Goal: Information Seeking & Learning: Learn about a topic

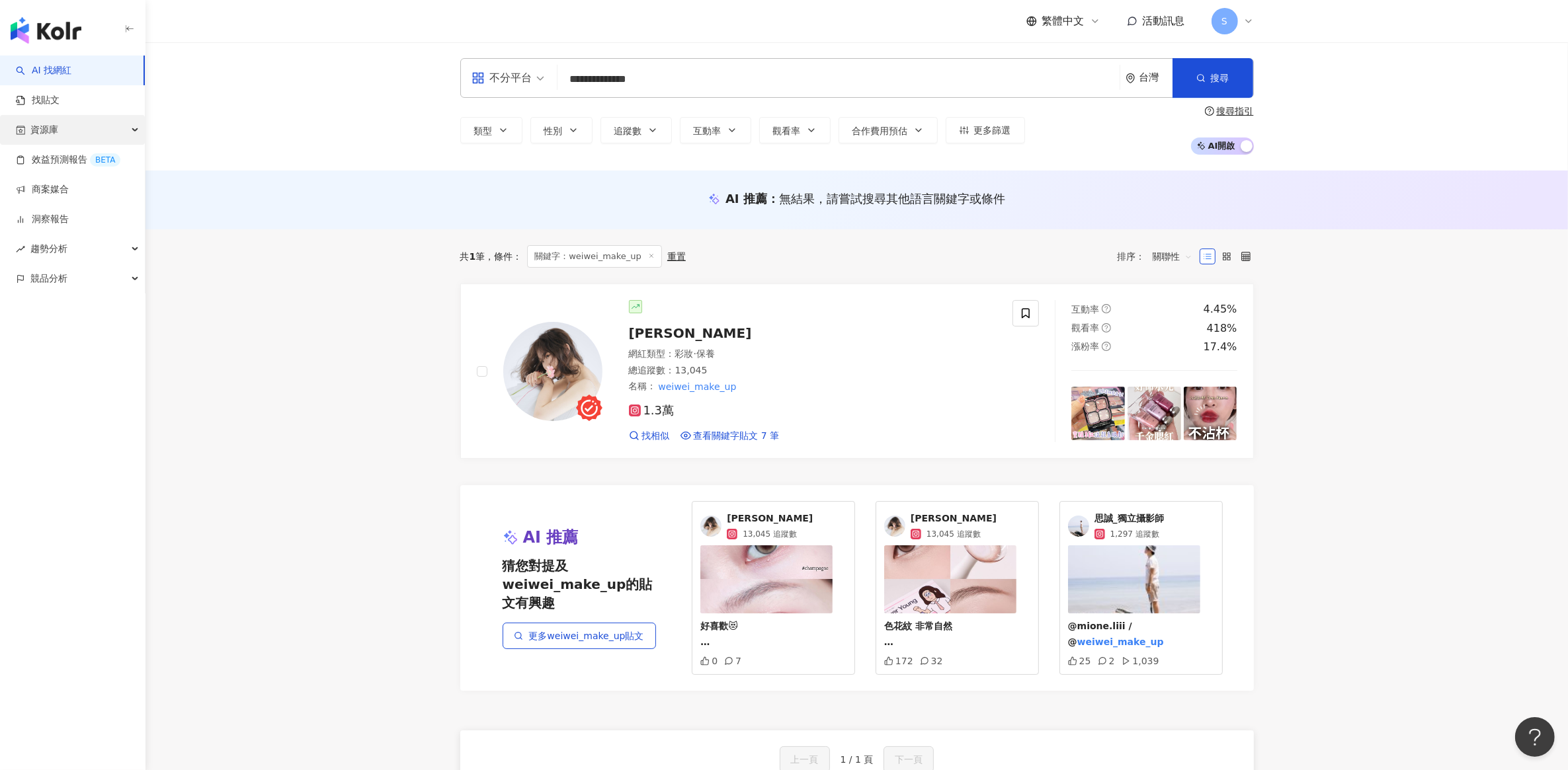
click at [63, 128] on div "資源庫" at bounding box center [72, 131] width 145 height 30
click at [60, 286] on link "商案媒合" at bounding box center [43, 279] width 53 height 13
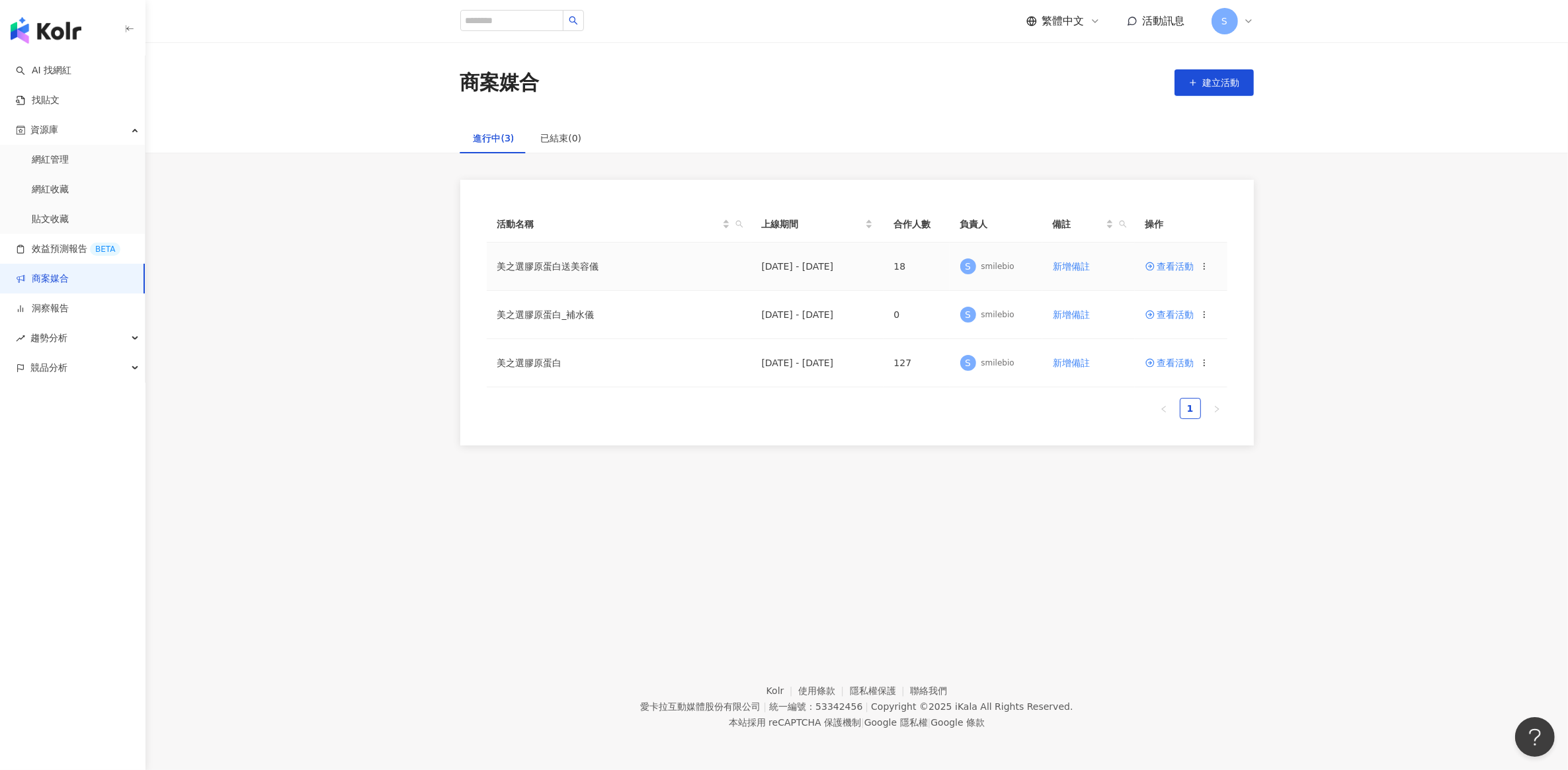
click at [1171, 268] on span "查看活動" at bounding box center [1170, 266] width 49 height 9
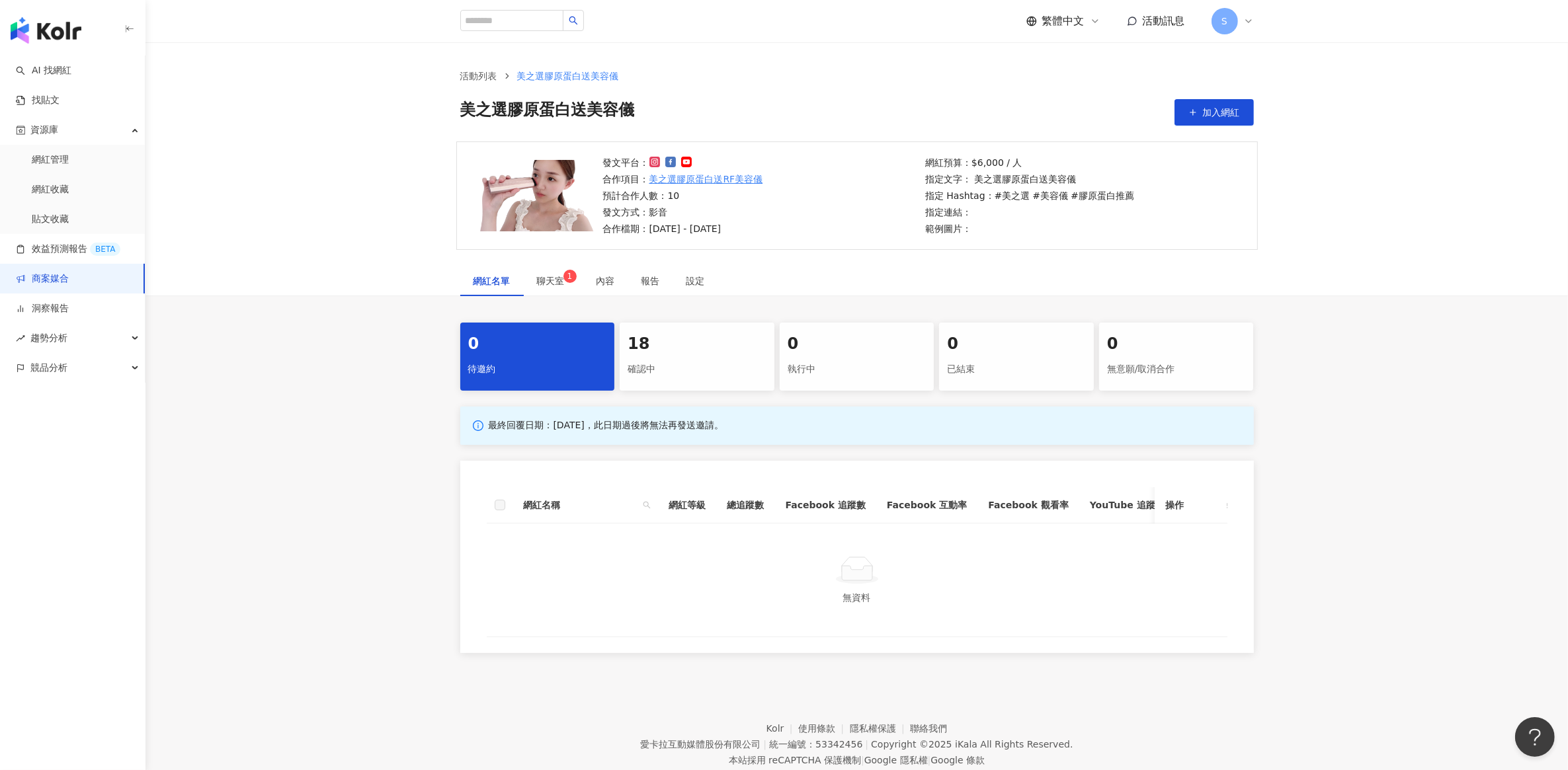
click at [649, 359] on div "確認中" at bounding box center [697, 369] width 139 height 22
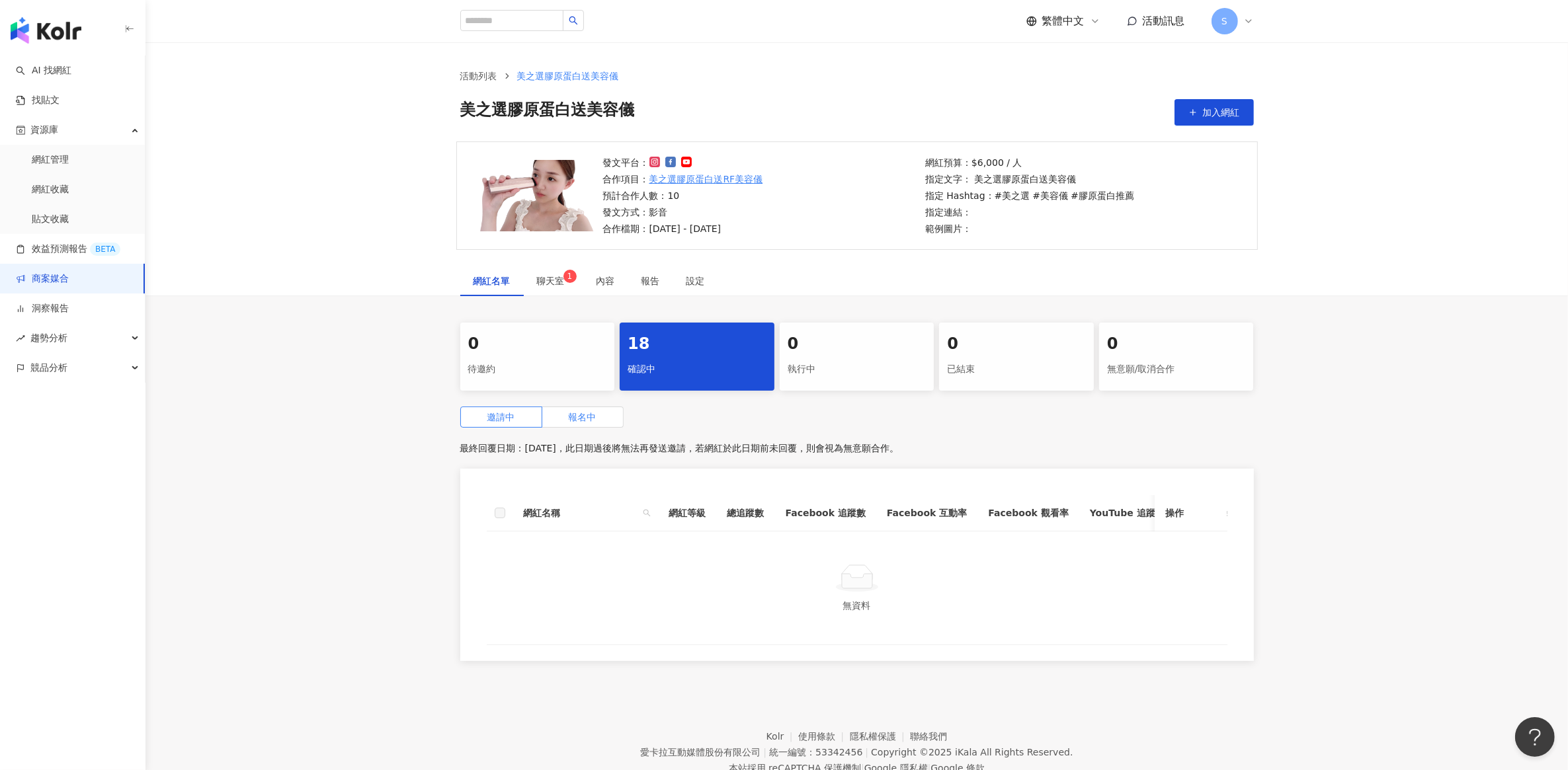
click at [590, 414] on span "報名中" at bounding box center [582, 417] width 28 height 11
click at [395, 417] on div "0 待邀約 18 確認中 0 執行中 0 已結束 0 無意願/取消合作 邀請中 報名中 最終回覆日期：2025/10/16，此日期後將會關閉活動報名，若於此日…" at bounding box center [857, 496] width 1423 height 346
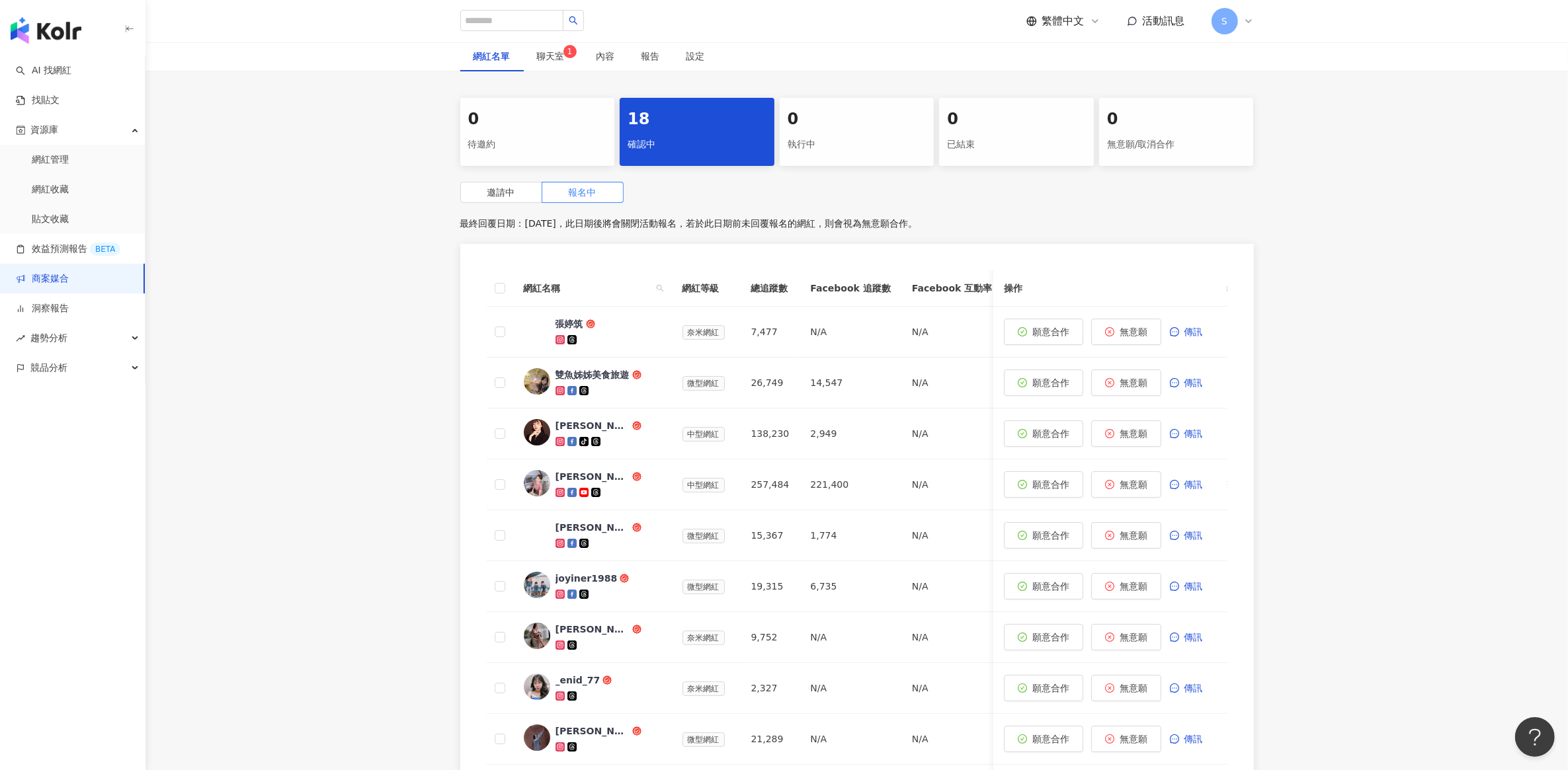
scroll to position [248, 0]
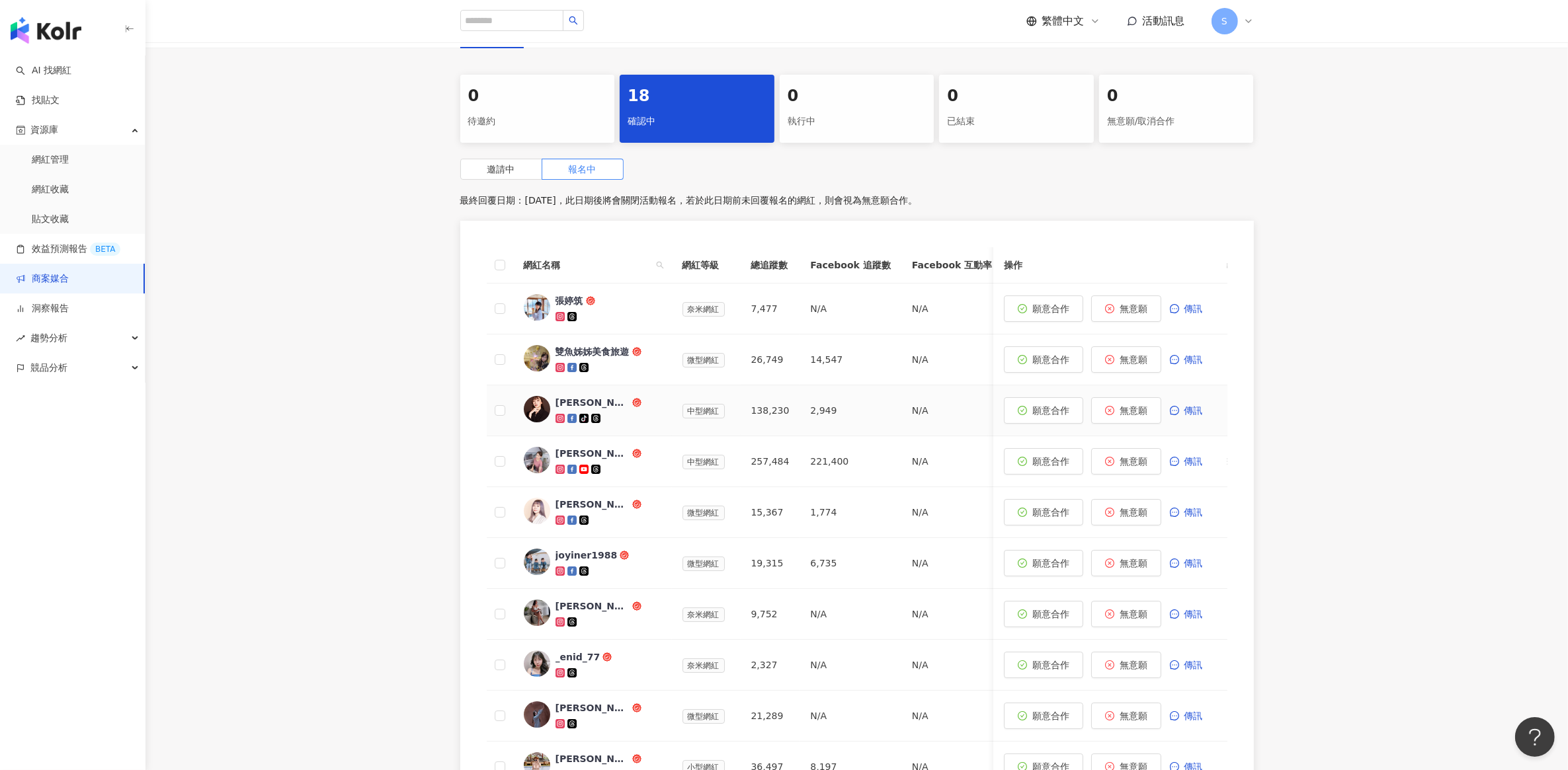
click at [595, 403] on div "蔣嫣嫣吃貨系律師" at bounding box center [592, 402] width 74 height 13
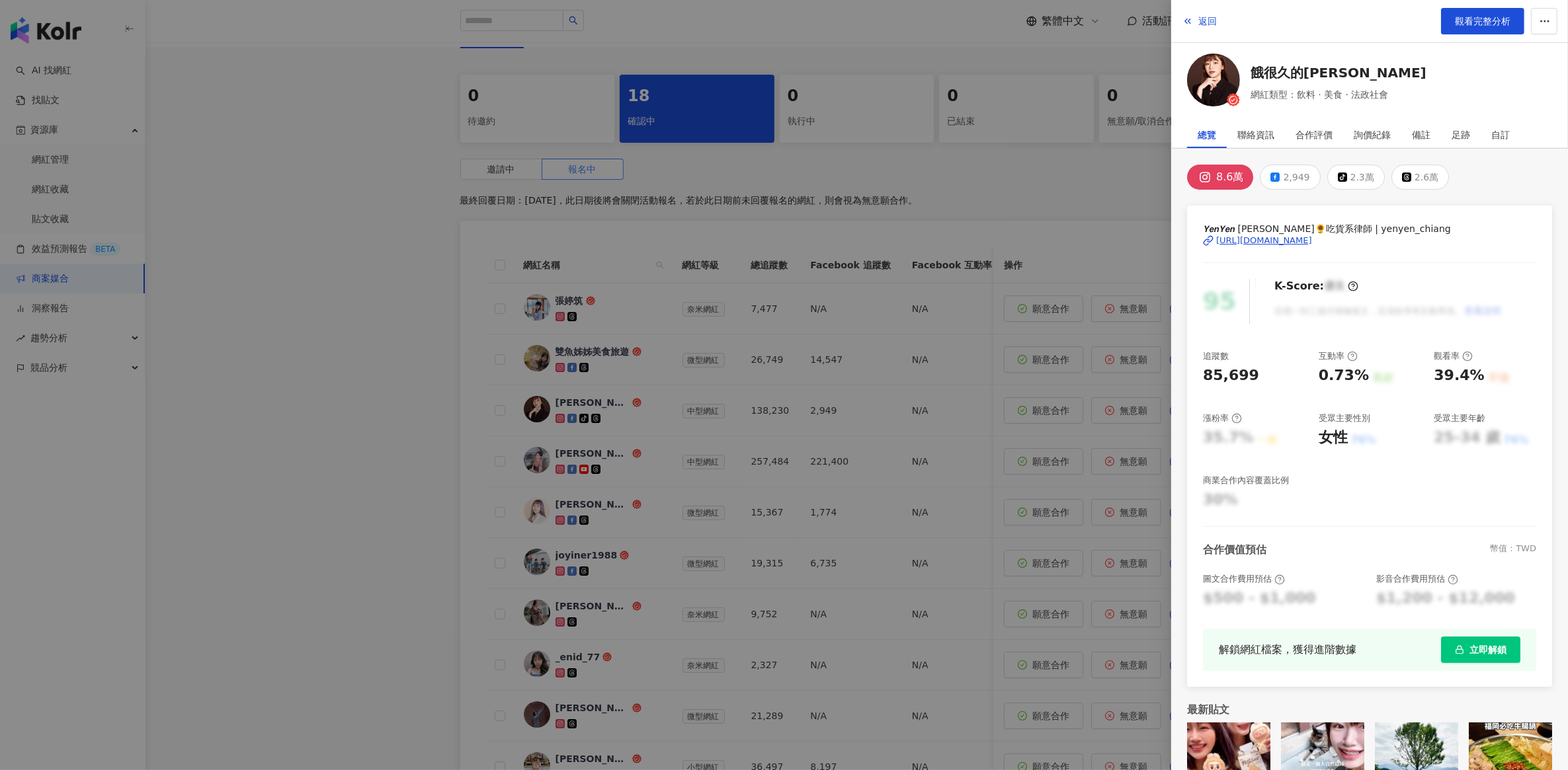
click at [1291, 238] on div "https://www.instagram.com/yenyen_chiang/" at bounding box center [1264, 240] width 96 height 12
click at [275, 218] on div at bounding box center [784, 385] width 1568 height 770
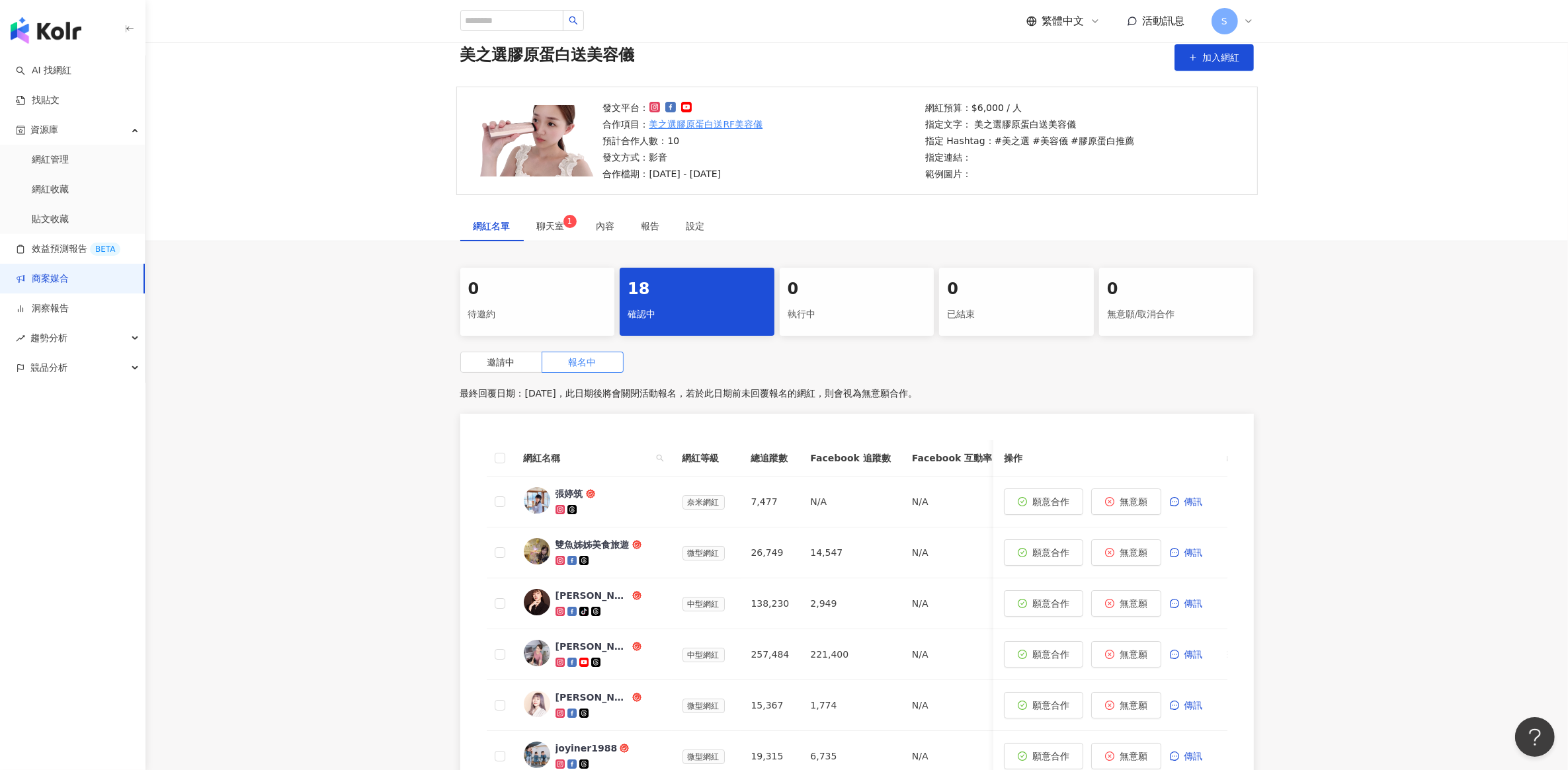
scroll to position [0, 0]
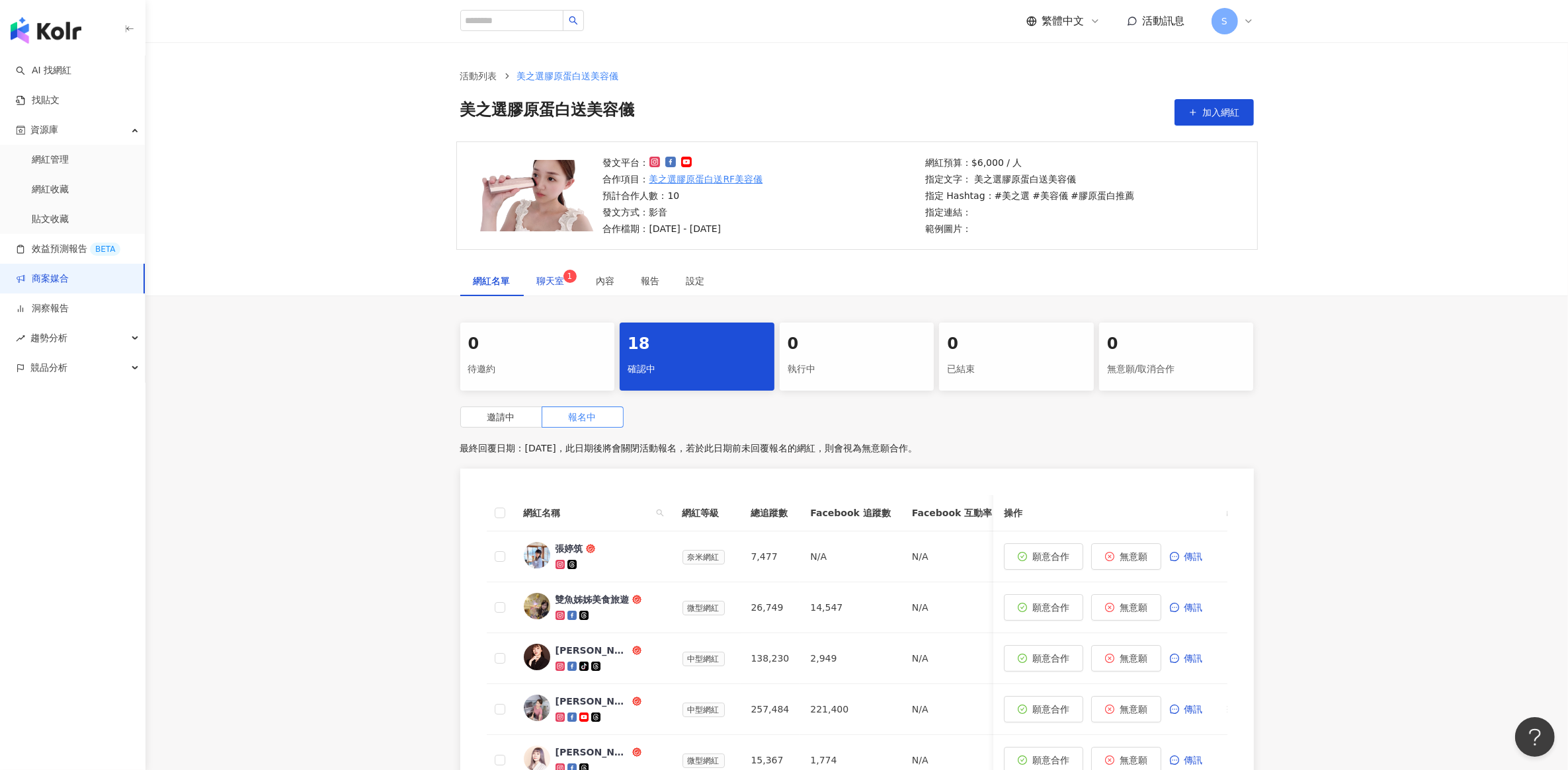
click at [559, 282] on span "聊天室 1" at bounding box center [553, 281] width 33 height 9
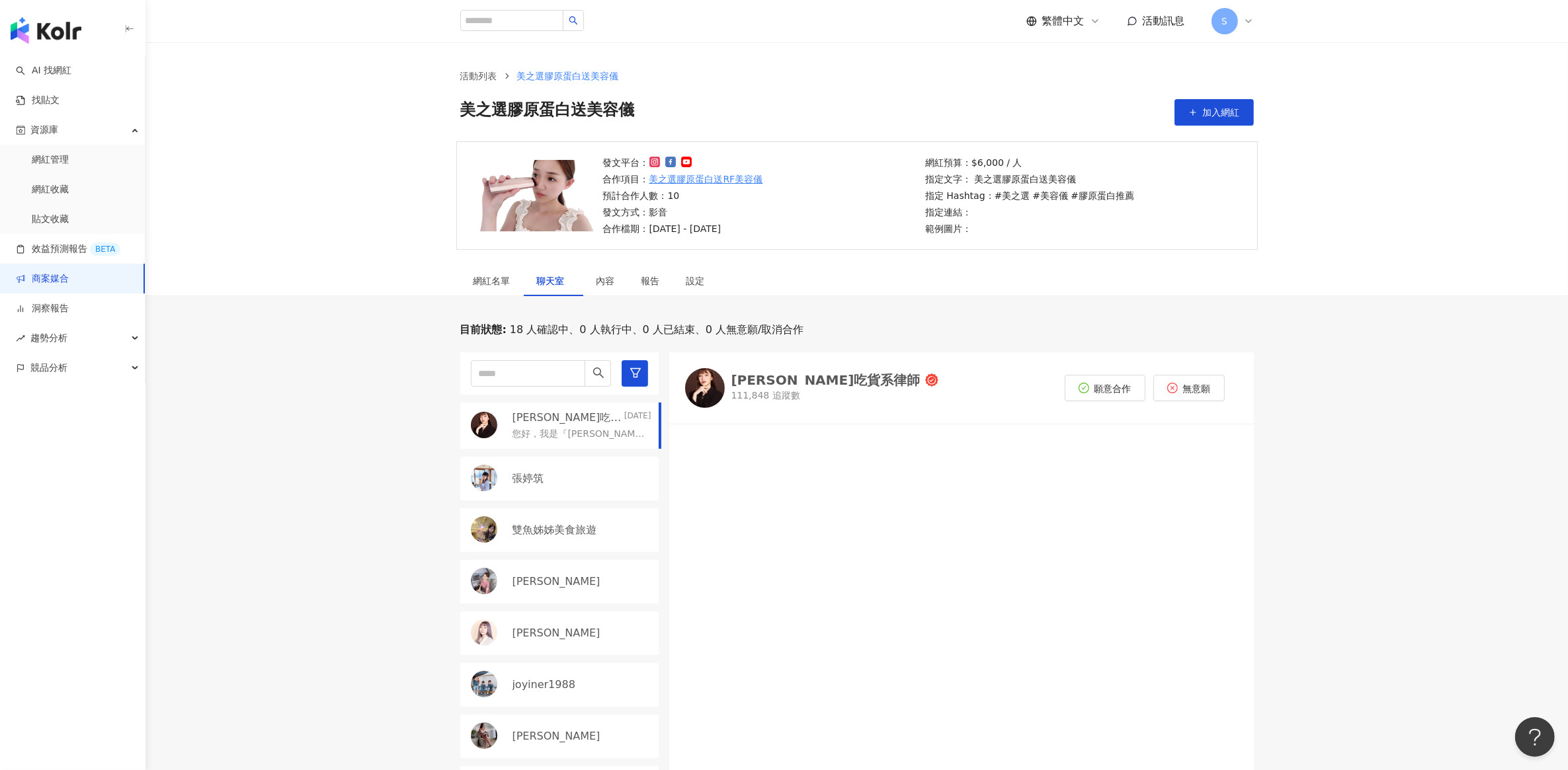
scroll to position [397, 0]
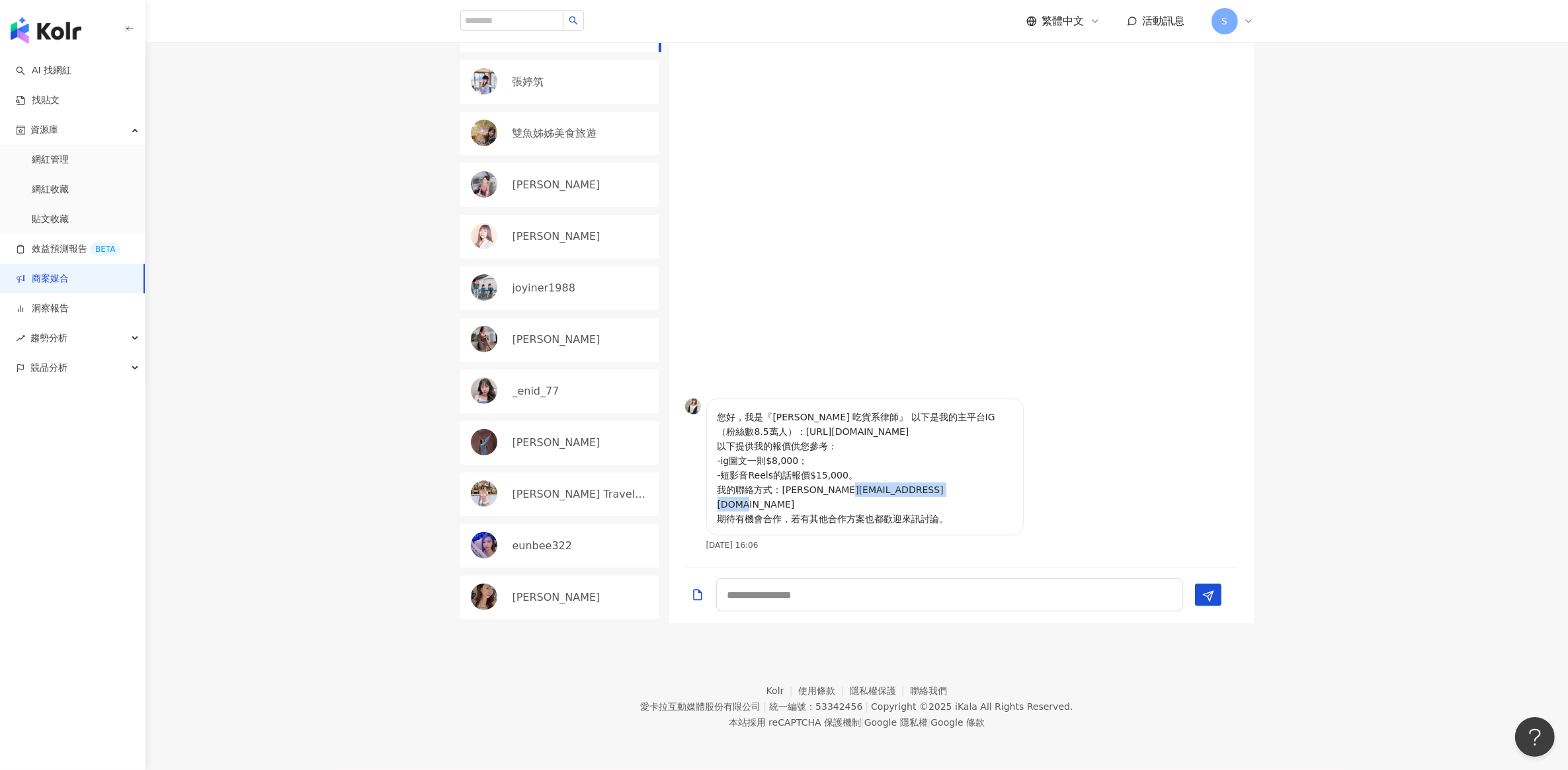
drag, startPoint x: 781, startPoint y: 504, endPoint x: 906, endPoint y: 506, distance: 125.0
click at [906, 506] on p "您好，我是『蔣嫣嫣 吃貨系律師』 以下是我的主平台IG（粉絲數8.5萬人）：https://www.instagram.com/yenyen_chiang/ …" at bounding box center [865, 468] width 295 height 116
drag, startPoint x: 906, startPoint y: 506, endPoint x: 868, endPoint y: 504, distance: 38.1
copy p "chiangziuen@gmail.com"
click at [788, 591] on textarea at bounding box center [950, 594] width 467 height 33
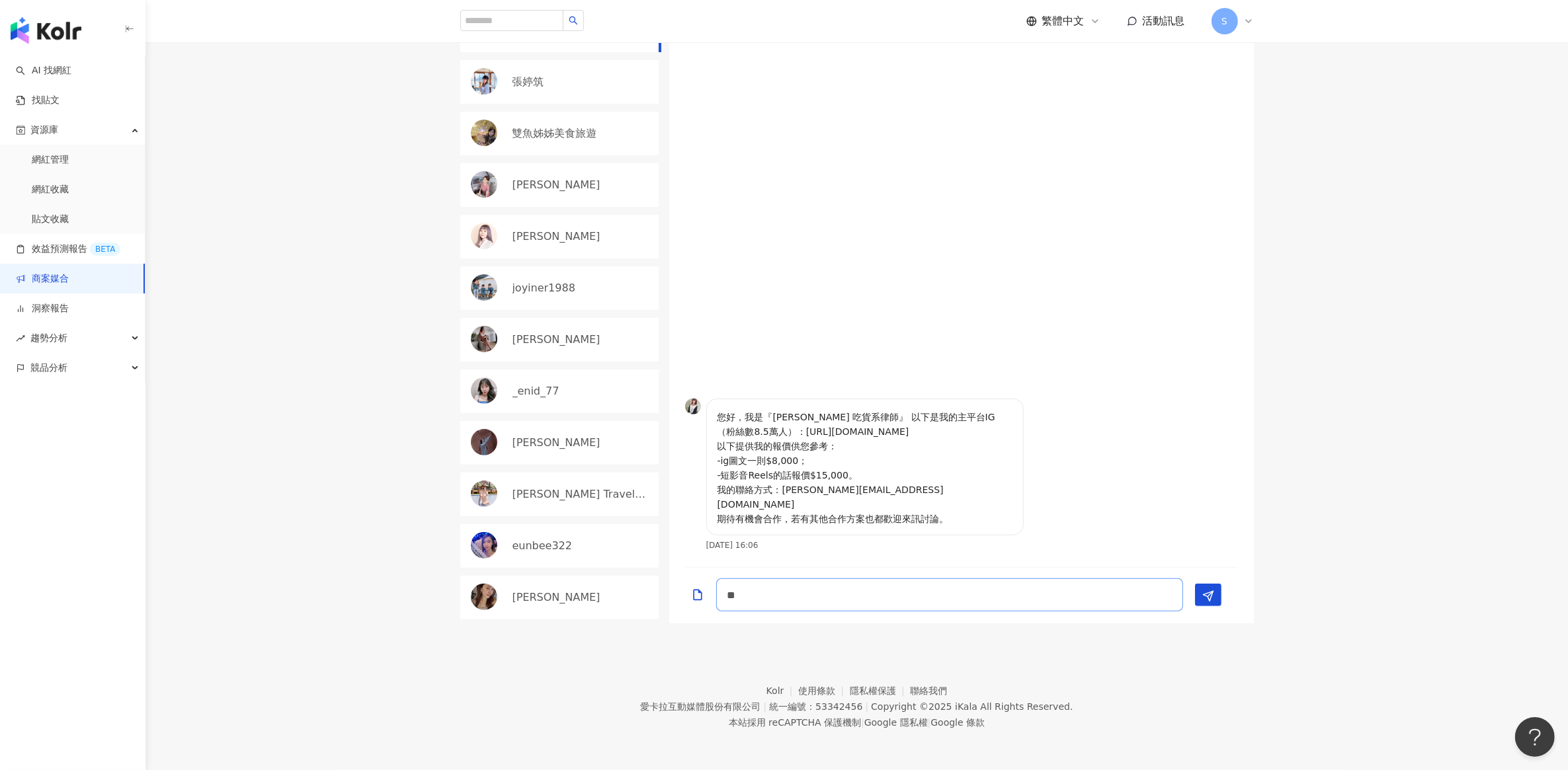
type textarea "*"
click at [812, 467] on p "您好，我是『蔣嫣嫣 吃貨系律師』 以下是我的主平台IG（粉絲數8.5萬人）：https://www.instagram.com/yenyen_chiang/ …" at bounding box center [865, 468] width 295 height 116
drag, startPoint x: 782, startPoint y: 506, endPoint x: 889, endPoint y: 506, distance: 107.0
click at [889, 506] on p "您好，我是『蔣嫣嫣 吃貨系律師』 以下是我的主平台IG（粉絲數8.5萬人）：https://www.instagram.com/yenyen_chiang/ …" at bounding box center [865, 468] width 295 height 116
copy p "chiangziuen@gmail.com"
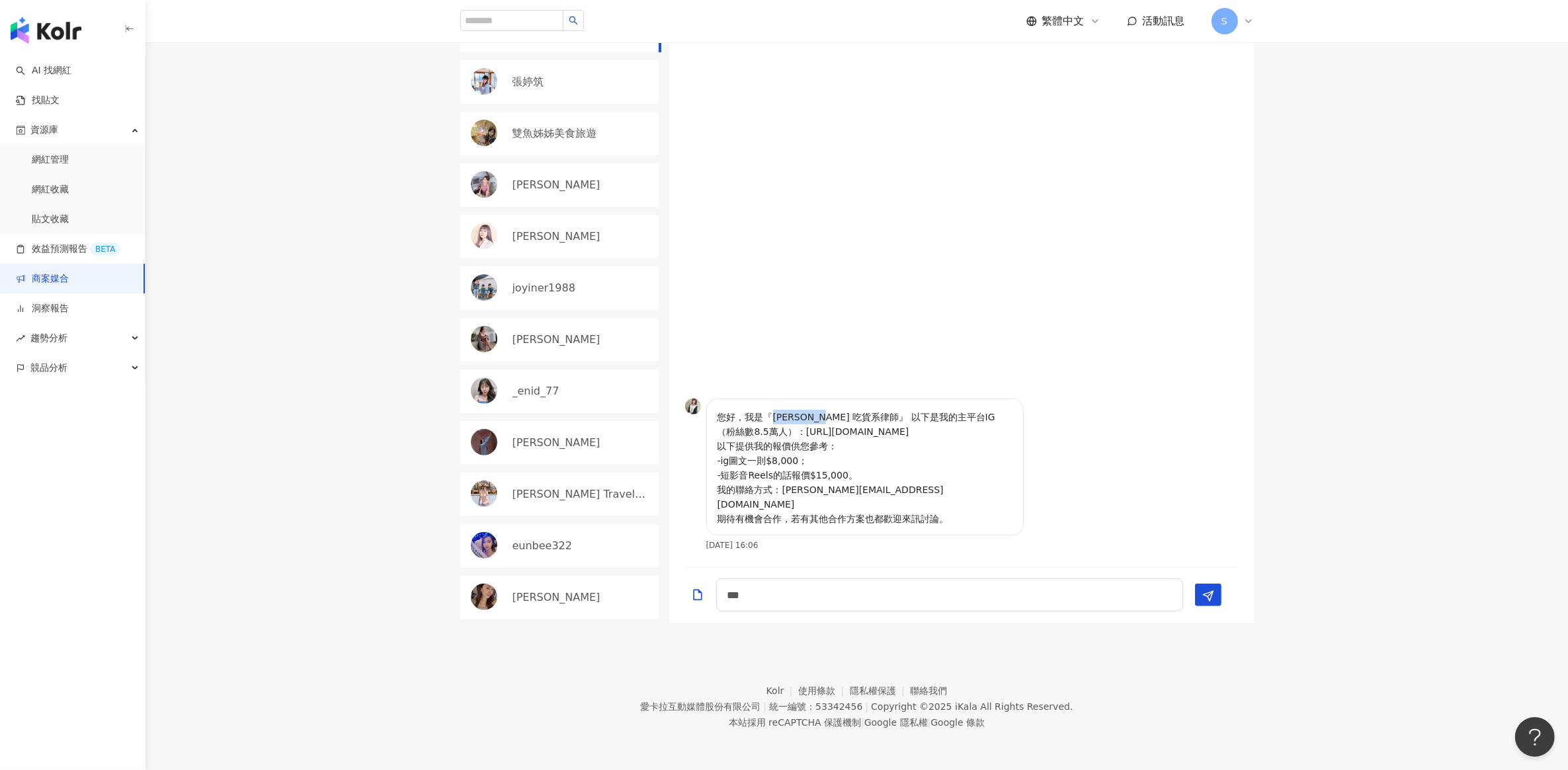
drag, startPoint x: 774, startPoint y: 428, endPoint x: 848, endPoint y: 428, distance: 74.0
click at [848, 428] on p "您好，我是『蔣嫣嫣 吃貨系律師』 以下是我的主平台IG（粉絲數8.5萬人）：https://www.instagram.com/yenyen_chiang/ …" at bounding box center [865, 468] width 295 height 116
copy p "蔣嫣嫣 吃貨系律師"
drag, startPoint x: 738, startPoint y: 447, endPoint x: 860, endPoint y: 485, distance: 127.8
click at [860, 485] on p "您好，我是『蔣嫣嫣 吃貨系律師』 以下是我的主平台IG（粉絲數8.5萬人）：https://www.instagram.com/yenyen_chiang/ …" at bounding box center [865, 468] width 295 height 116
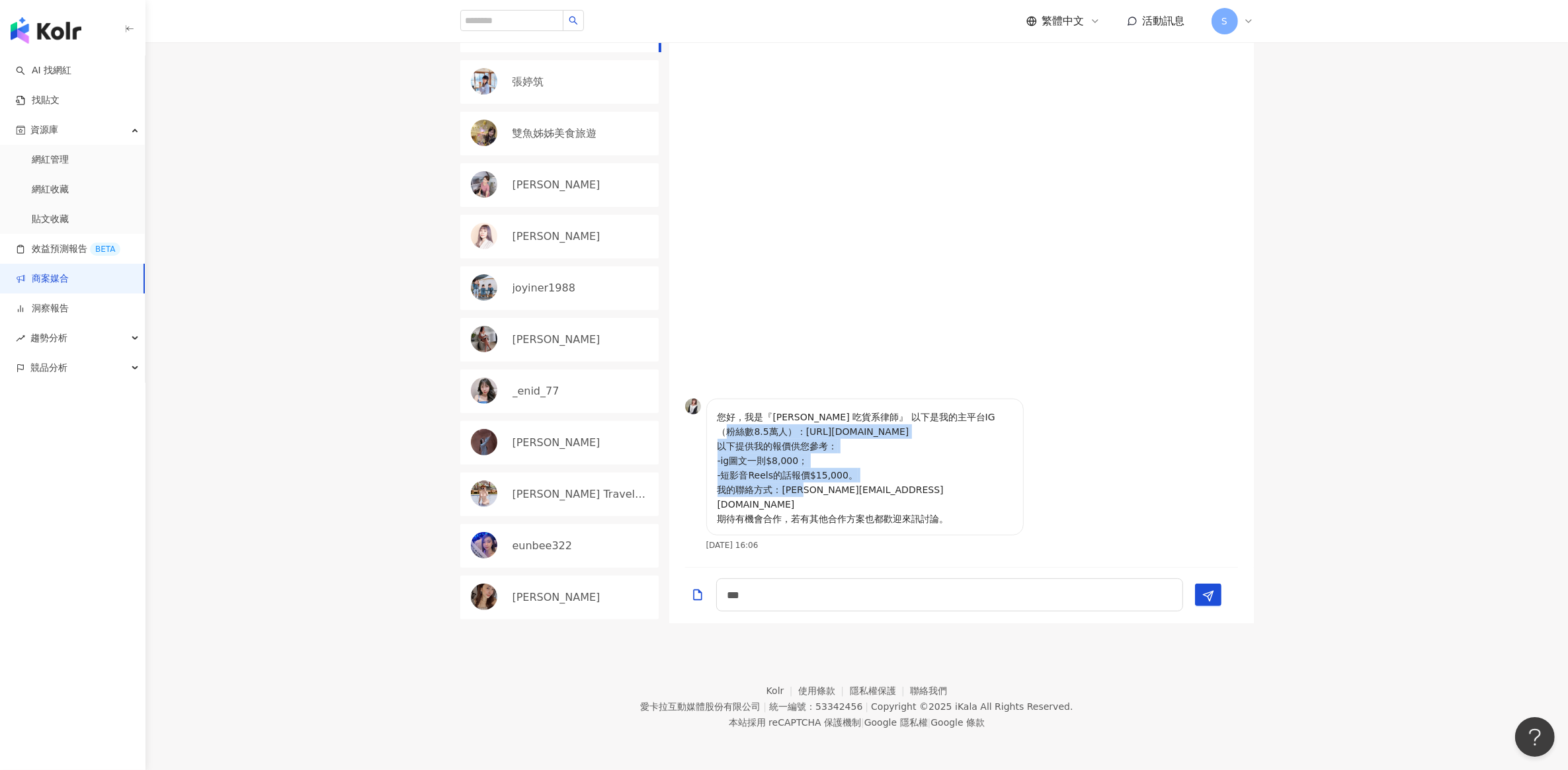
copy p "https://www.instagram.com/yenyen_chiang/ 以下提供我的報價供您參考： -ig圖文一則$8,000； -短影音Reels…"
click at [799, 464] on p "您好，我是『蔣嫣嫣 吃貨系律師』 以下是我的主平台IG（粉絲數8.5萬人）：https://www.instagram.com/yenyen_chiang/ …" at bounding box center [865, 468] width 295 height 116
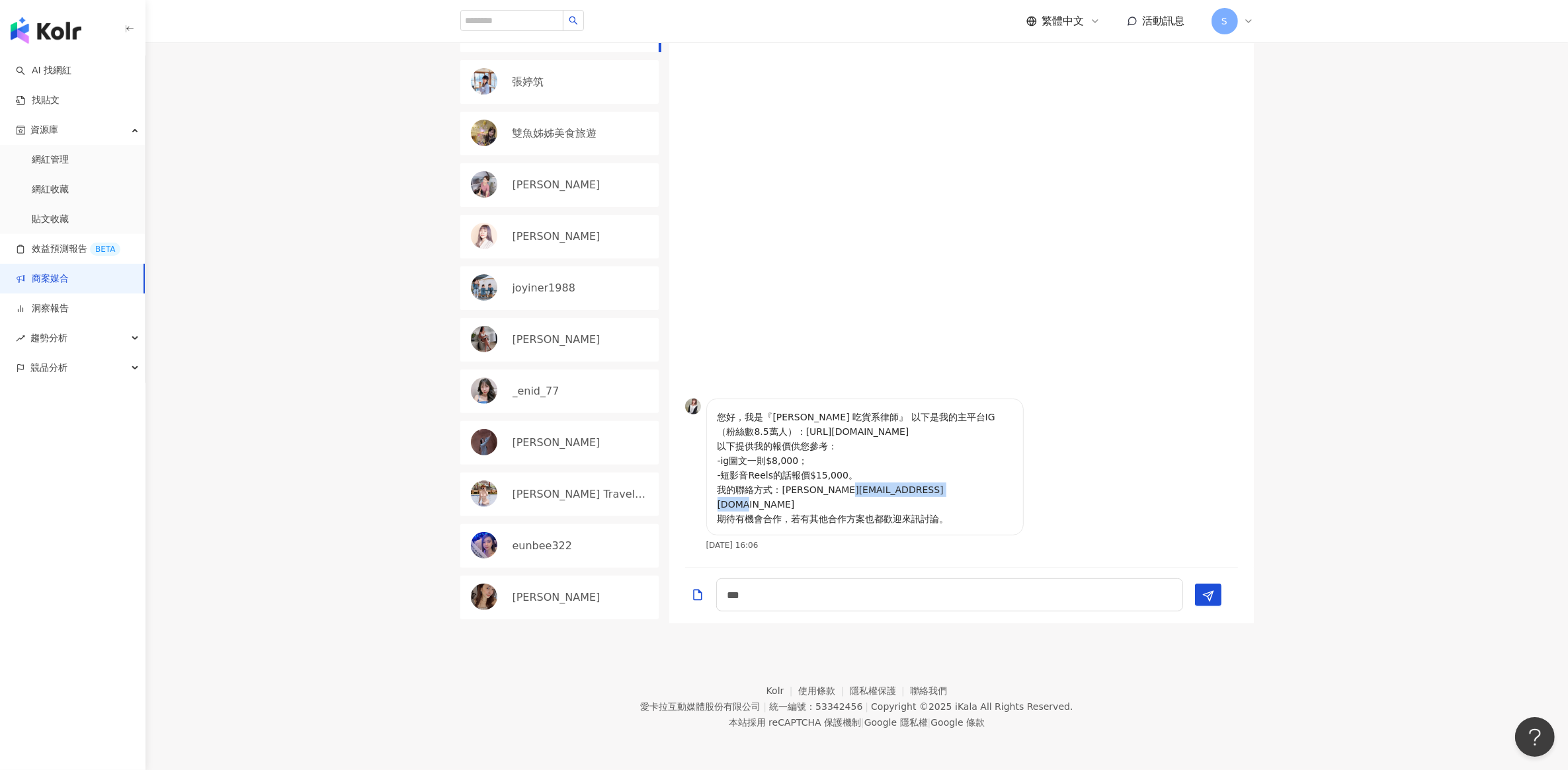
drag, startPoint x: 782, startPoint y: 504, endPoint x: 908, endPoint y: 504, distance: 126.0
click at [908, 504] on p "您好，我是『蔣嫣嫣 吃貨系律師』 以下是我的主平台IG（粉絲數8.5萬人）：https://www.instagram.com/yenyen_chiang/ …" at bounding box center [865, 468] width 295 height 116
copy p "chiangziuen@gmail.com"
click at [807, 595] on textarea "***" at bounding box center [950, 594] width 467 height 33
type textarea "**********"
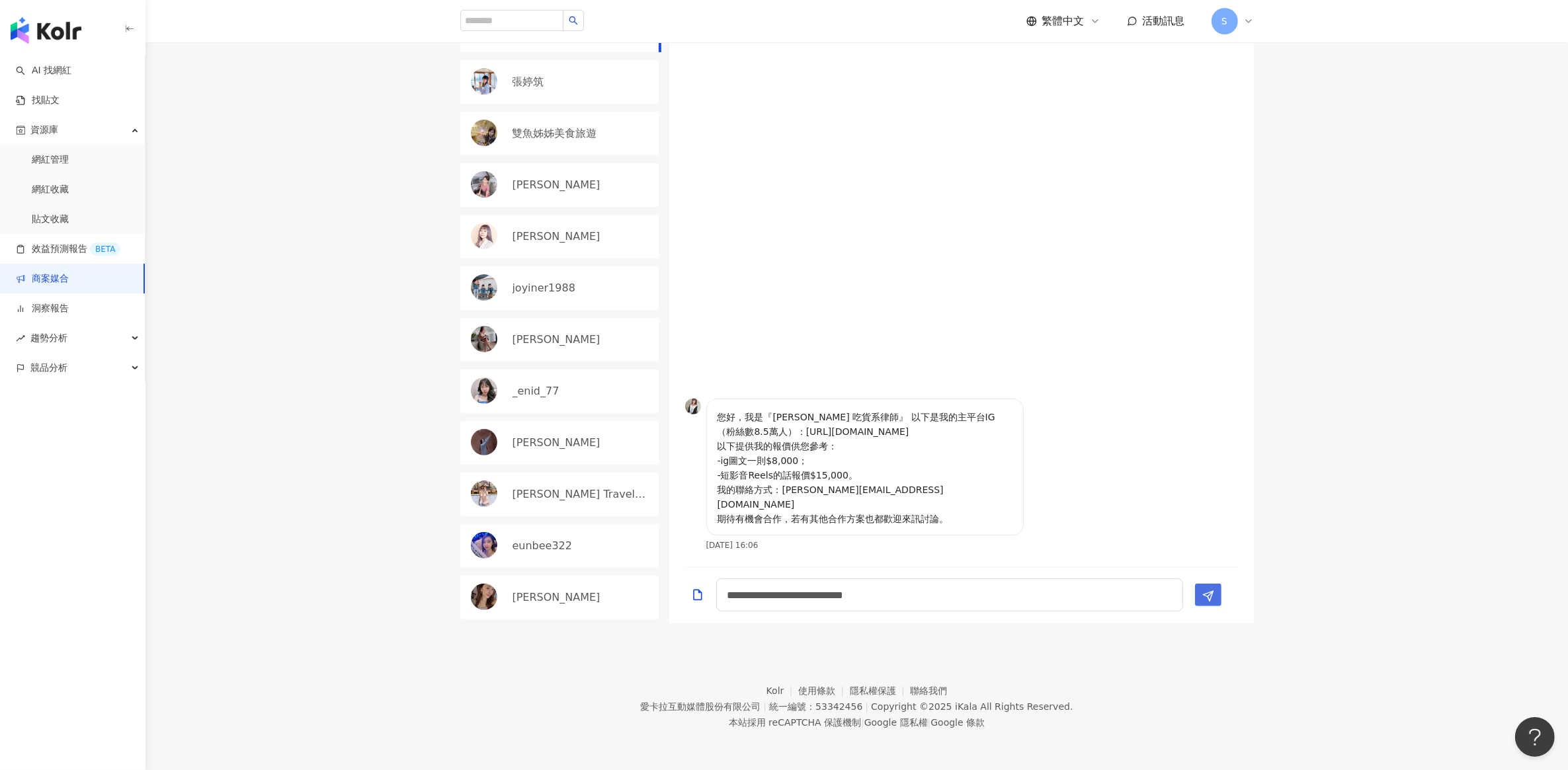
click at [1207, 591] on icon "Send" at bounding box center [1208, 596] width 12 height 12
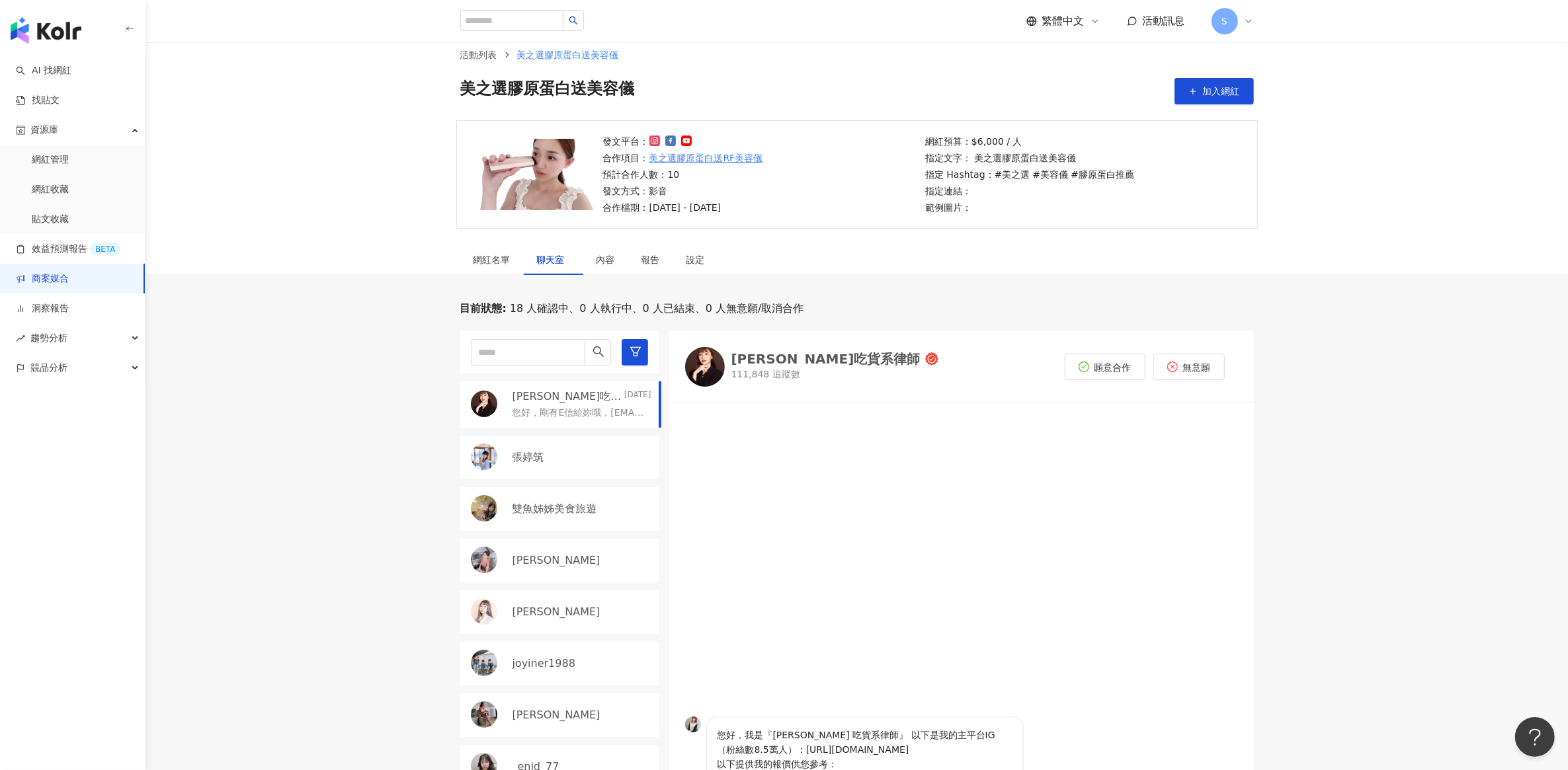
scroll to position [0, 0]
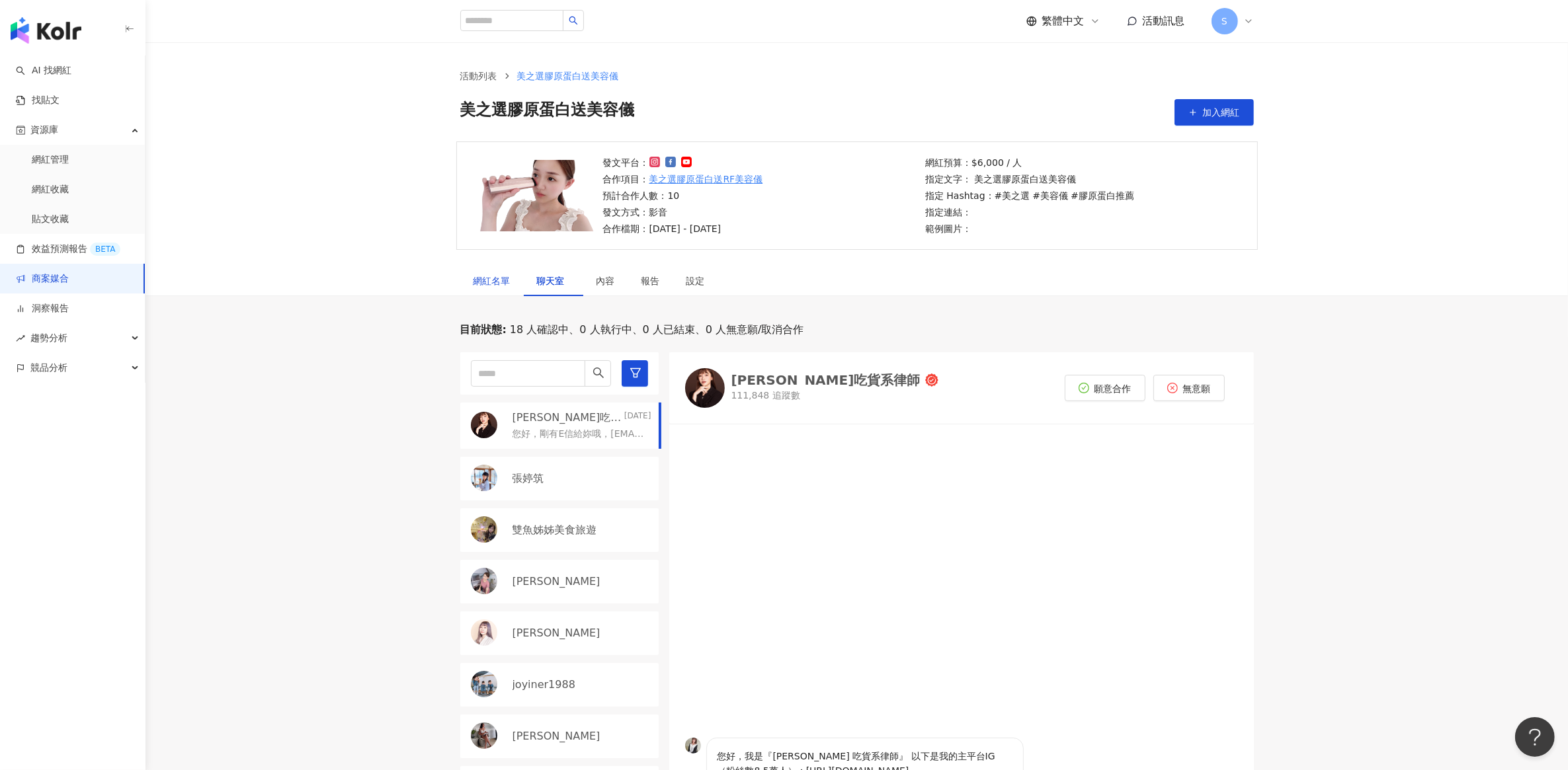
click at [497, 284] on div "網紅名單" at bounding box center [492, 281] width 37 height 14
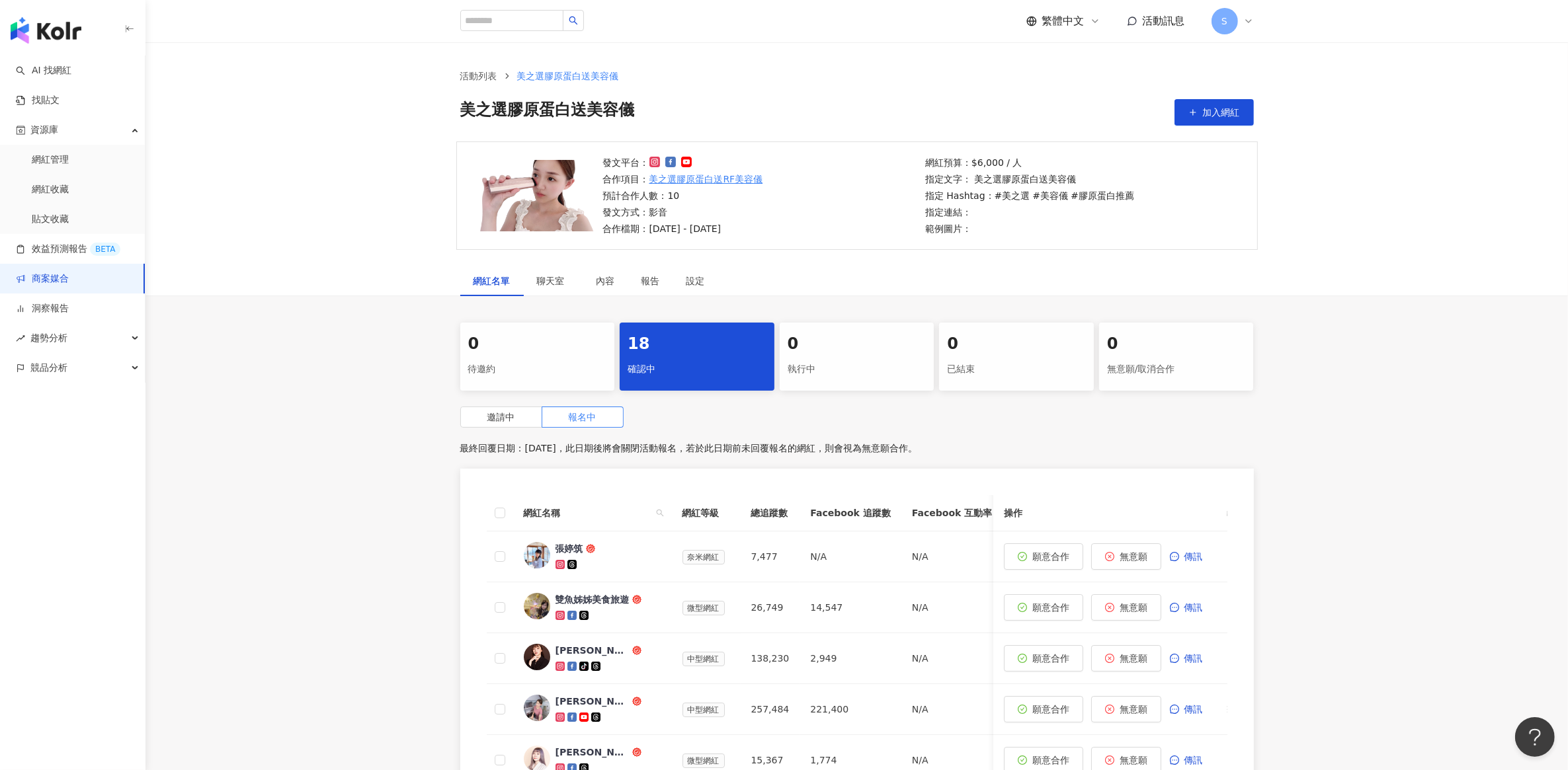
click at [364, 337] on div "0 待邀約 18 確認中 0 執行中 0 已結束 0 無意願/取消合作 邀請中 報名中 最終回覆日期：2025/10/16，此日期後將會關閉活動報名，若於此日…" at bounding box center [857, 714] width 1423 height 784
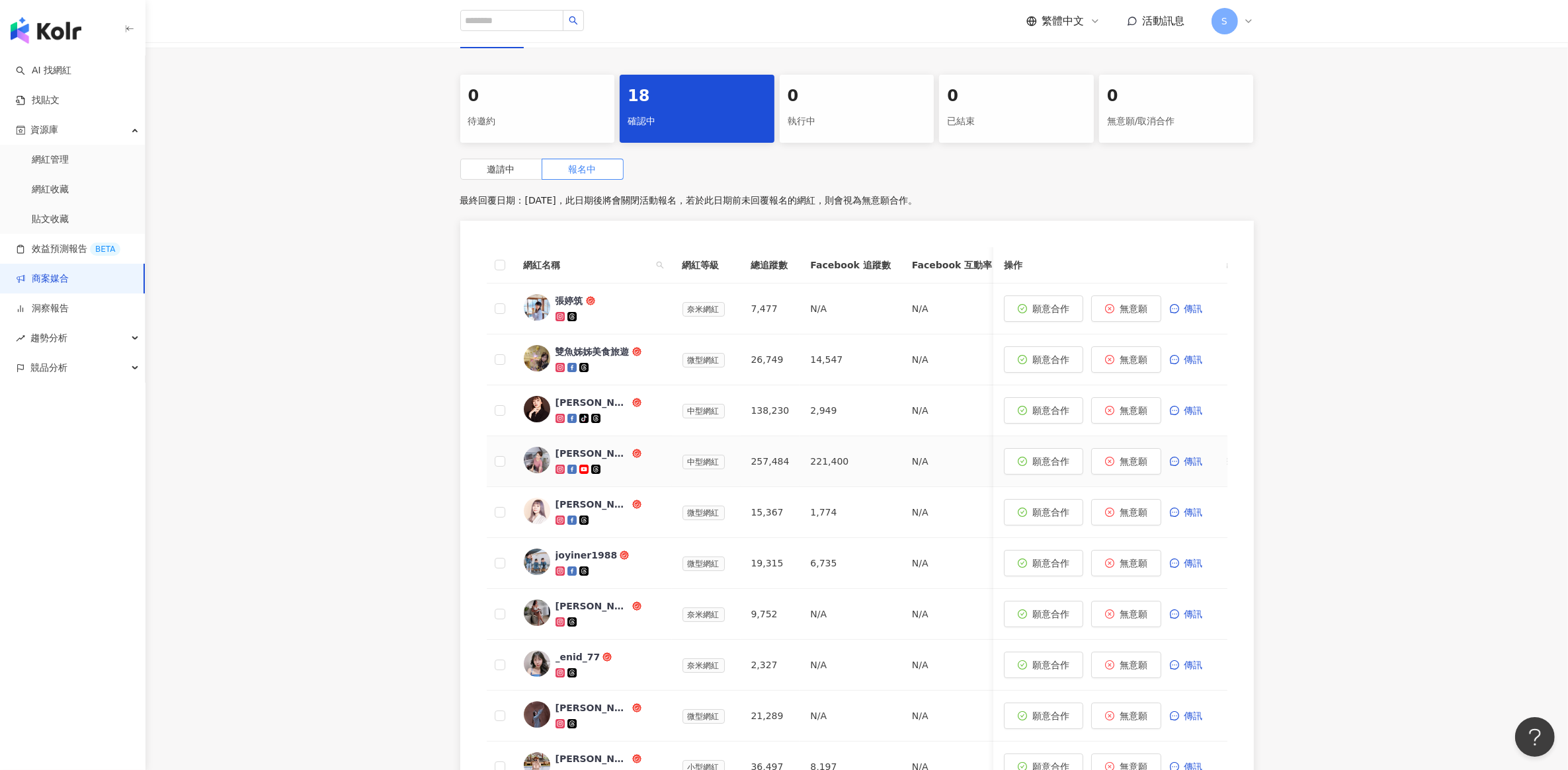
click at [571, 453] on div "Nico 古璇" at bounding box center [592, 453] width 74 height 13
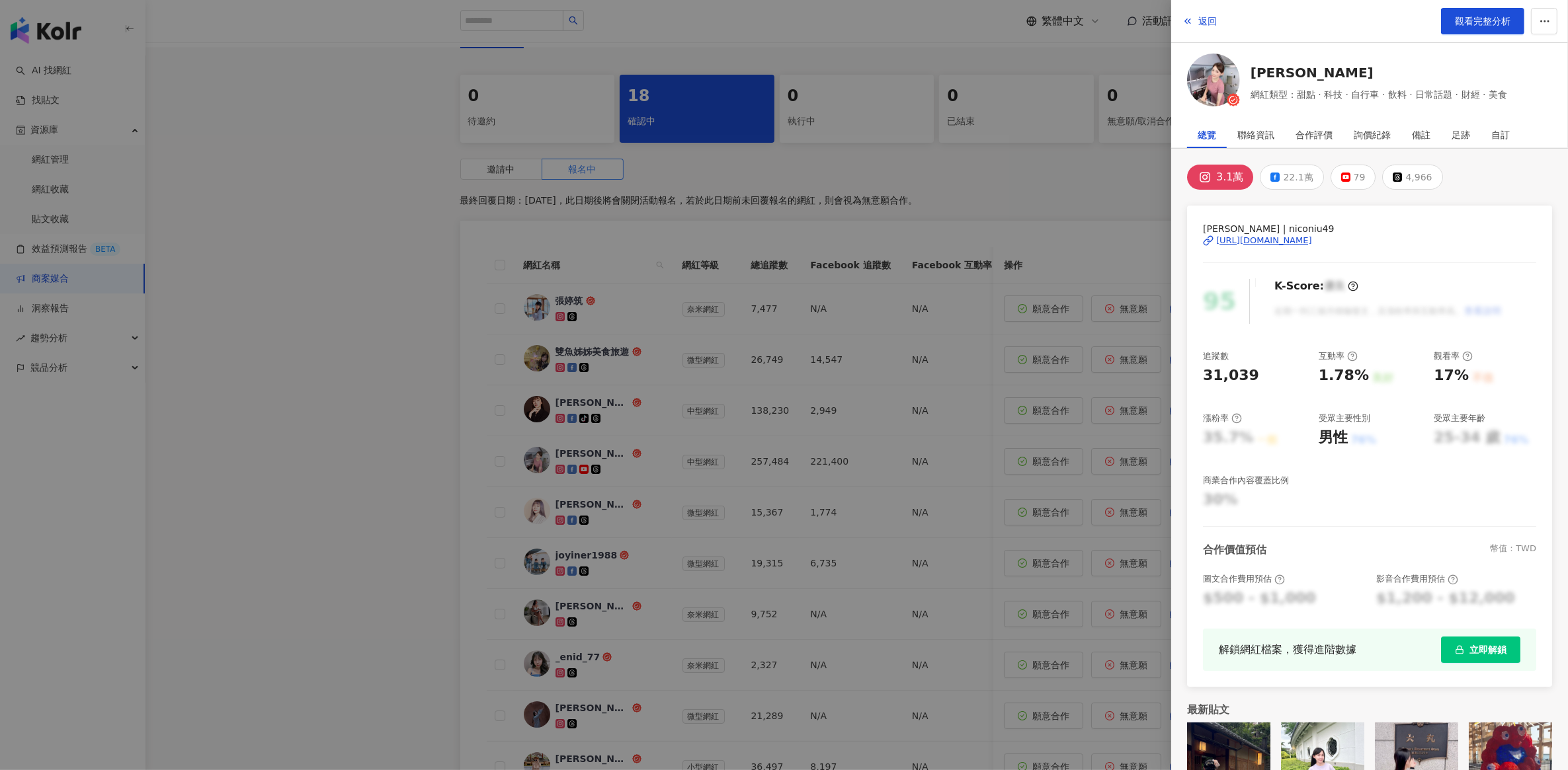
scroll to position [51, 0]
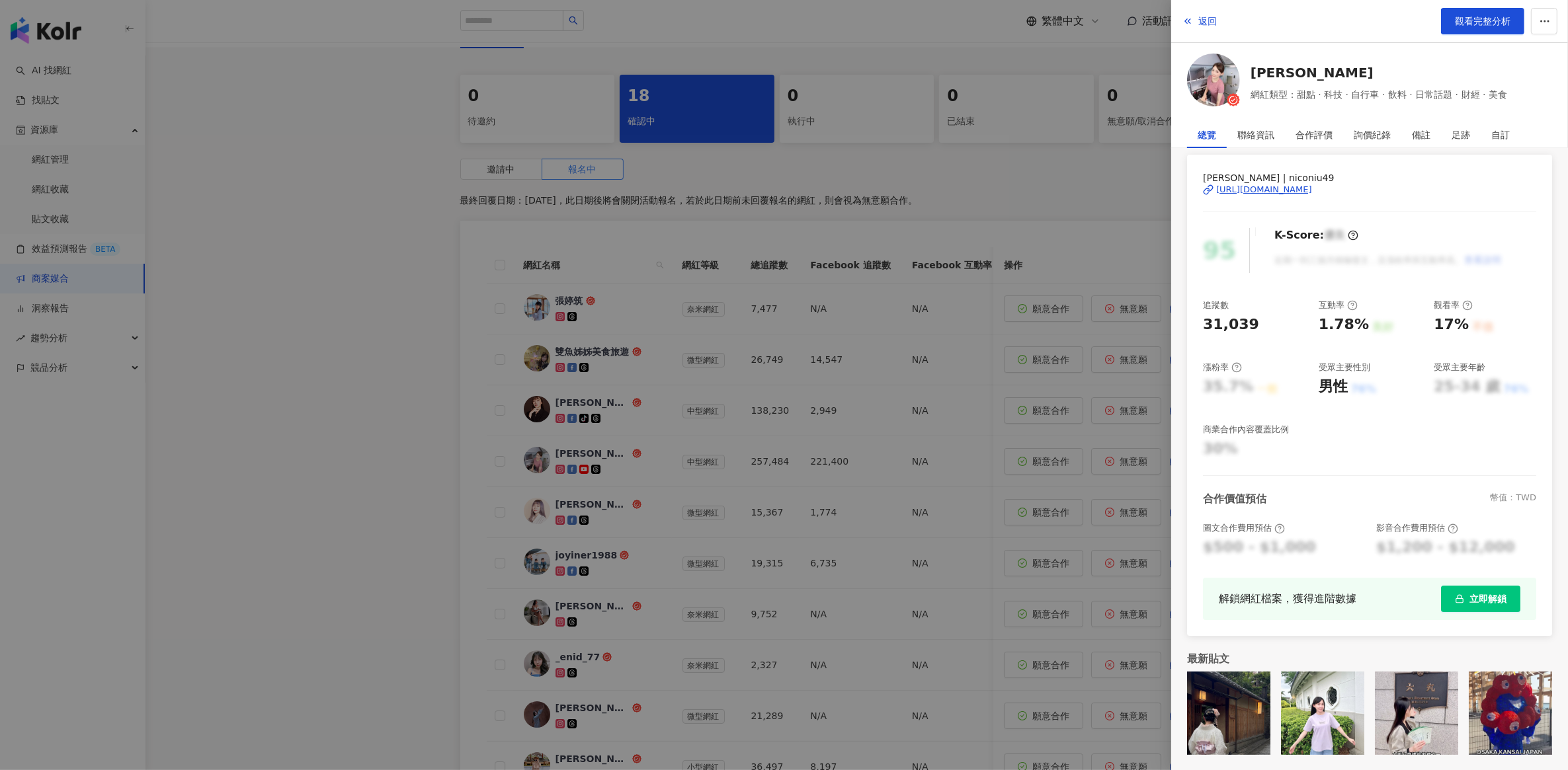
click at [1278, 188] on div "https://www.instagram.com/niconiu49/" at bounding box center [1264, 189] width 96 height 12
click at [441, 240] on div at bounding box center [784, 385] width 1568 height 770
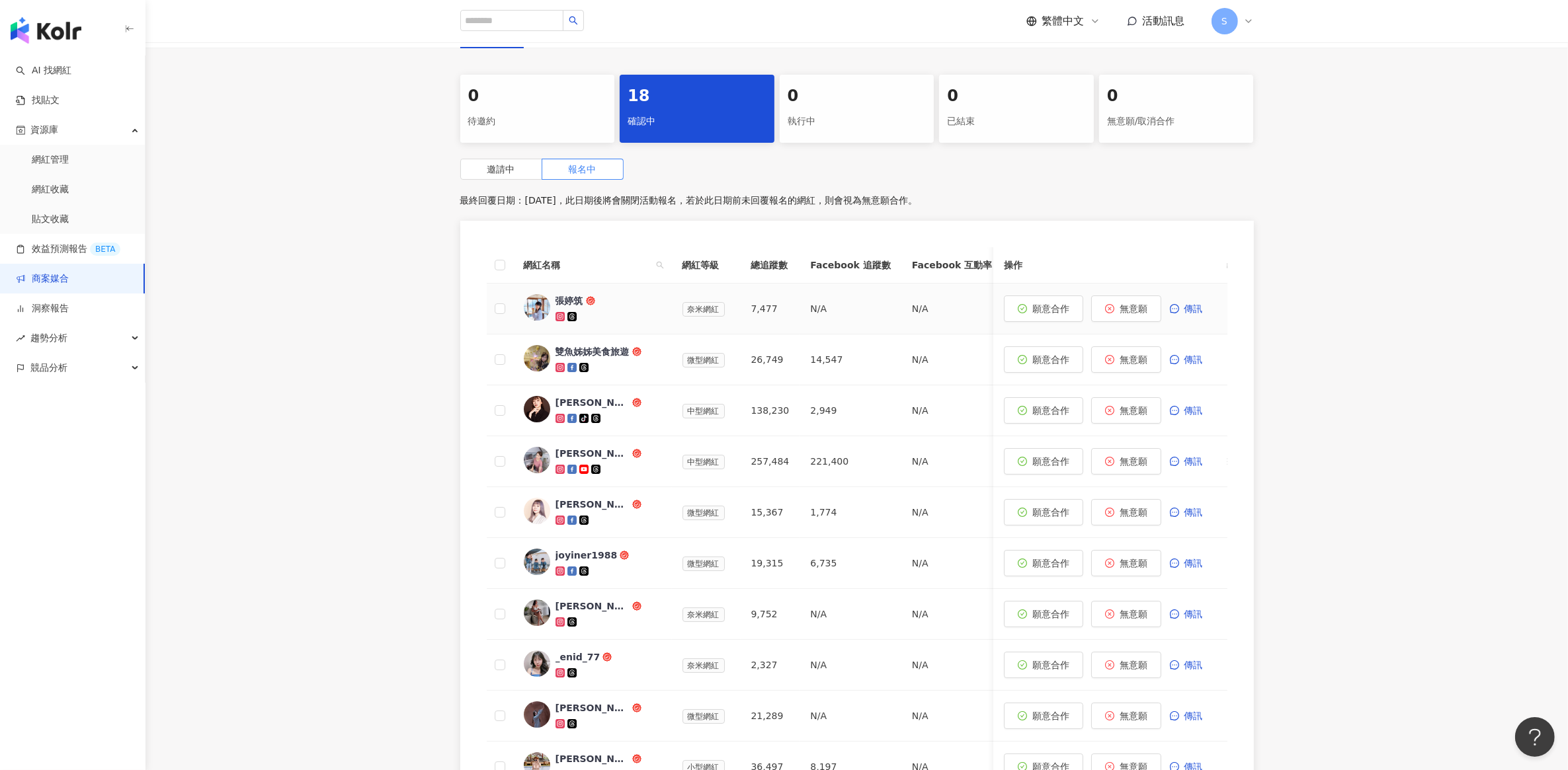
click at [641, 316] on div at bounding box center [608, 316] width 106 height 13
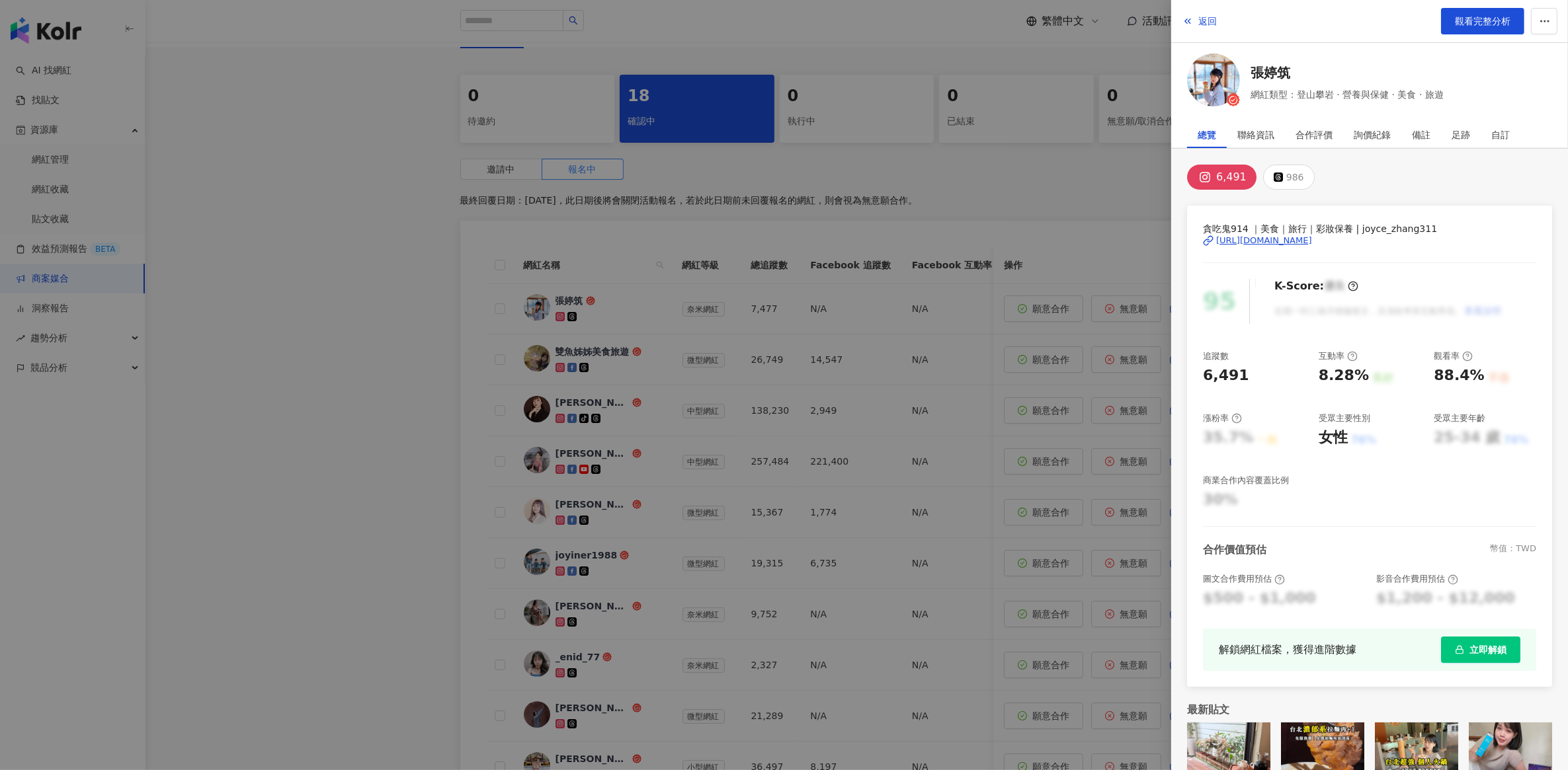
click at [1294, 240] on div "https://www.instagram.com/joyce_zhang311/" at bounding box center [1264, 240] width 96 height 12
click at [649, 317] on div at bounding box center [784, 385] width 1568 height 770
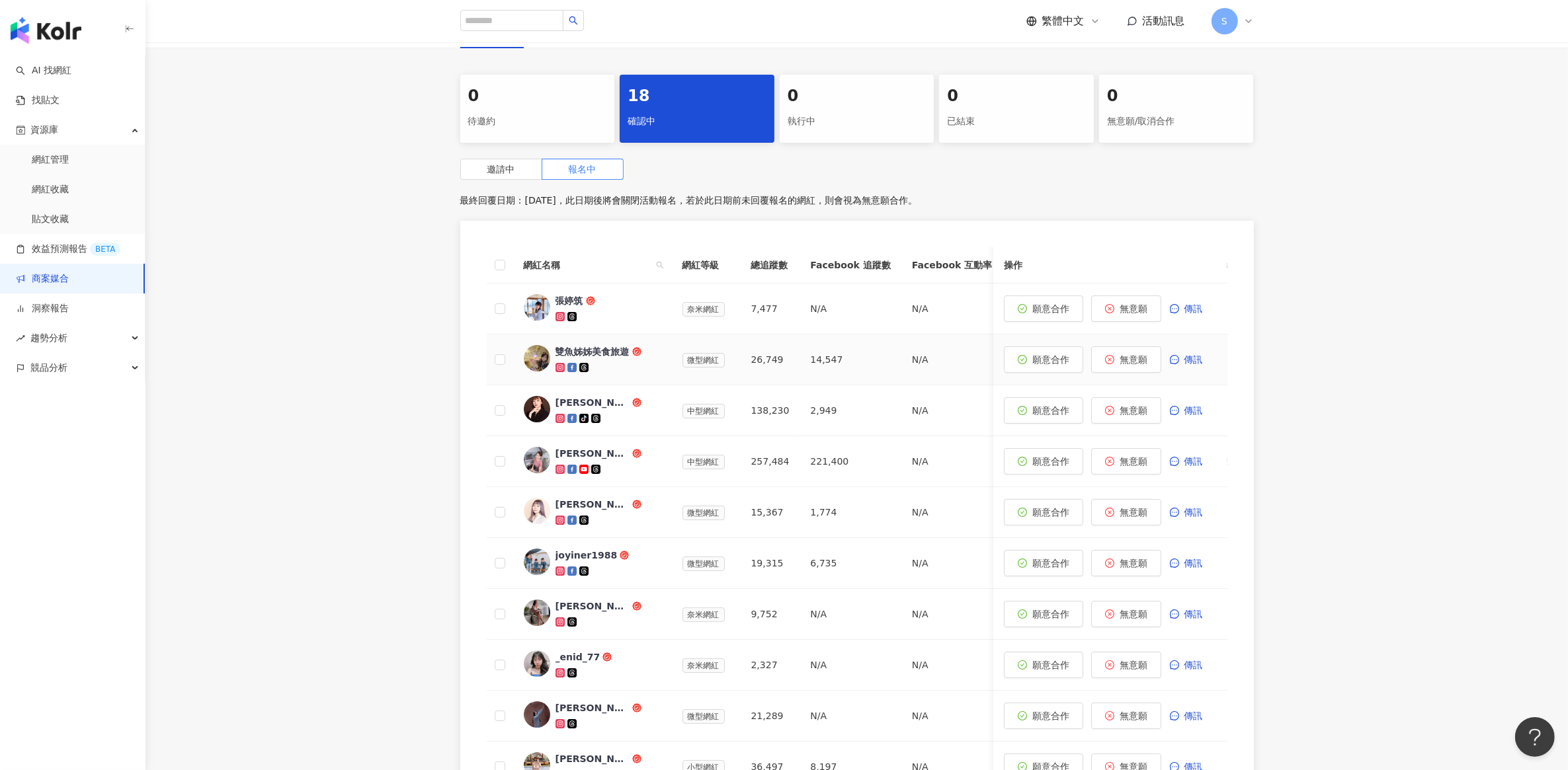
click at [564, 351] on div "雙魚姊姊美食旅遊" at bounding box center [592, 352] width 74 height 13
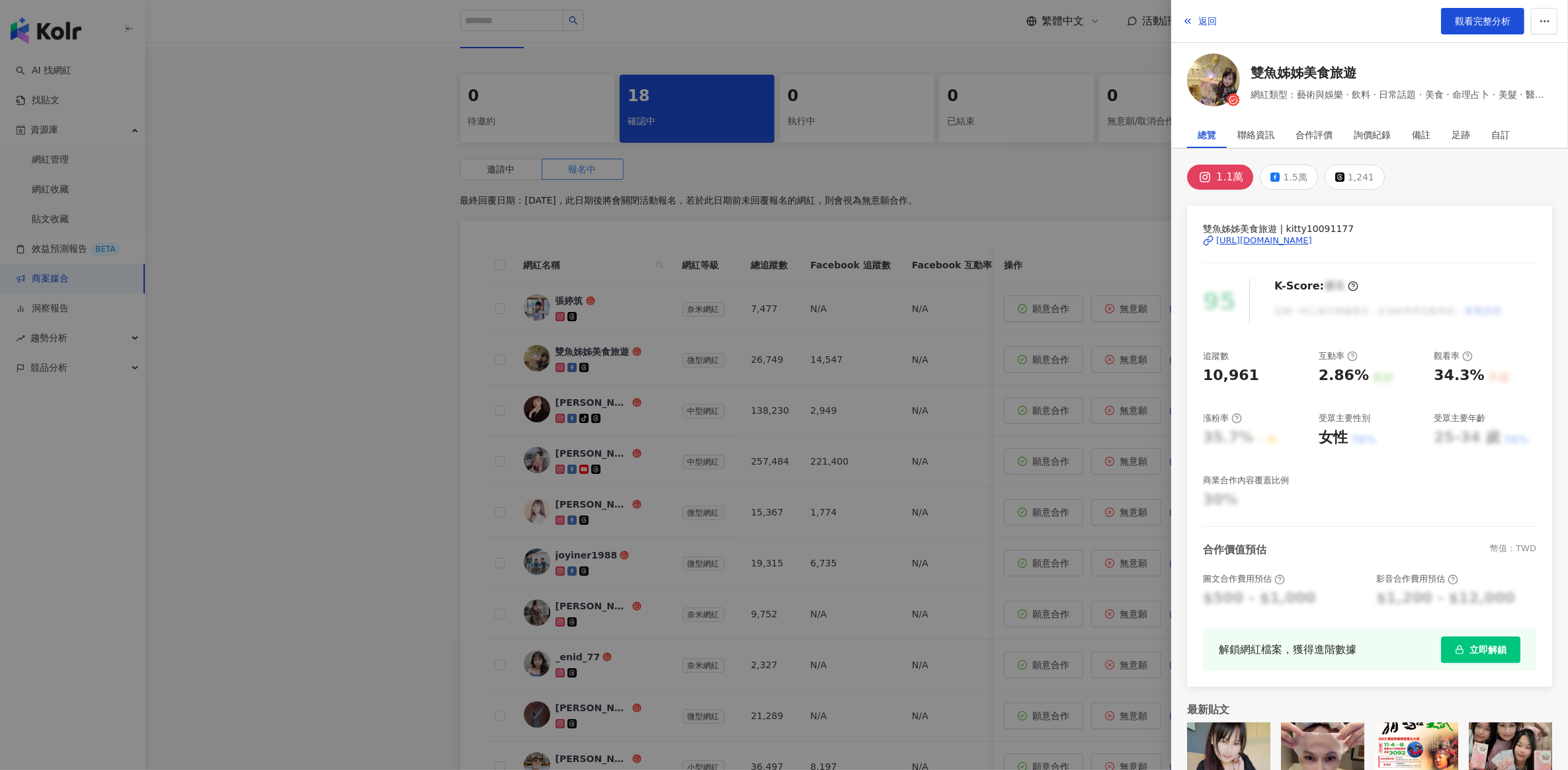
click at [1264, 242] on div "https://www.instagram.com/kitty10091177/" at bounding box center [1264, 240] width 96 height 12
click at [315, 210] on div at bounding box center [784, 385] width 1568 height 770
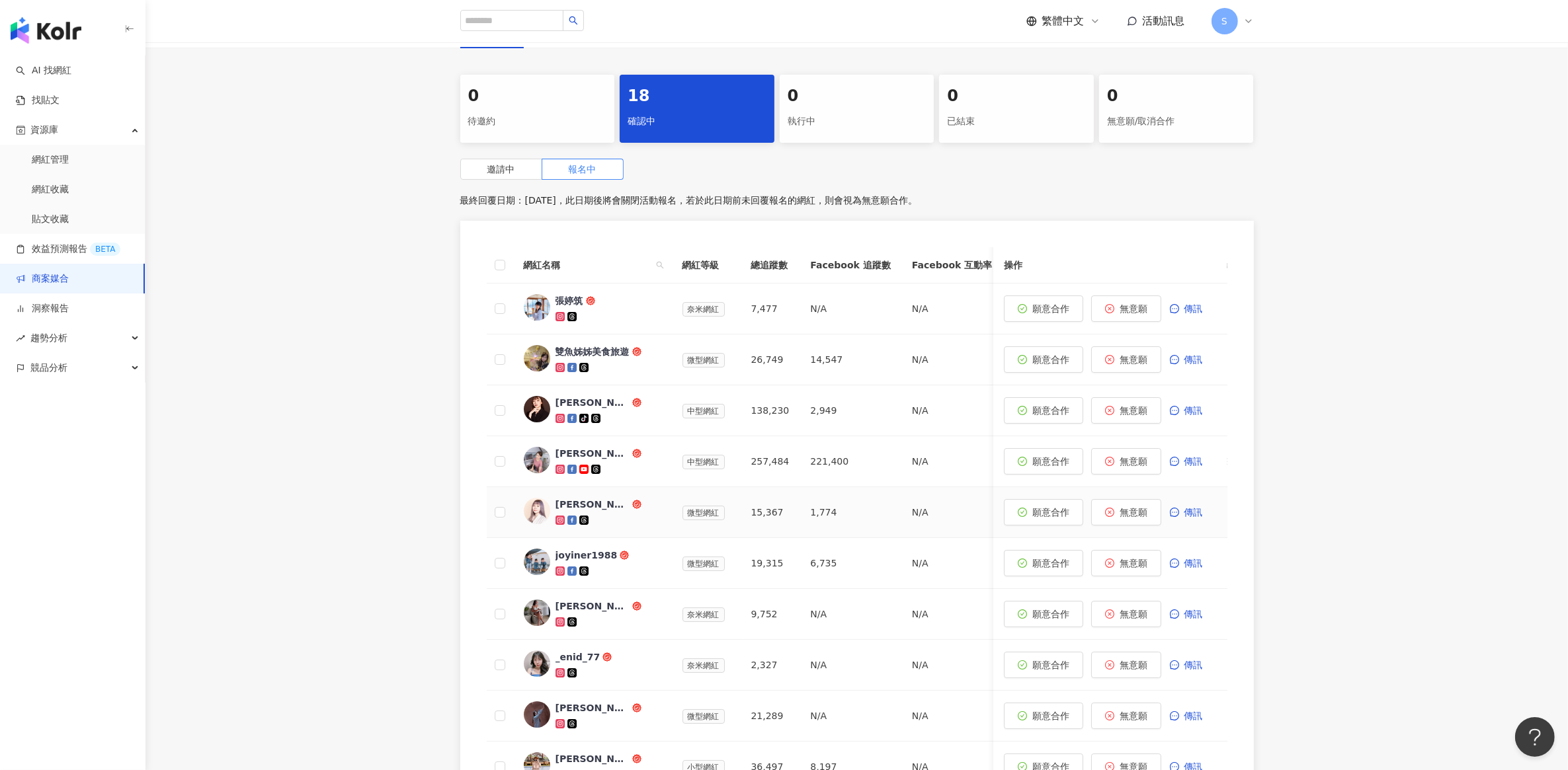
click at [639, 506] on span "黃靜靜Ivy" at bounding box center [598, 504] width 86 height 13
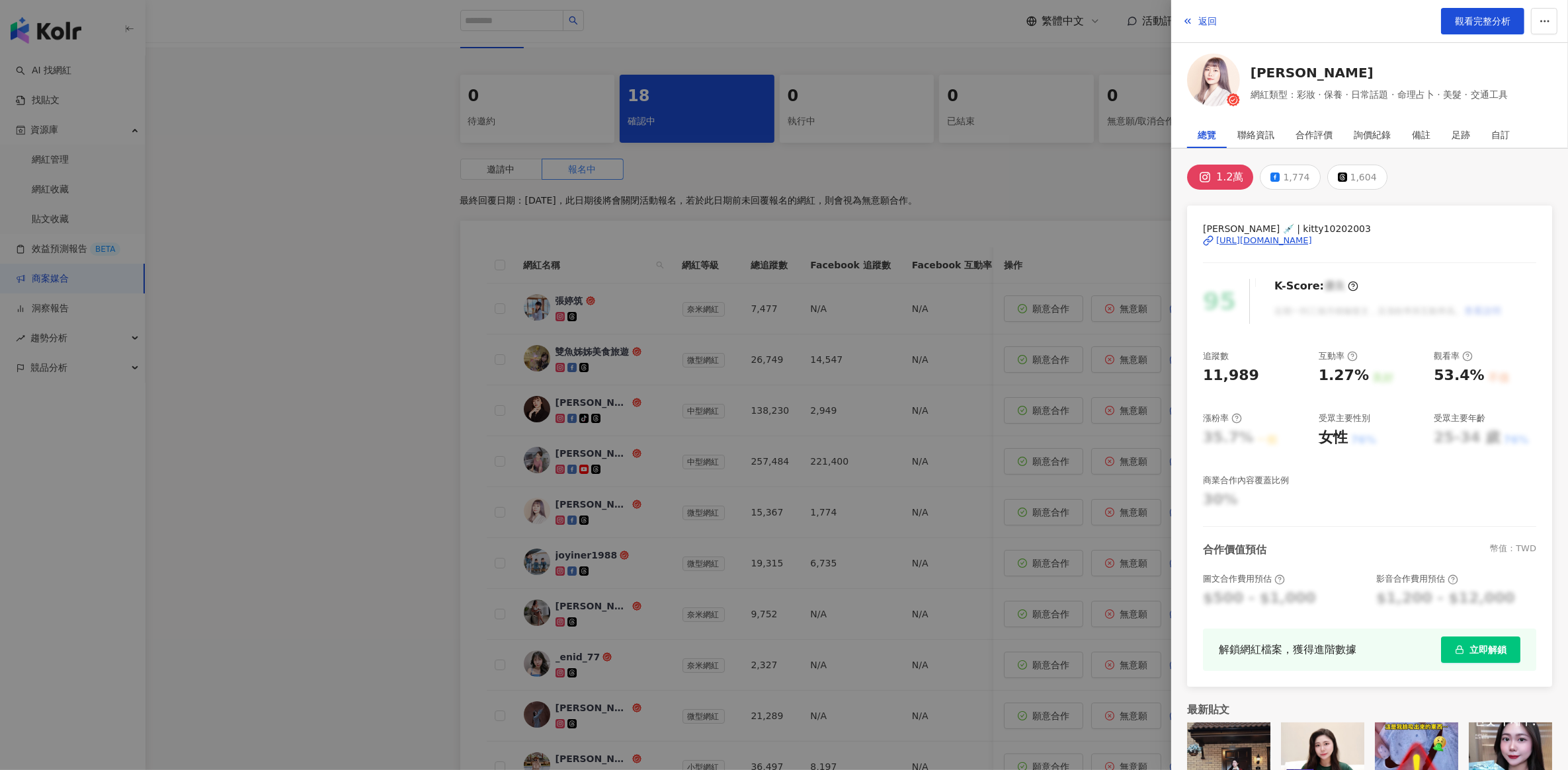
click at [1249, 242] on div "https://www.instagram.com/kitty10202003/" at bounding box center [1264, 240] width 96 height 12
click at [387, 347] on div at bounding box center [784, 385] width 1568 height 770
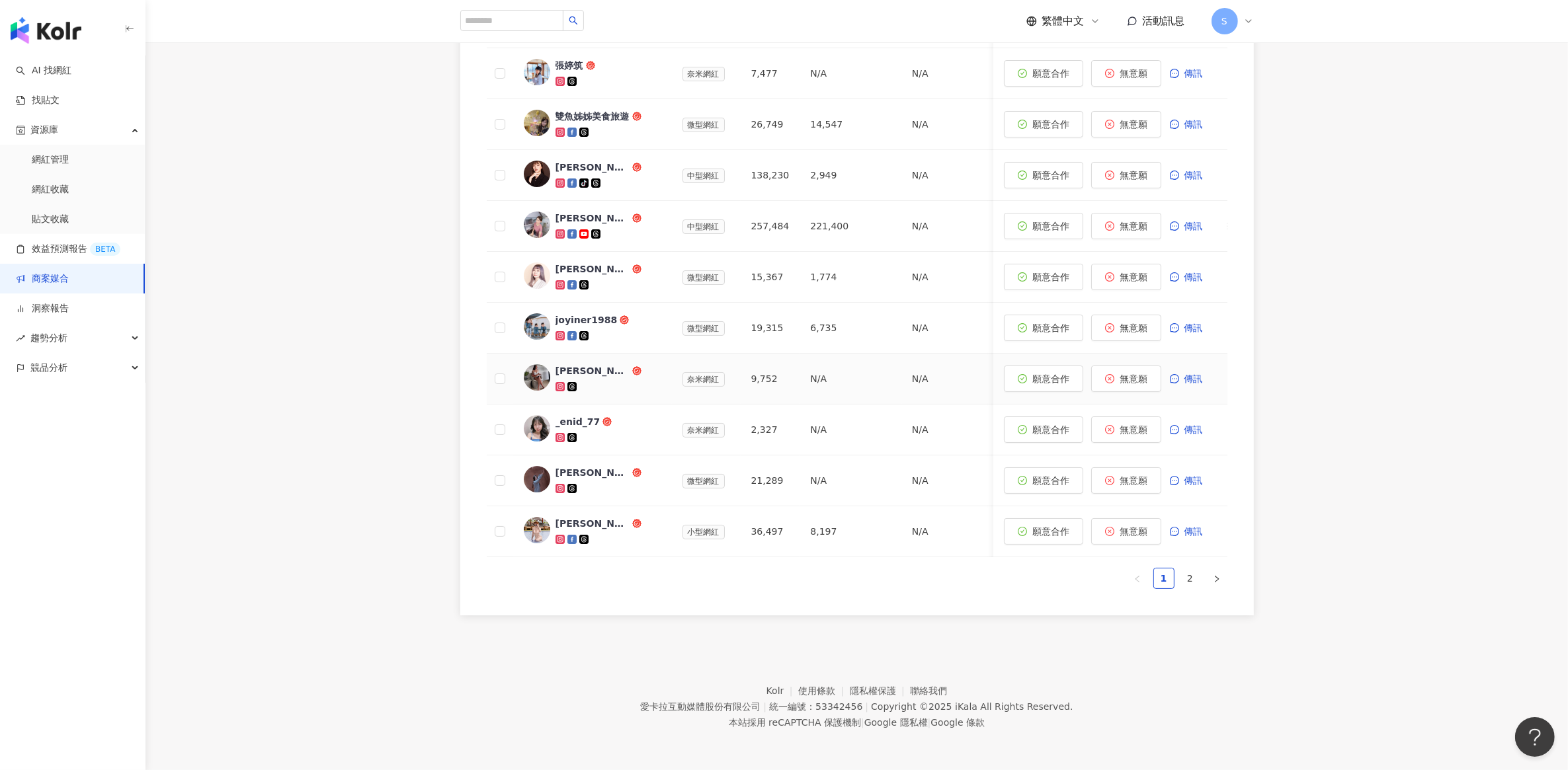
scroll to position [250, 0]
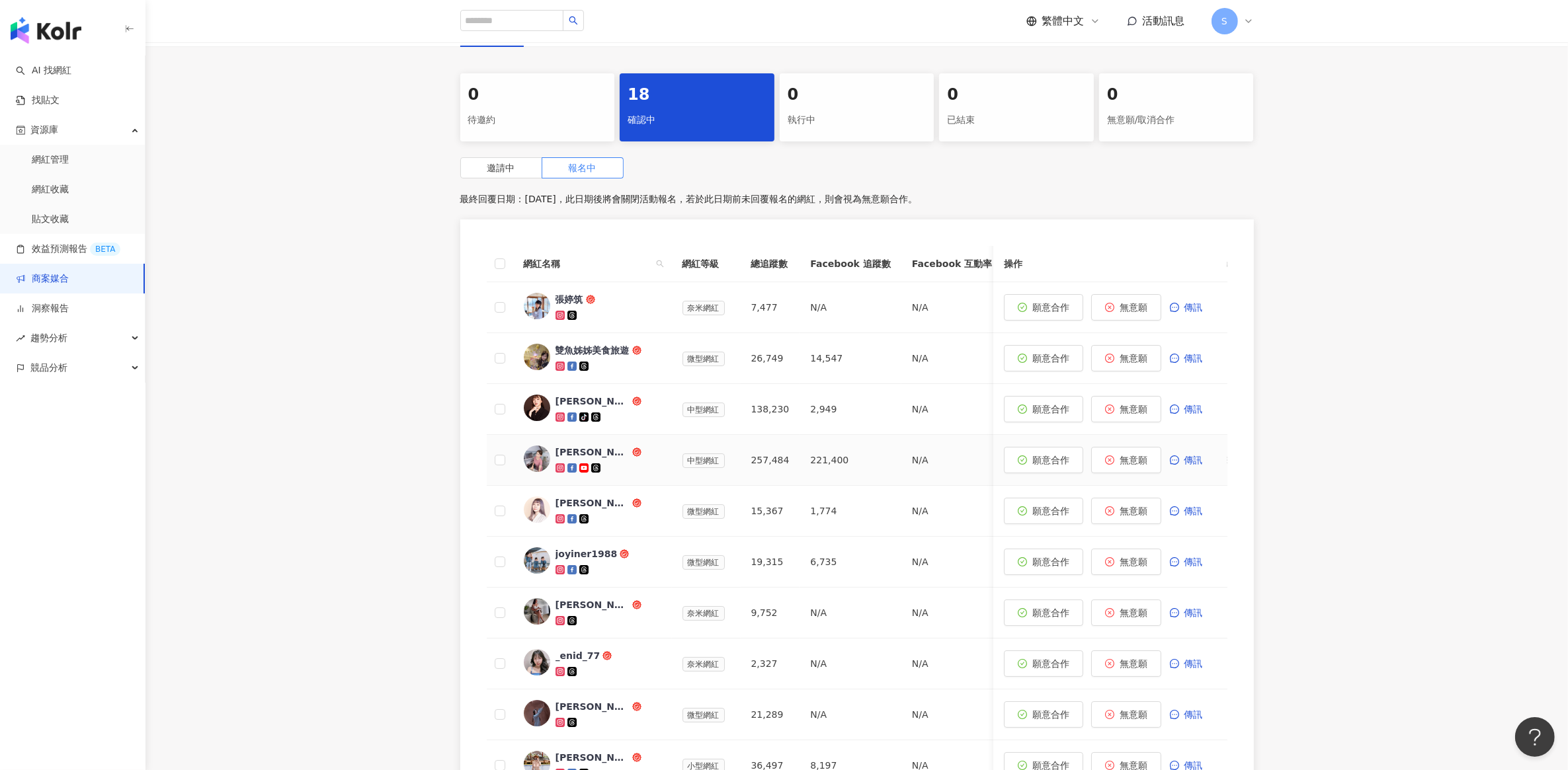
click at [642, 460] on div "Nico 古璇" at bounding box center [608, 460] width 106 height 29
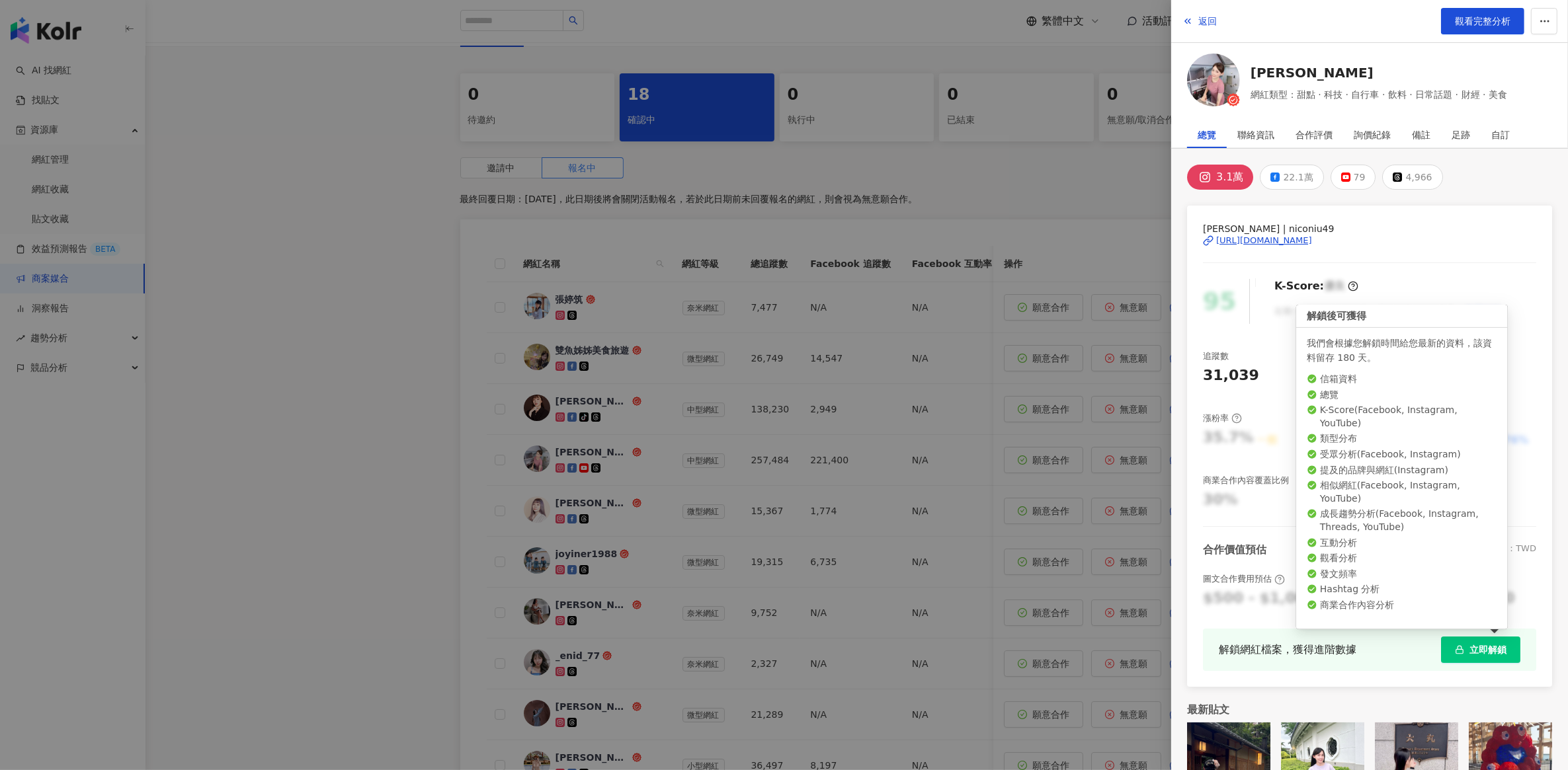
click at [1475, 642] on button "立即解鎖" at bounding box center [1480, 650] width 79 height 27
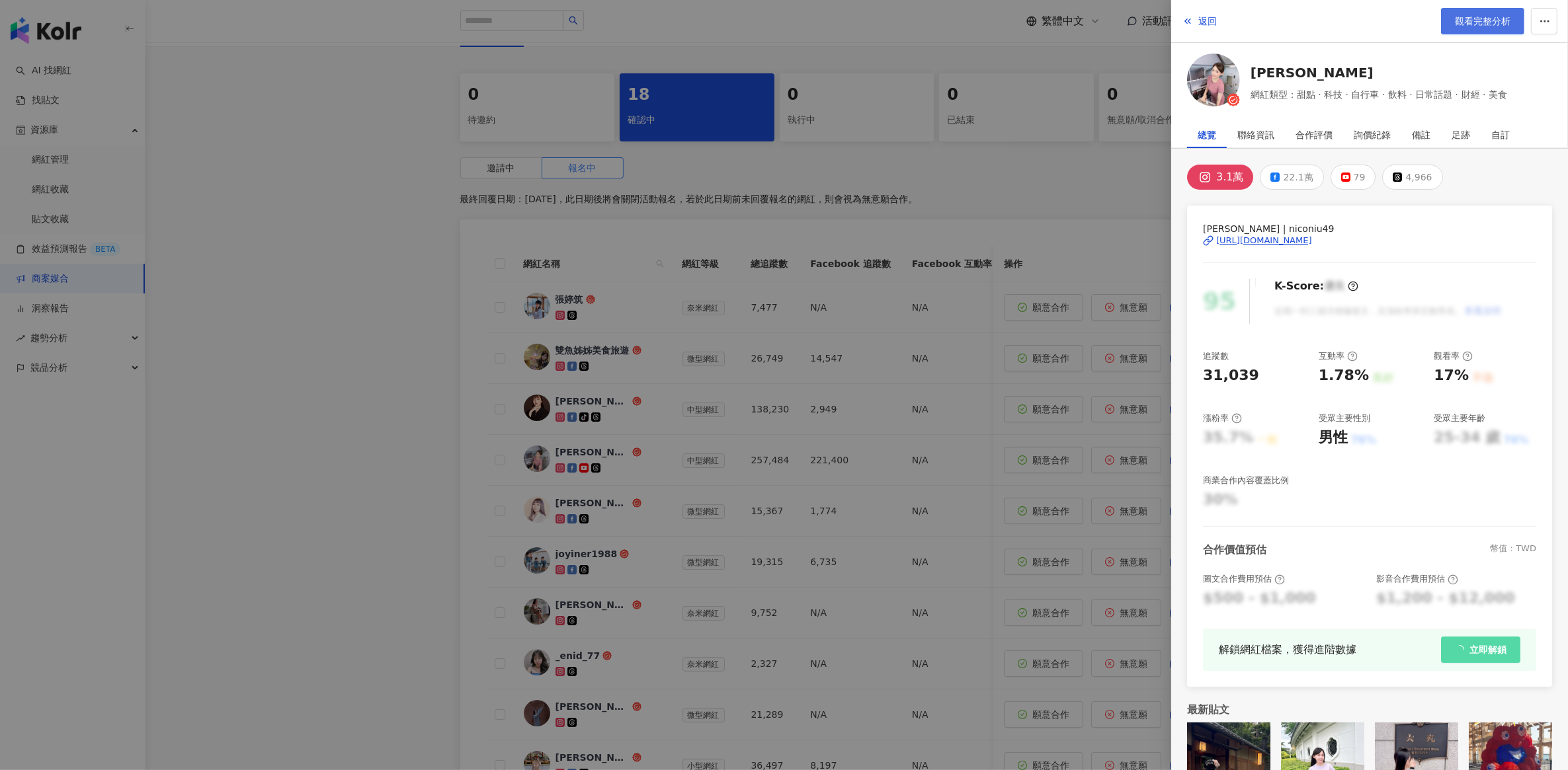
click at [1475, 27] on span "觀看完整分析" at bounding box center [1483, 21] width 56 height 11
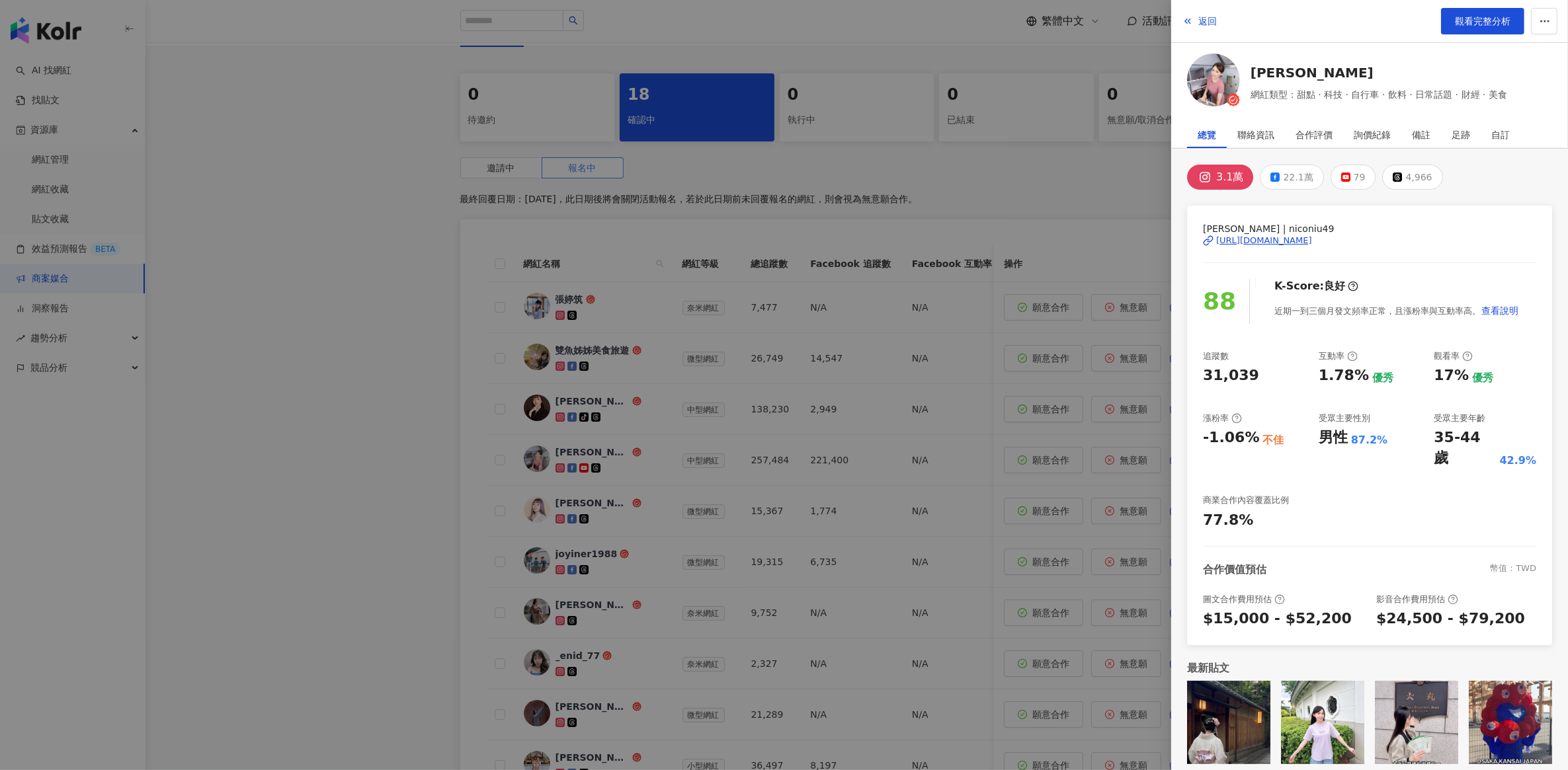
click at [273, 237] on div at bounding box center [784, 385] width 1568 height 770
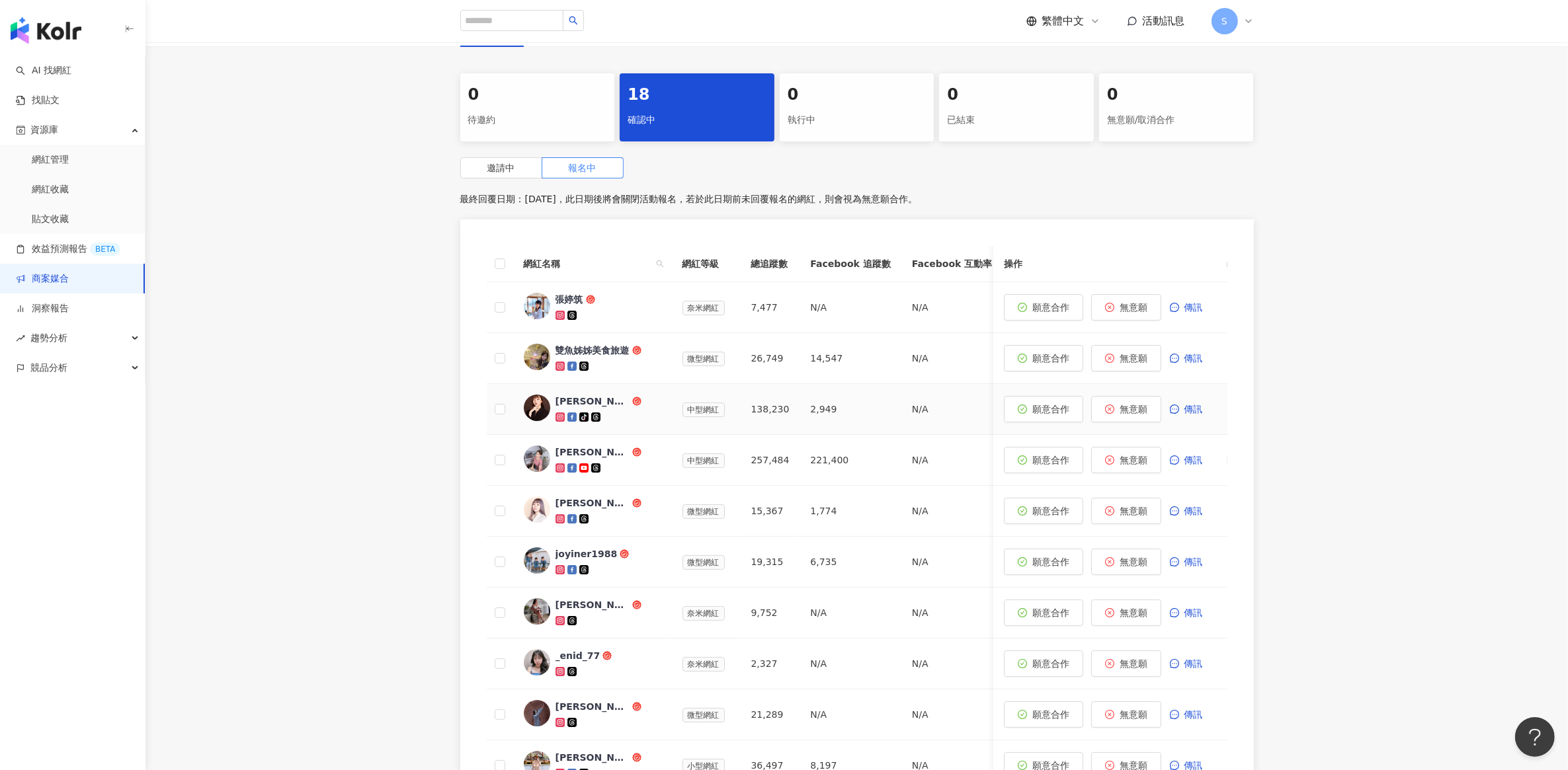
click at [649, 411] on div at bounding box center [608, 417] width 106 height 13
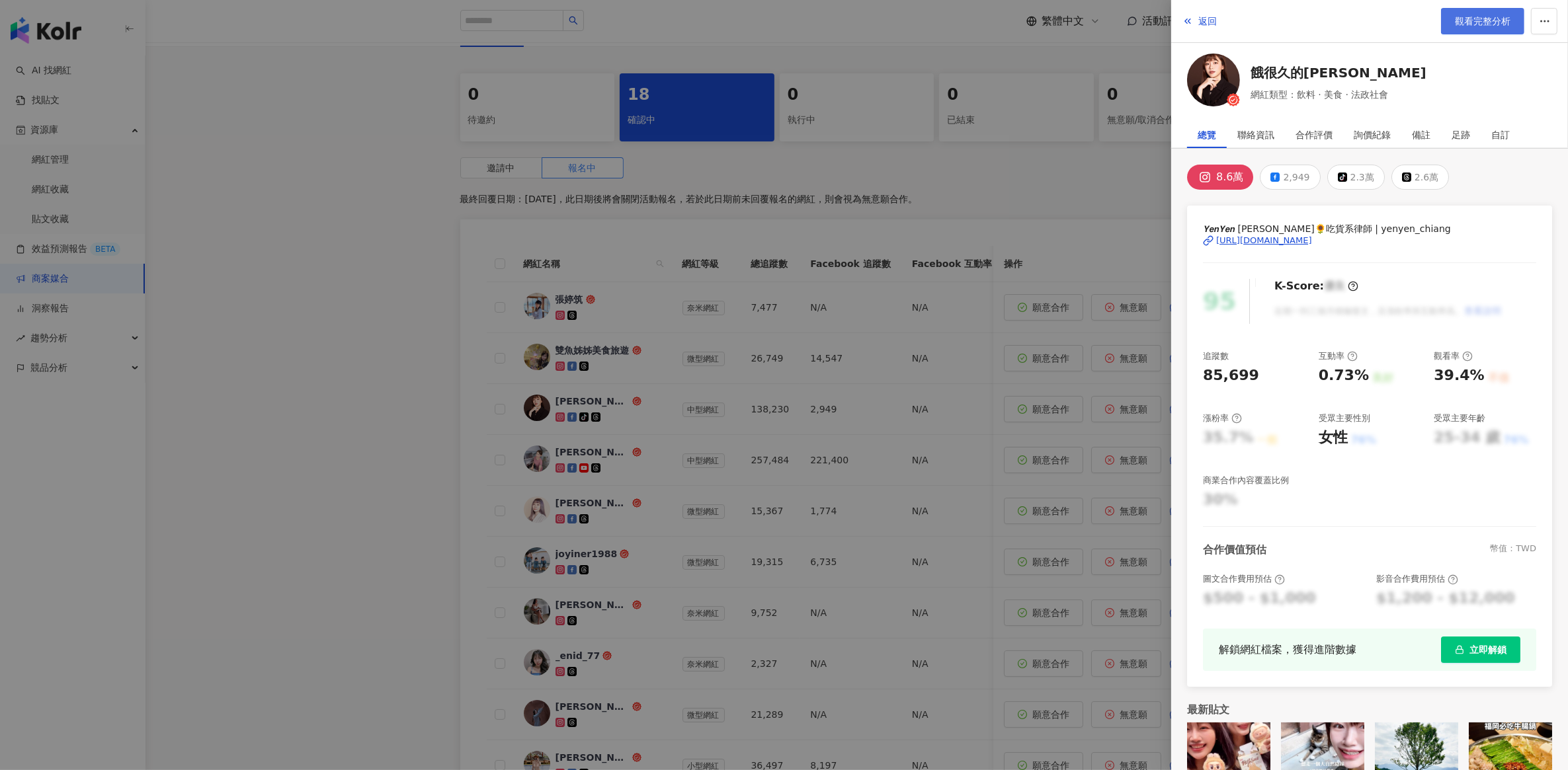
click at [1490, 24] on span "觀看完整分析" at bounding box center [1483, 21] width 56 height 11
click at [325, 302] on div at bounding box center [784, 385] width 1568 height 770
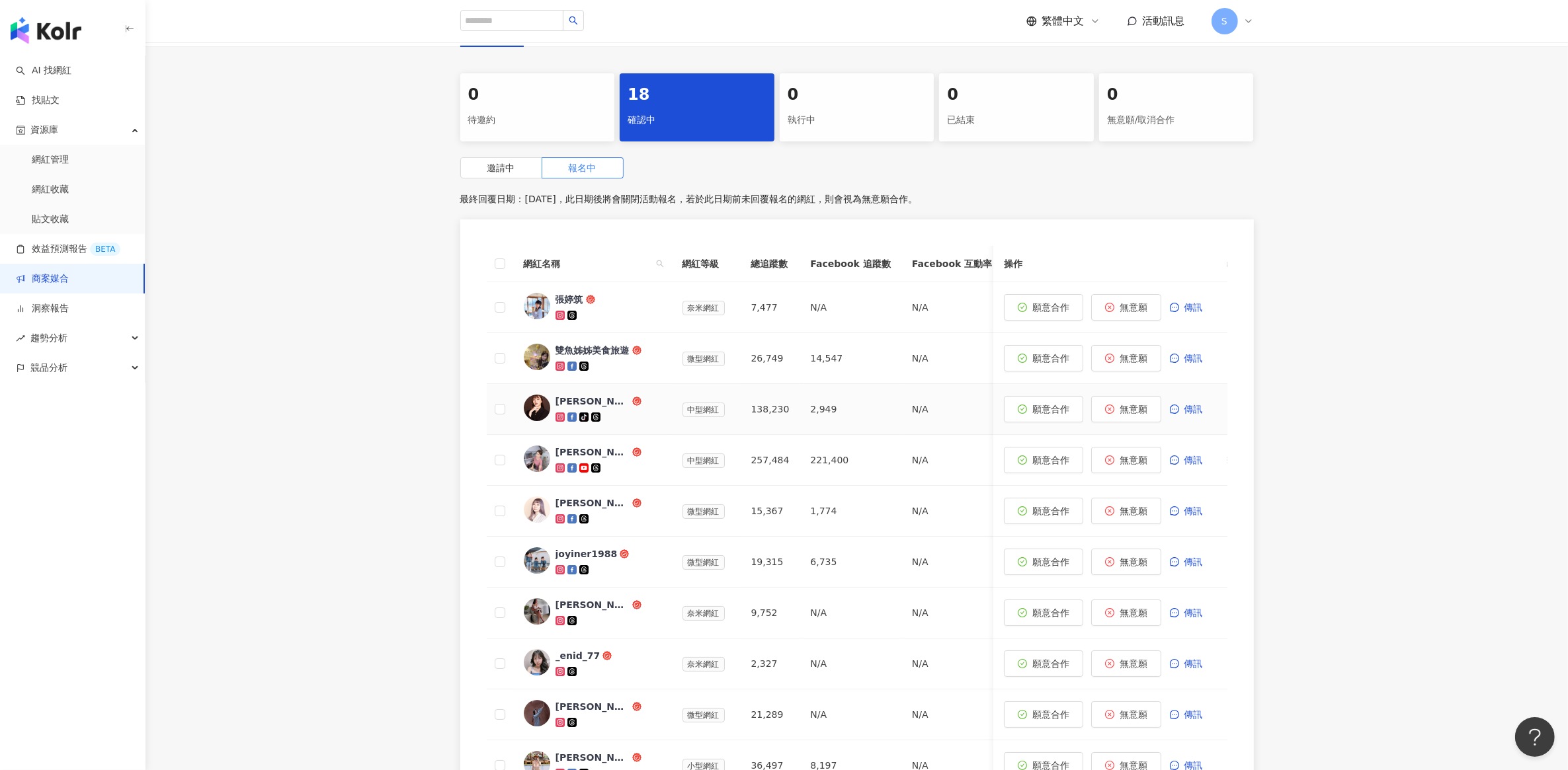
click at [659, 403] on div "蔣嫣嫣吃貨系律師" at bounding box center [608, 401] width 106 height 13
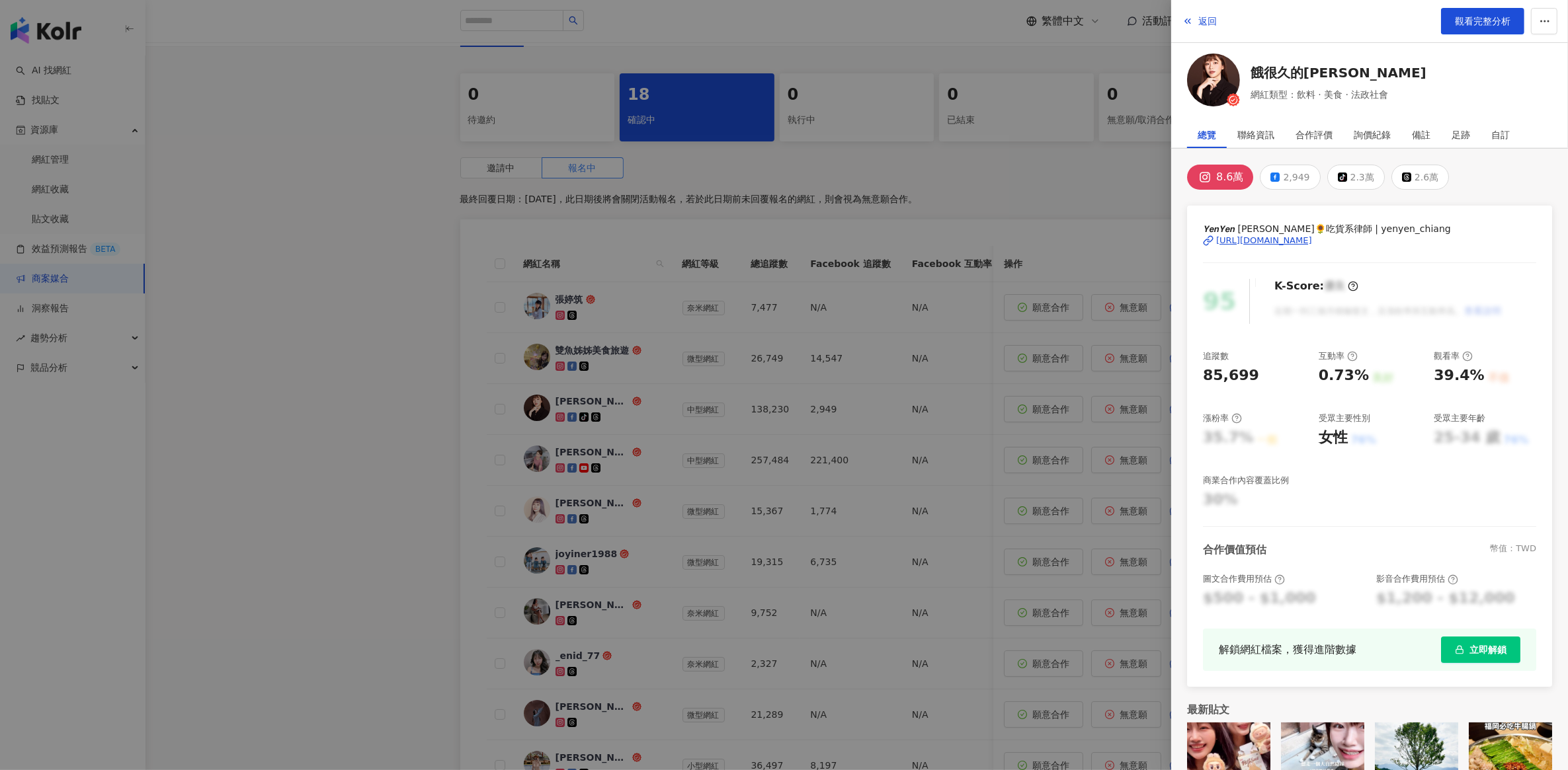
click at [640, 351] on div at bounding box center [784, 385] width 1568 height 770
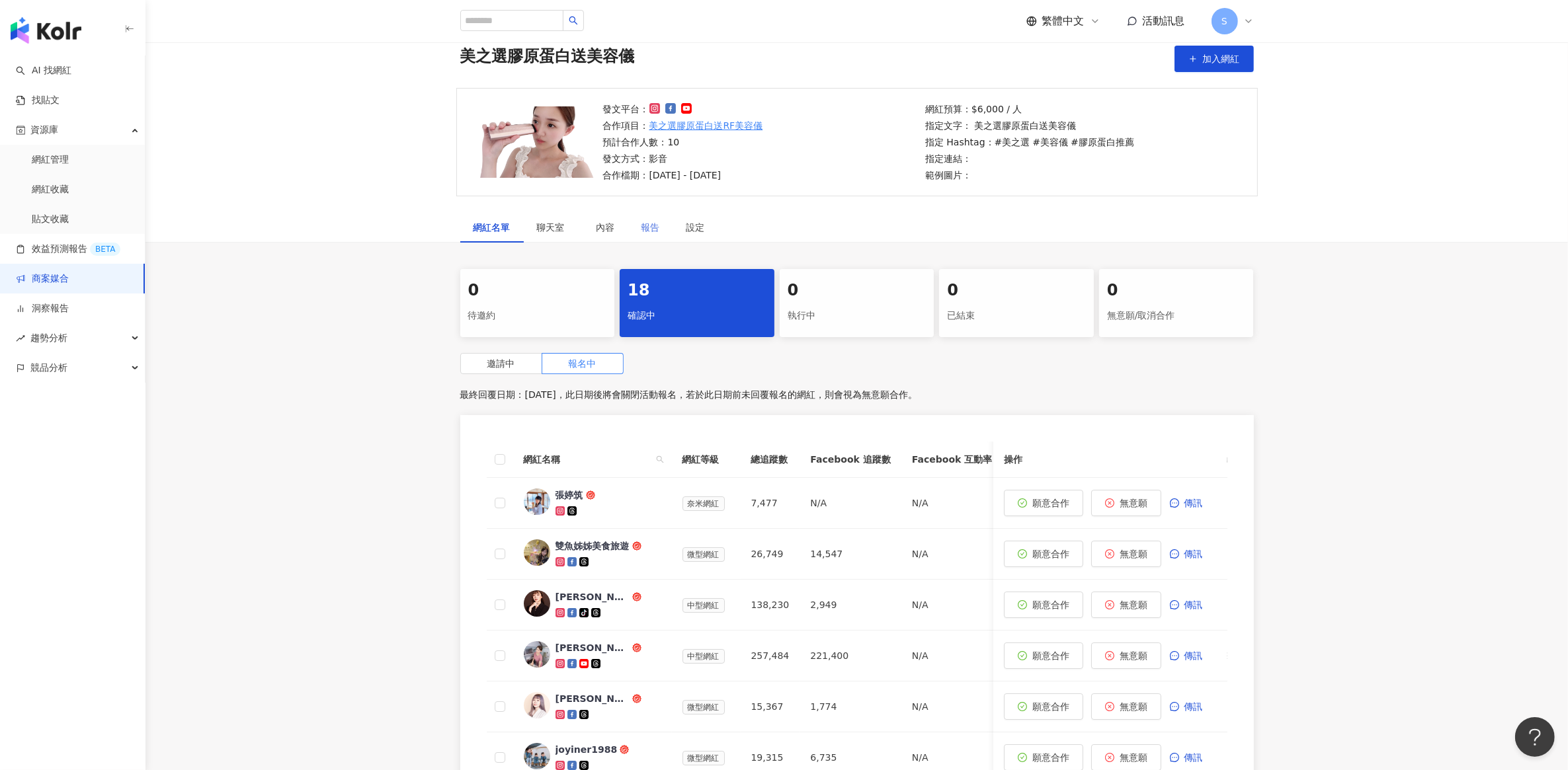
scroll to position [0, 0]
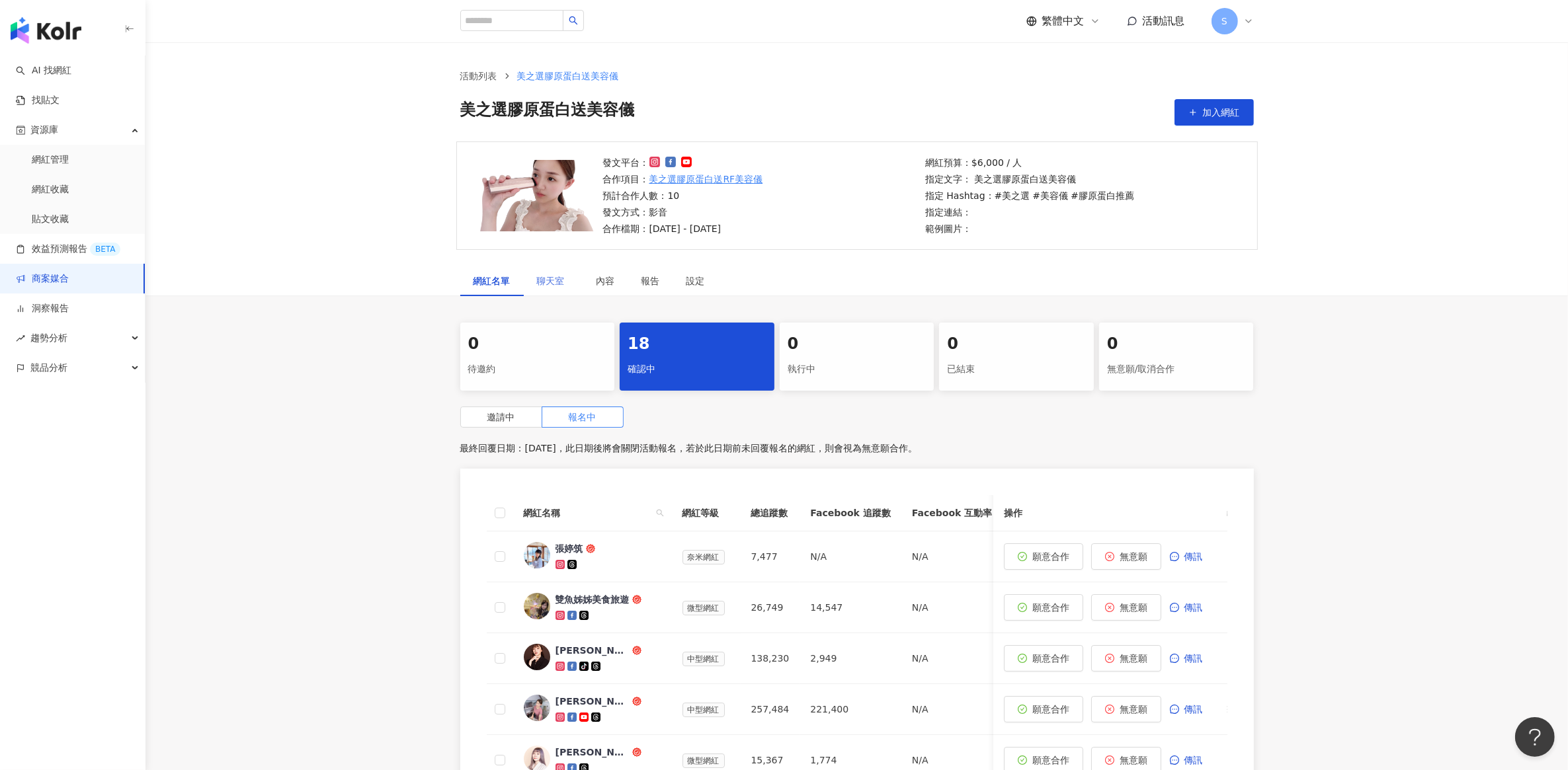
click at [556, 272] on div "聊天室" at bounding box center [553, 281] width 60 height 30
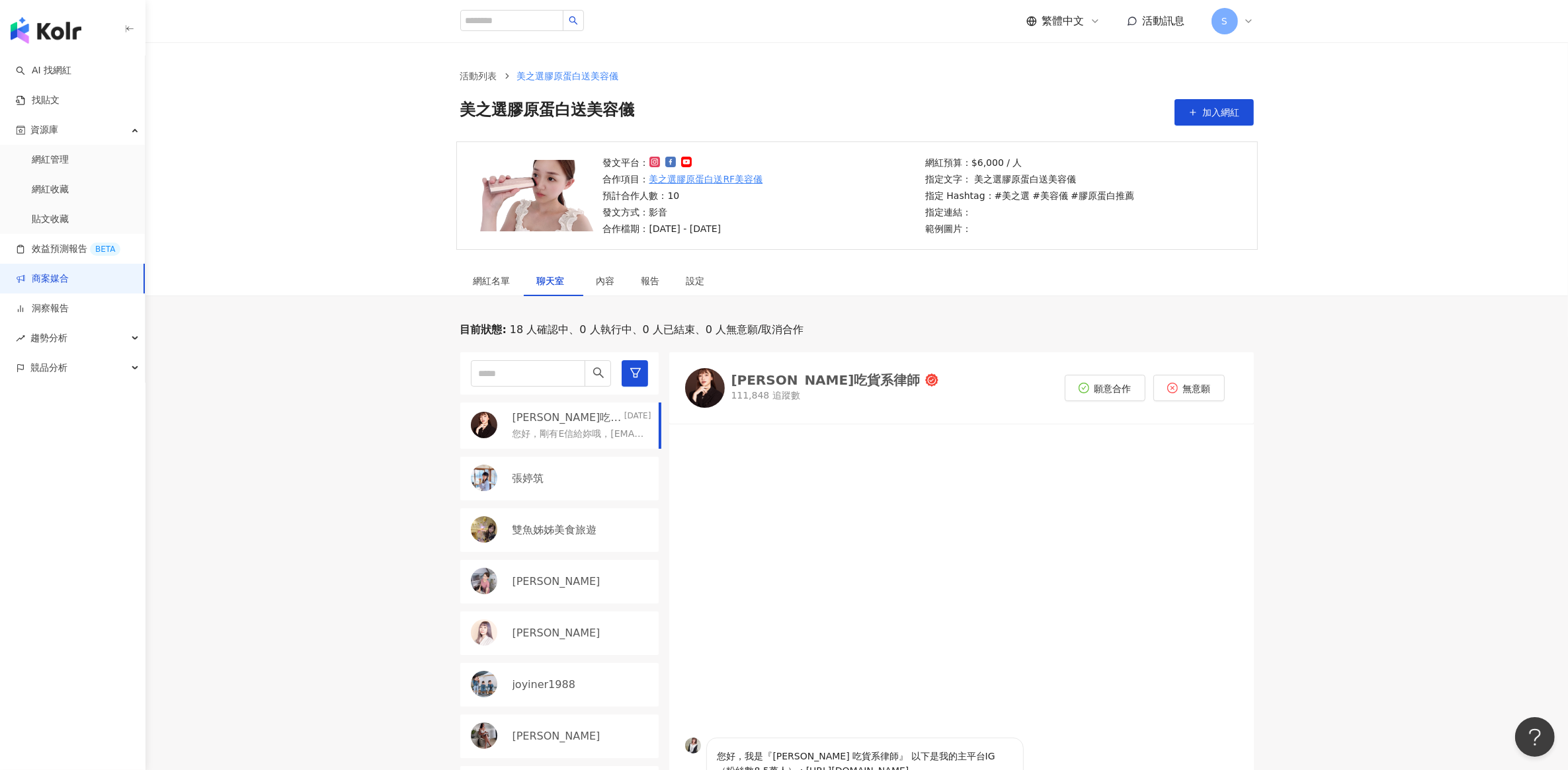
scroll to position [397, 0]
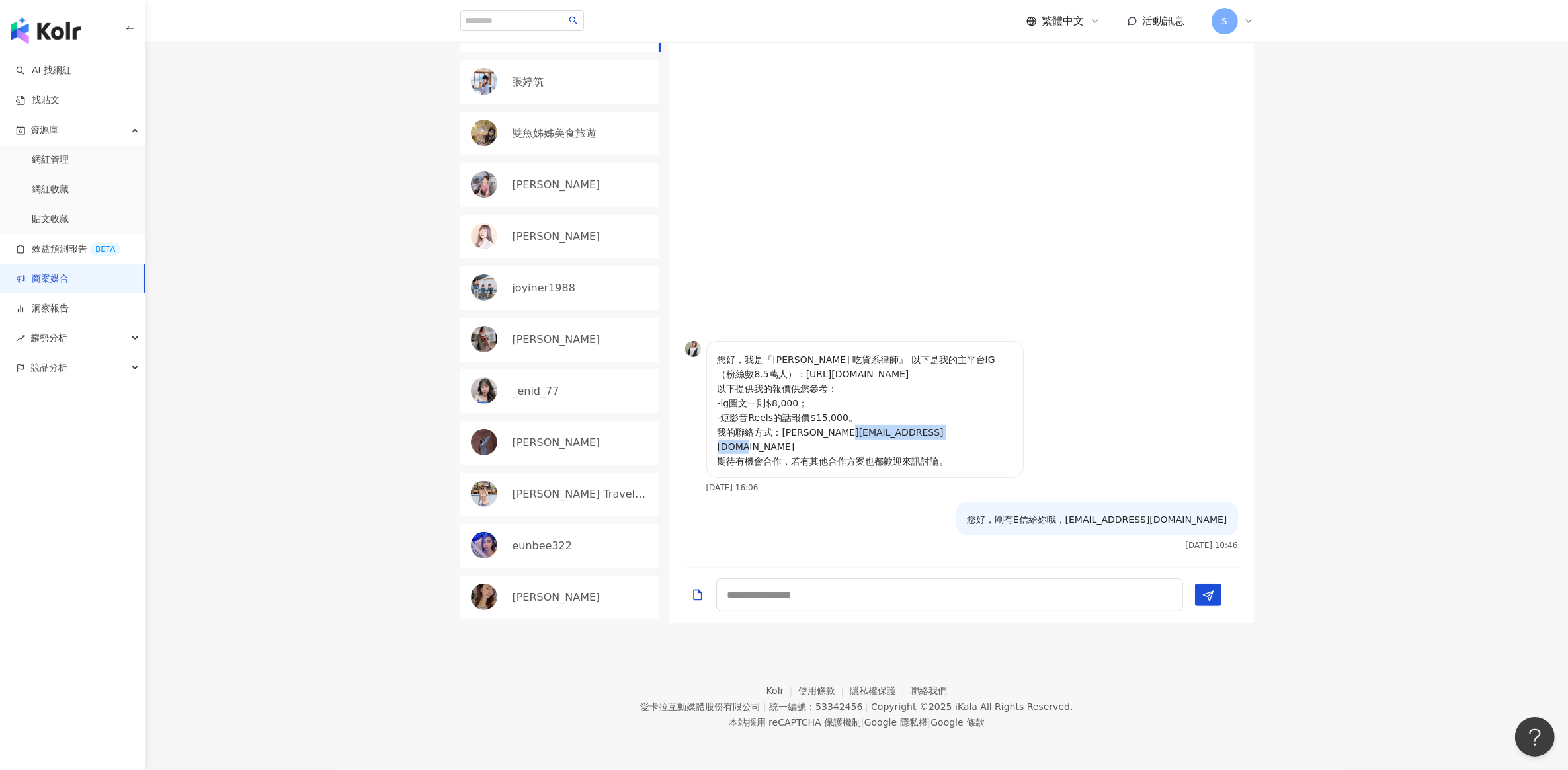
drag, startPoint x: 781, startPoint y: 449, endPoint x: 887, endPoint y: 445, distance: 106.1
click at [887, 445] on p "您好，我是『蔣嫣嫣 吃貨系律師』 以下是我的主平台IG（粉絲數8.5萬人）：https://www.instagram.com/yenyen_chiang/ …" at bounding box center [865, 410] width 295 height 116
copy p "chiangziuen@gmail.com"
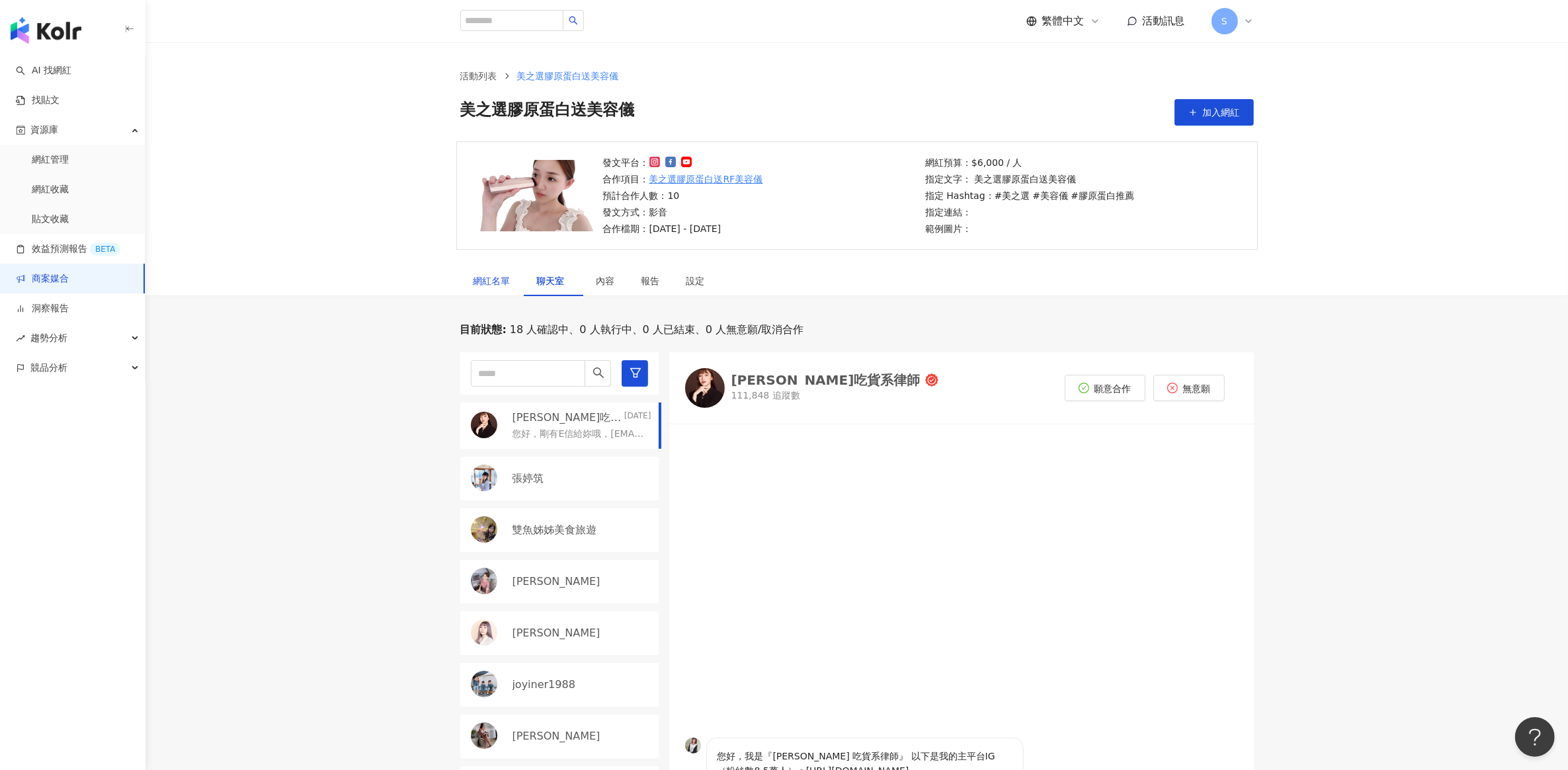
click at [486, 278] on div "網紅名單" at bounding box center [492, 281] width 37 height 14
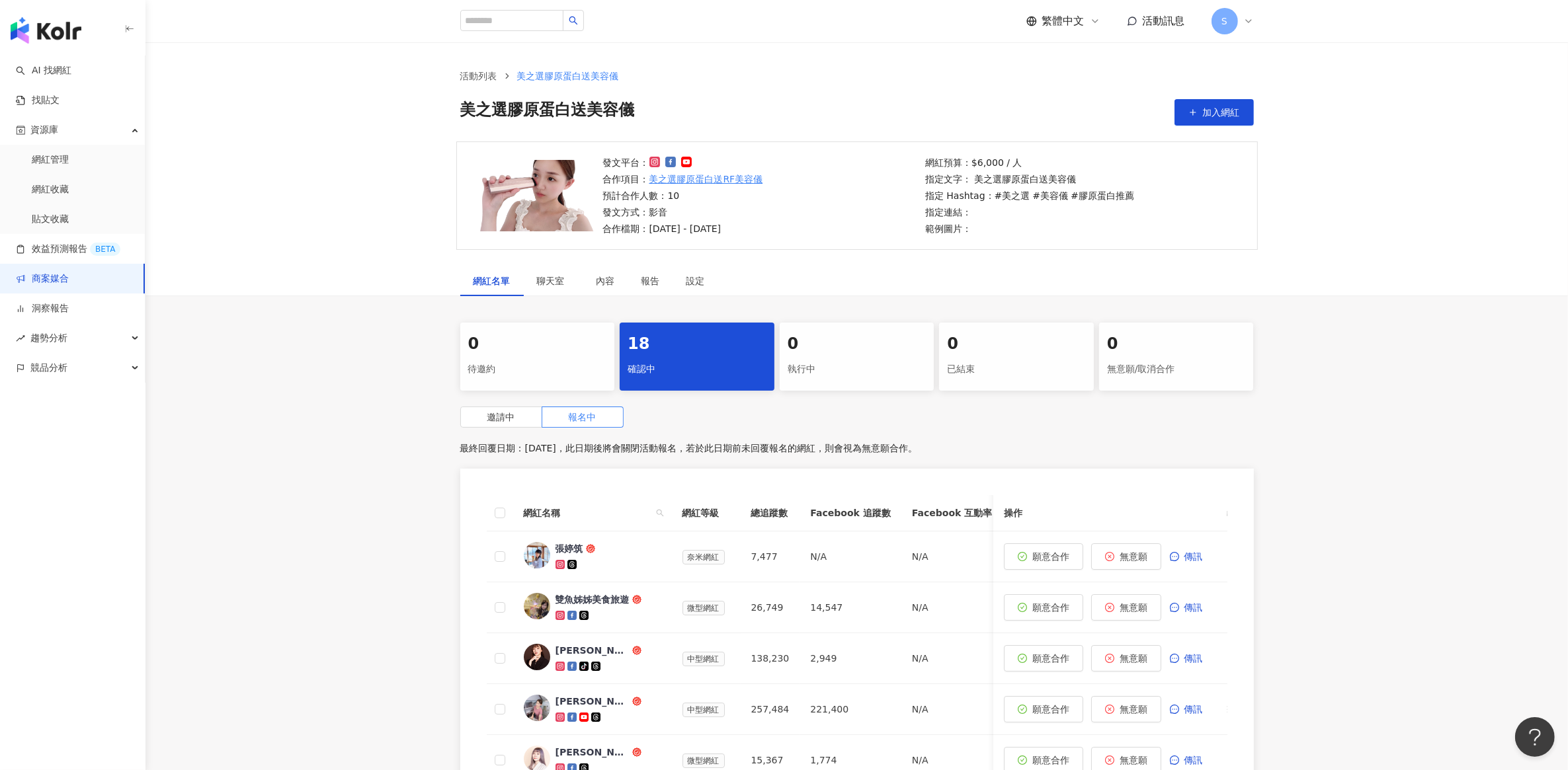
scroll to position [497, 0]
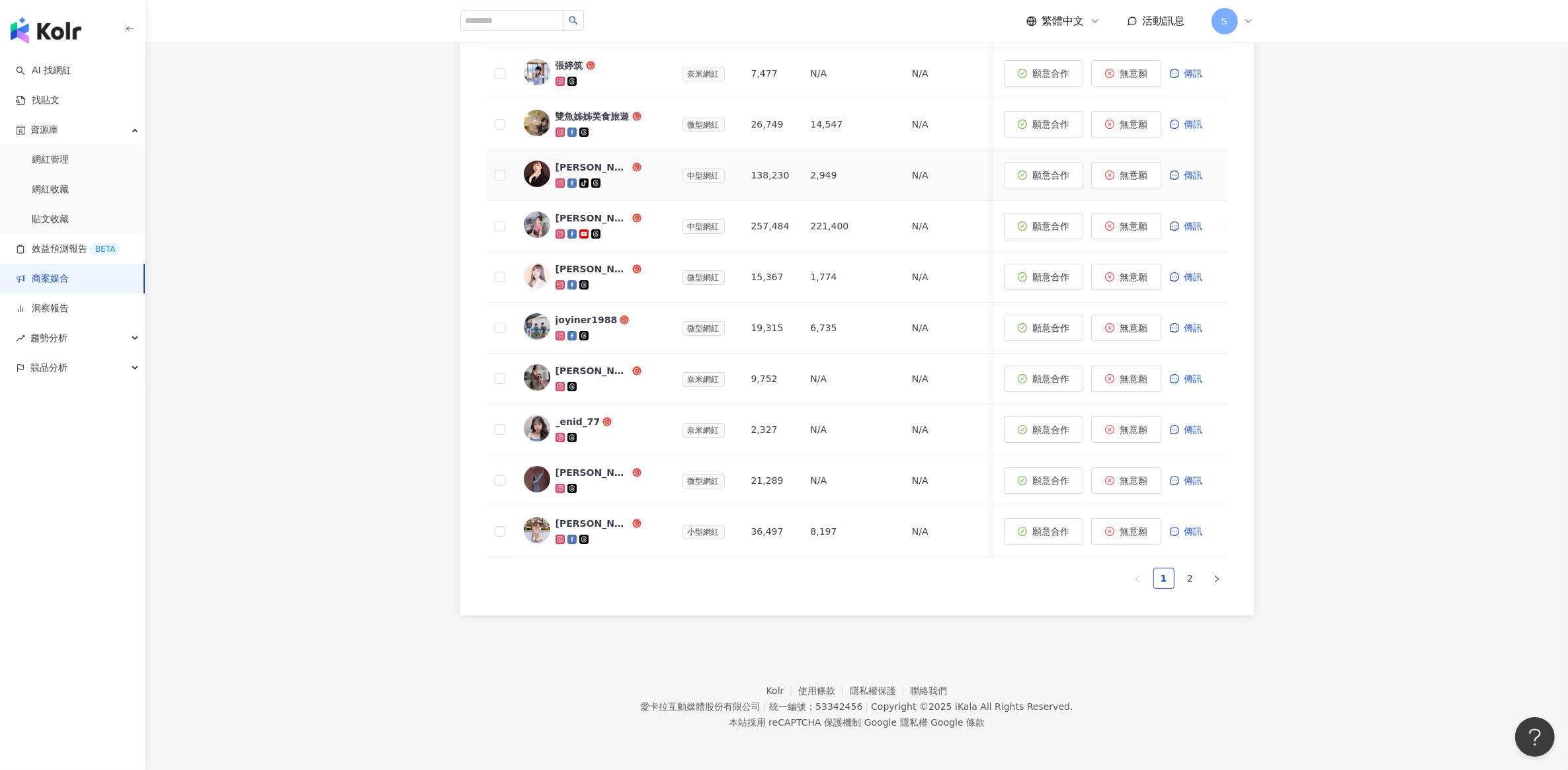
click at [605, 161] on div "蔣嫣嫣吃貨系律師" at bounding box center [592, 167] width 74 height 13
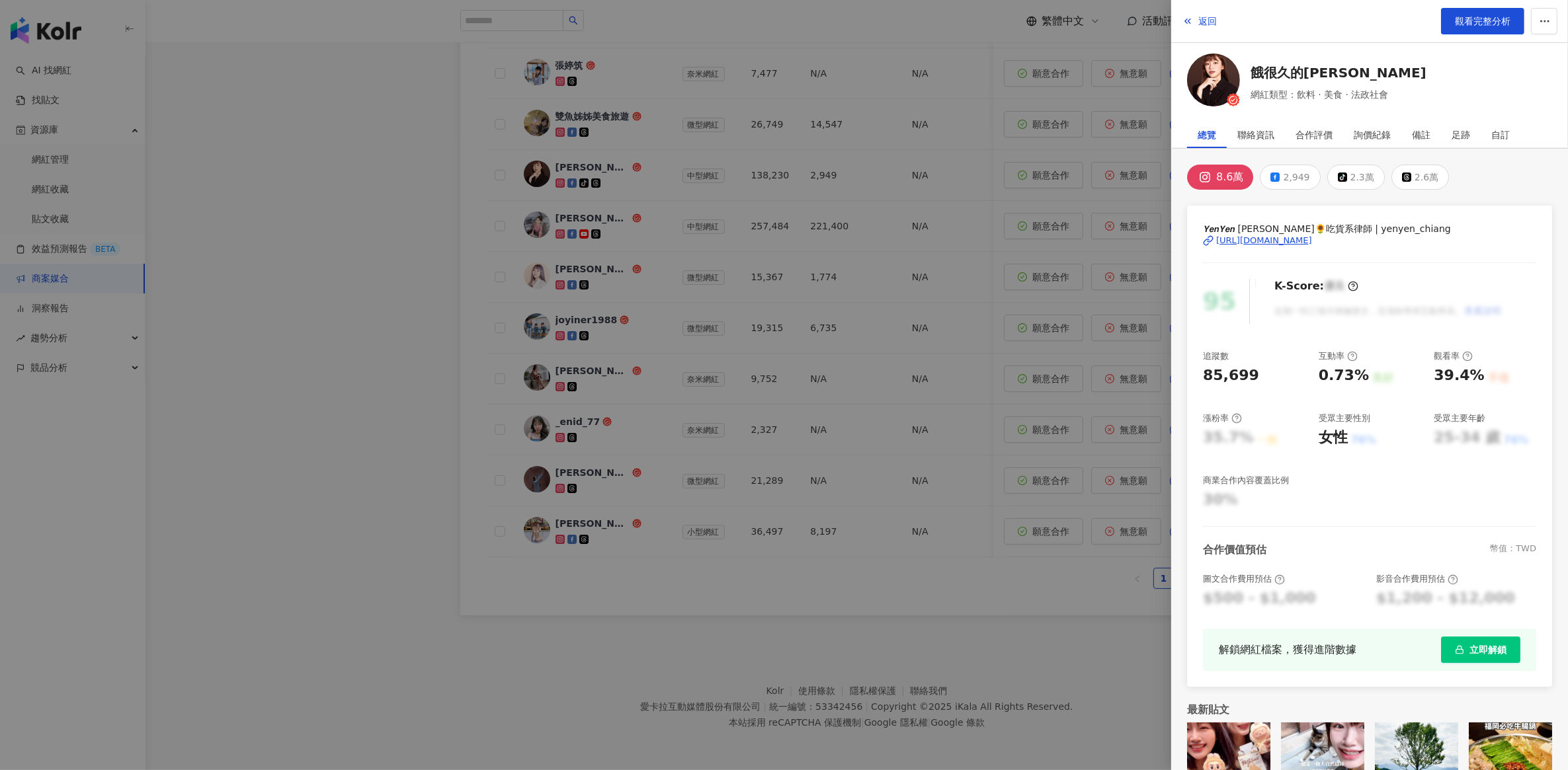
click at [1262, 238] on div "https://www.instagram.com/yenyen_chiang/" at bounding box center [1264, 240] width 96 height 12
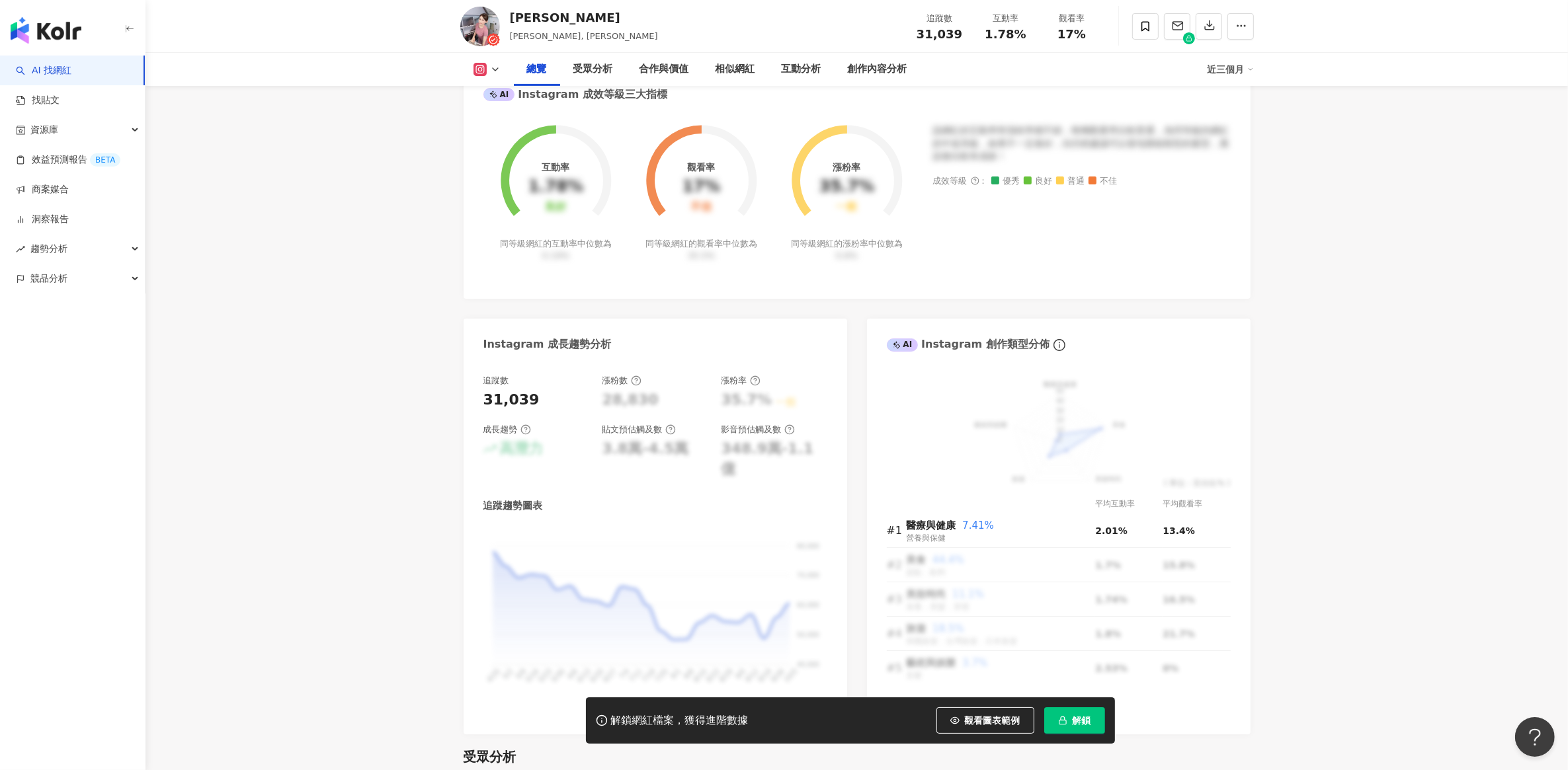
scroll to position [496, 0]
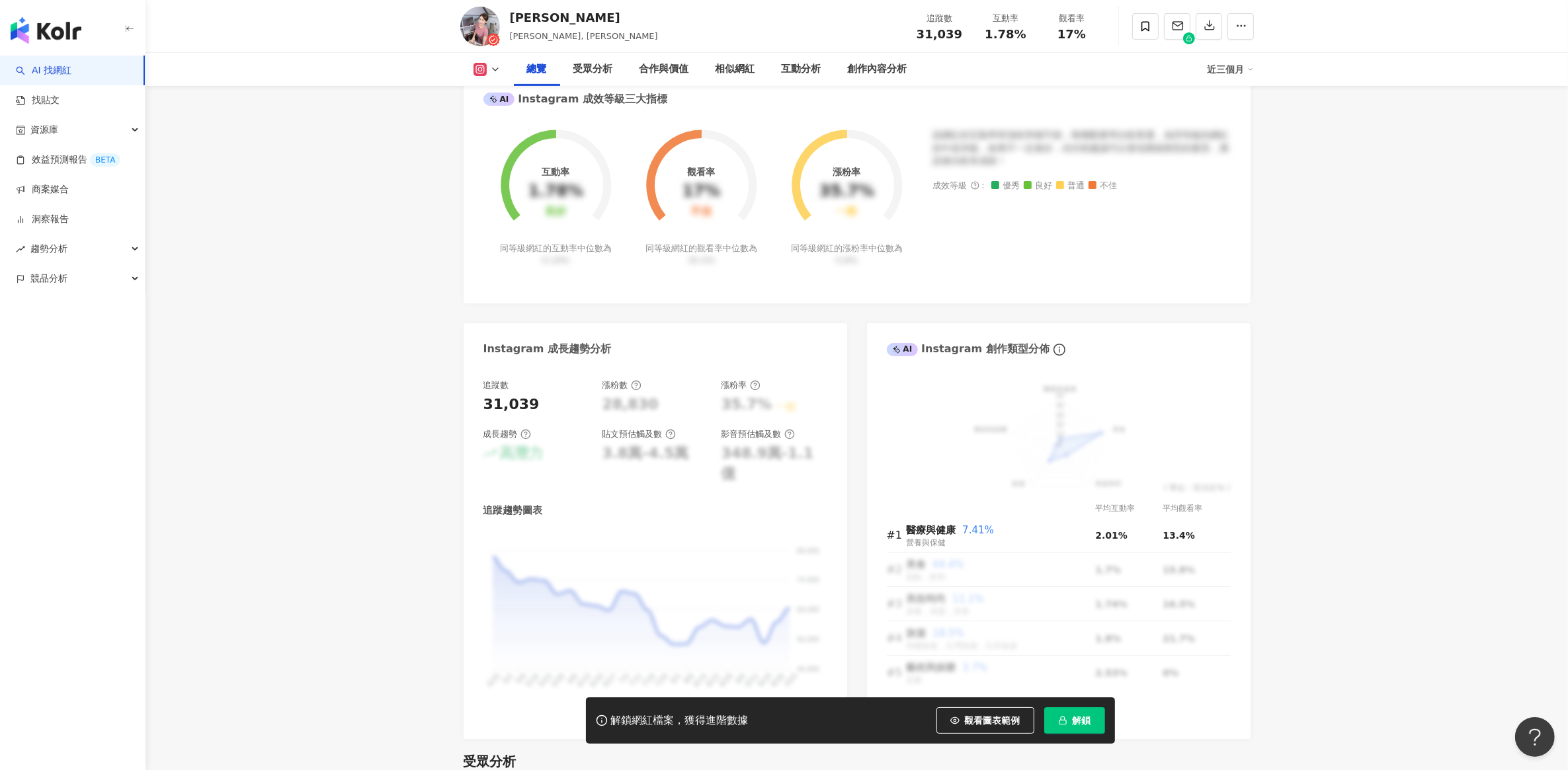
click at [1075, 716] on span "解鎖" at bounding box center [1082, 721] width 19 height 11
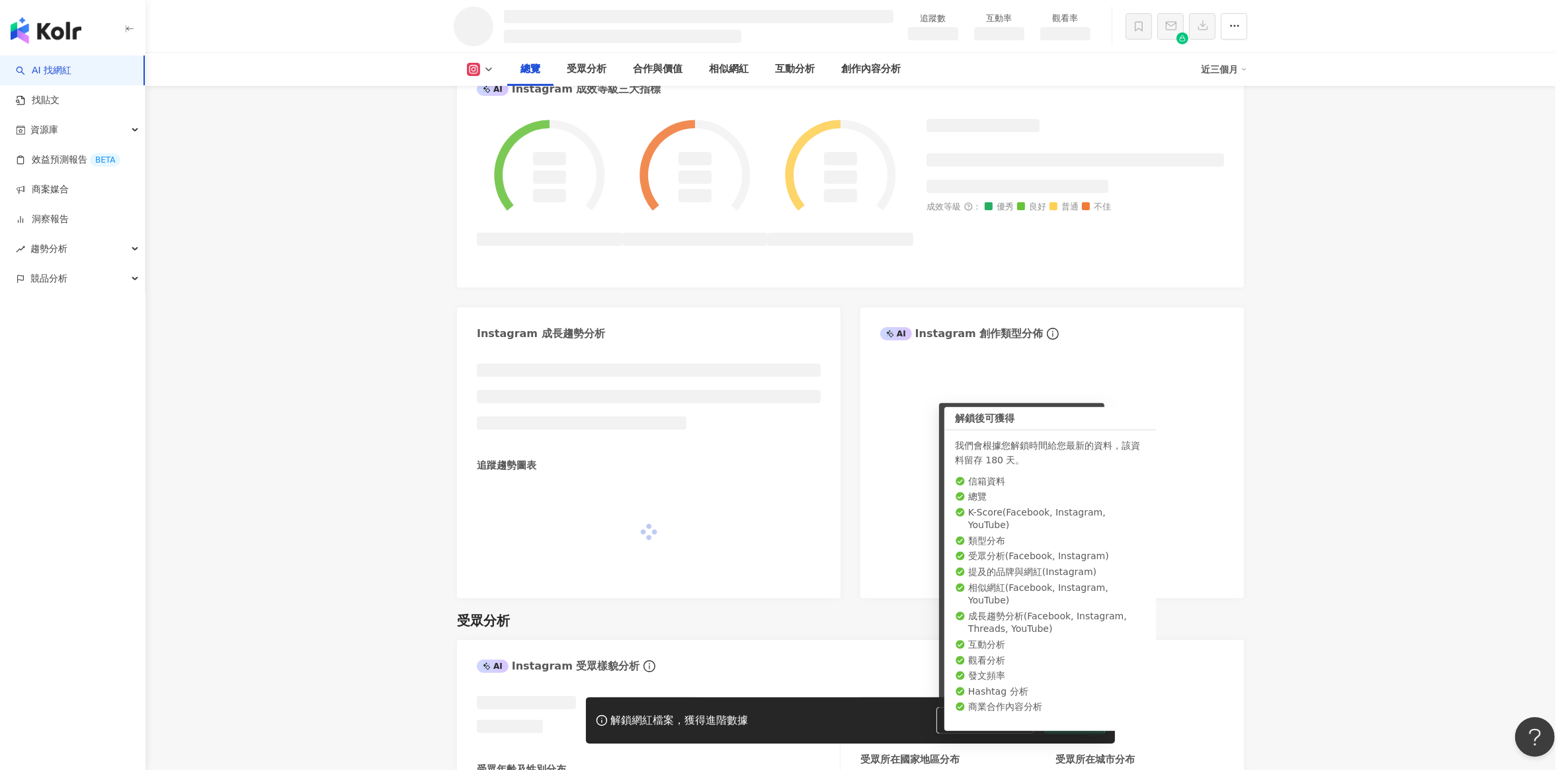
scroll to position [531, 0]
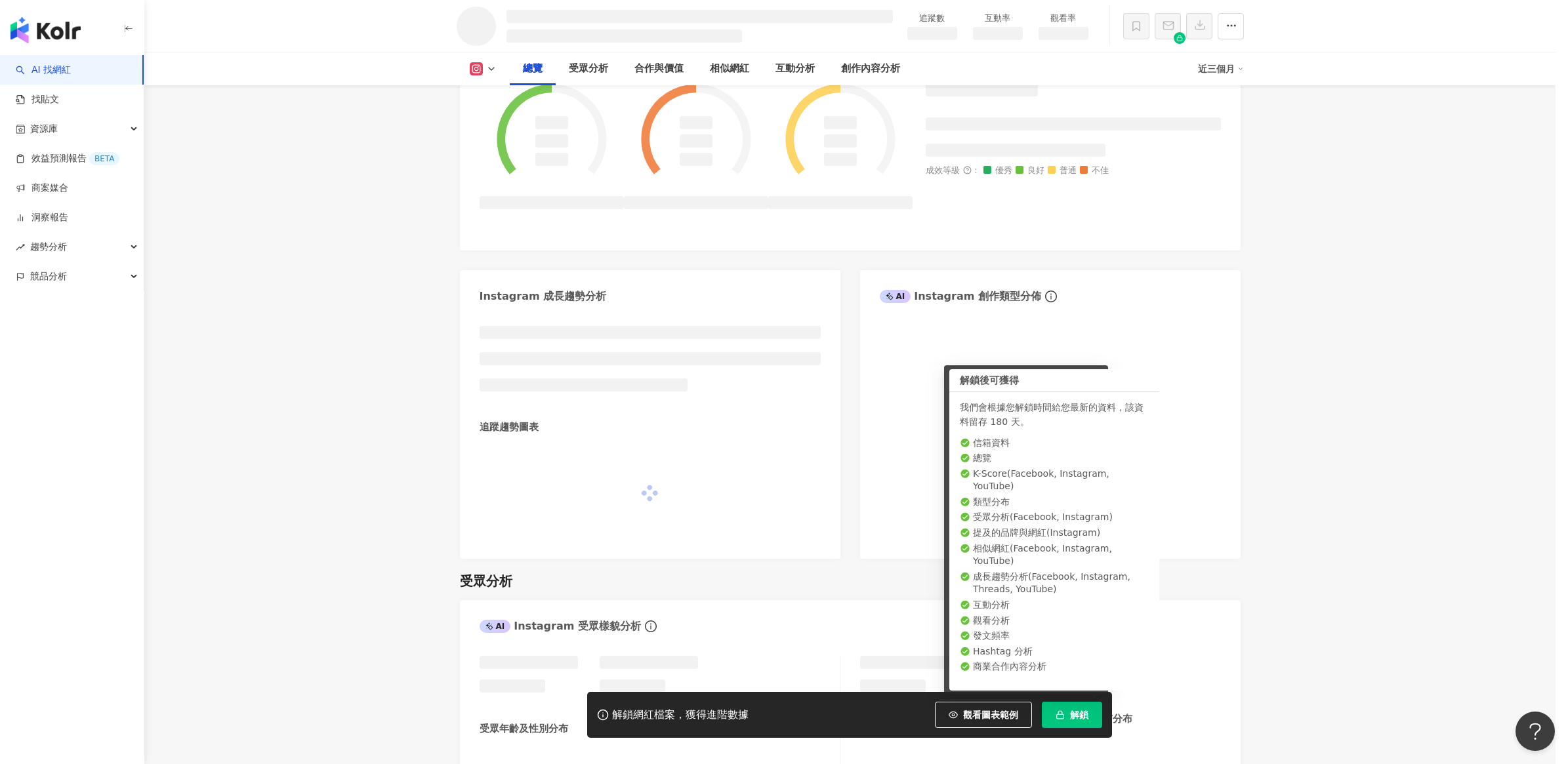
click at [1342, 523] on div "同時已有協作者解鎖該網紅數據 由於該網紅的資料已被工作區其他協作者解鎖，因此您無須重複解鎖，重新整理頁面就能查看完整網紅數據。 重新整理" at bounding box center [784, 382] width 1568 height 764
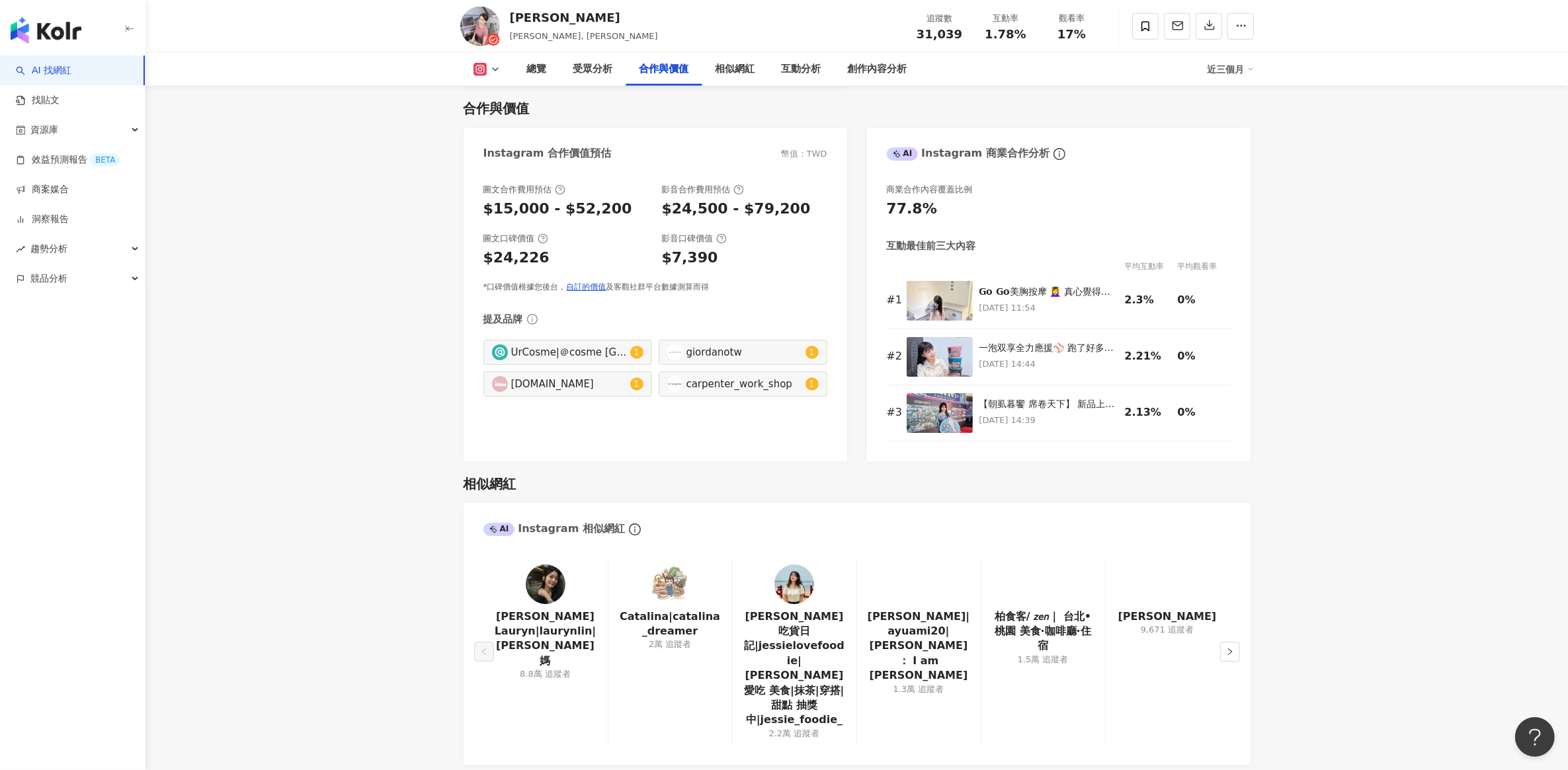
scroll to position [2019, 0]
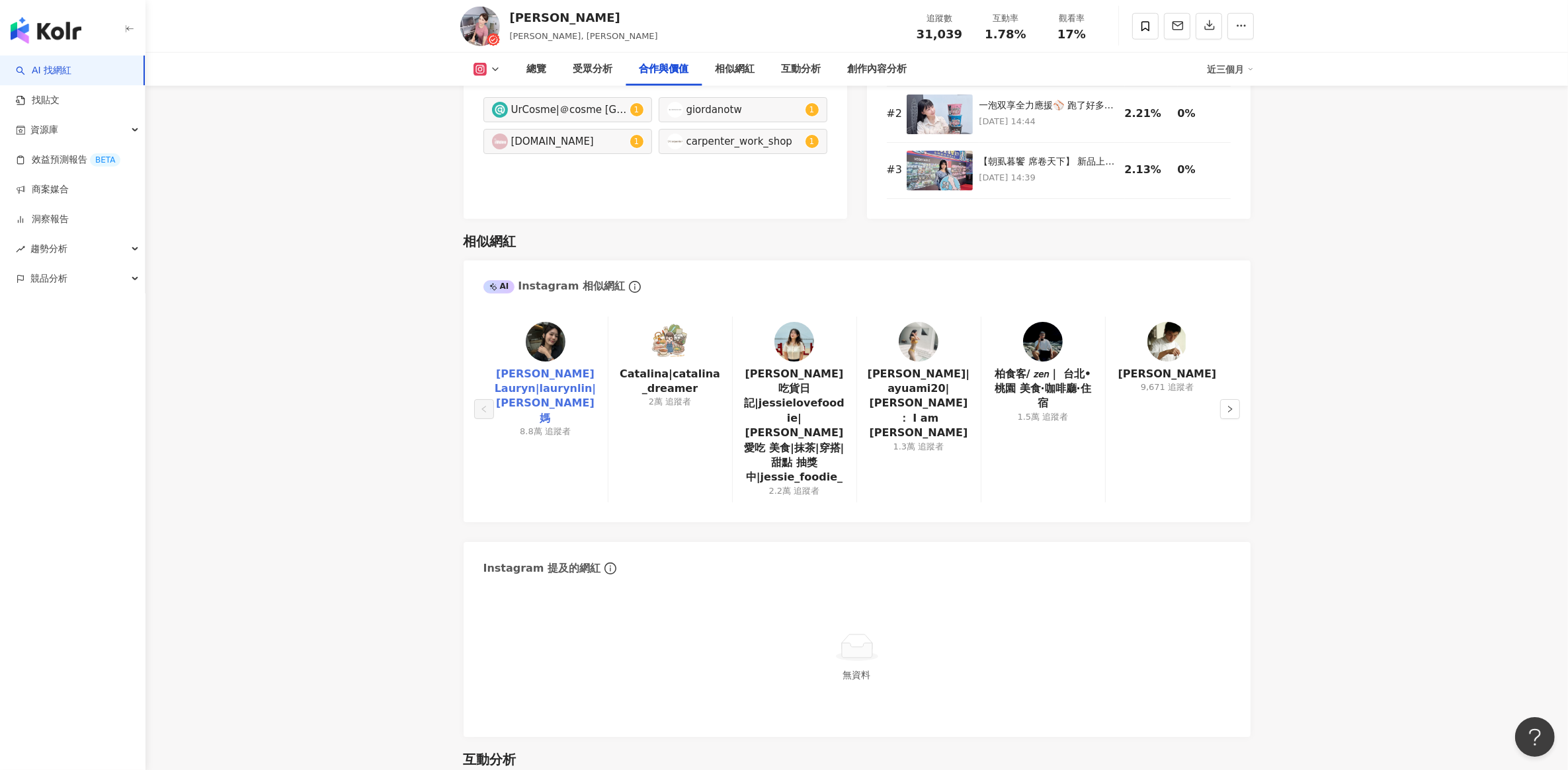
click at [550, 394] on link "柔 Lauryn|laurynlin|哈利媽" at bounding box center [545, 396] width 103 height 60
click at [1229, 406] on icon "right" at bounding box center [1230, 409] width 4 height 6
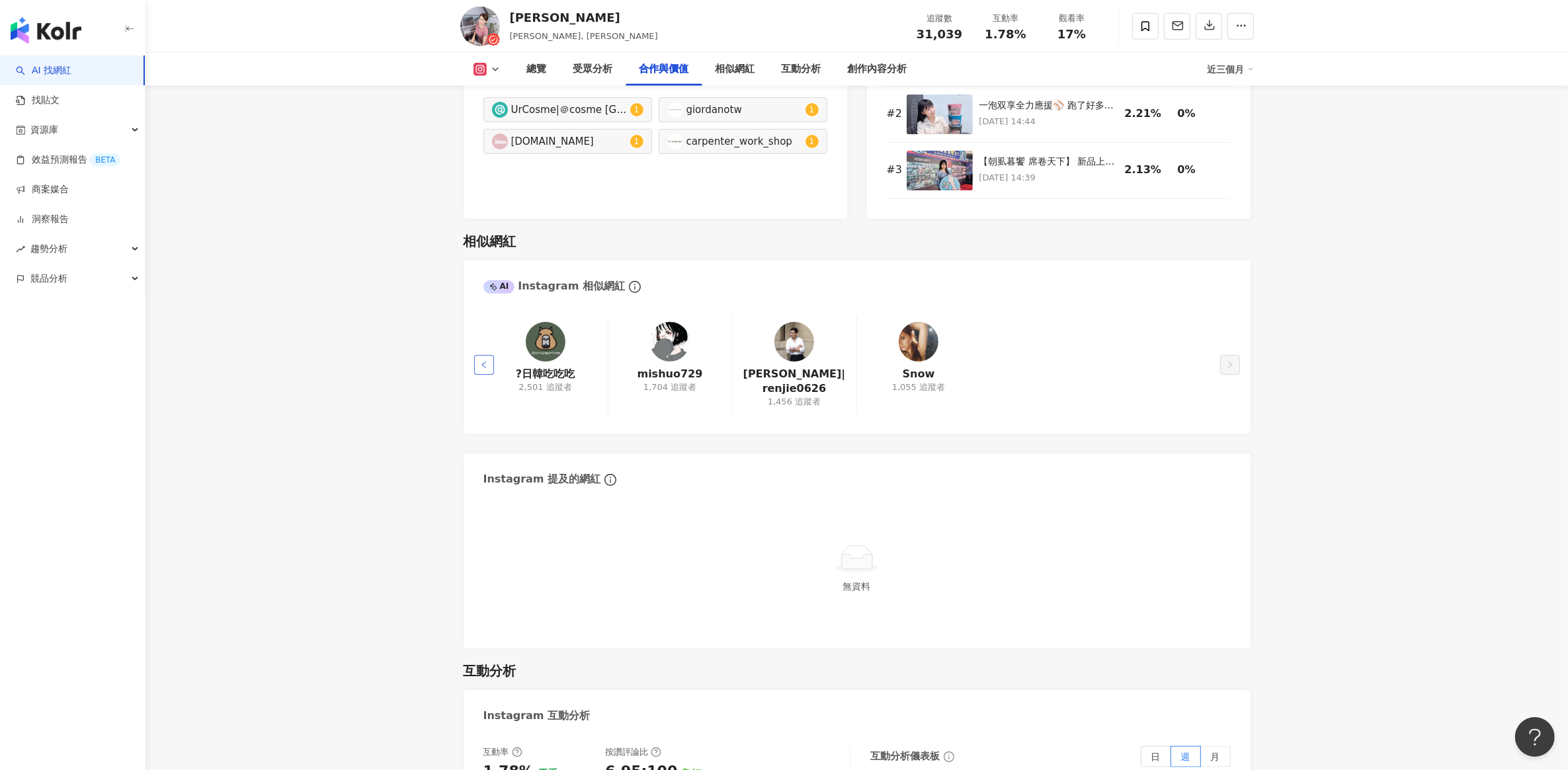
click at [485, 369] on icon "left" at bounding box center [484, 365] width 8 height 8
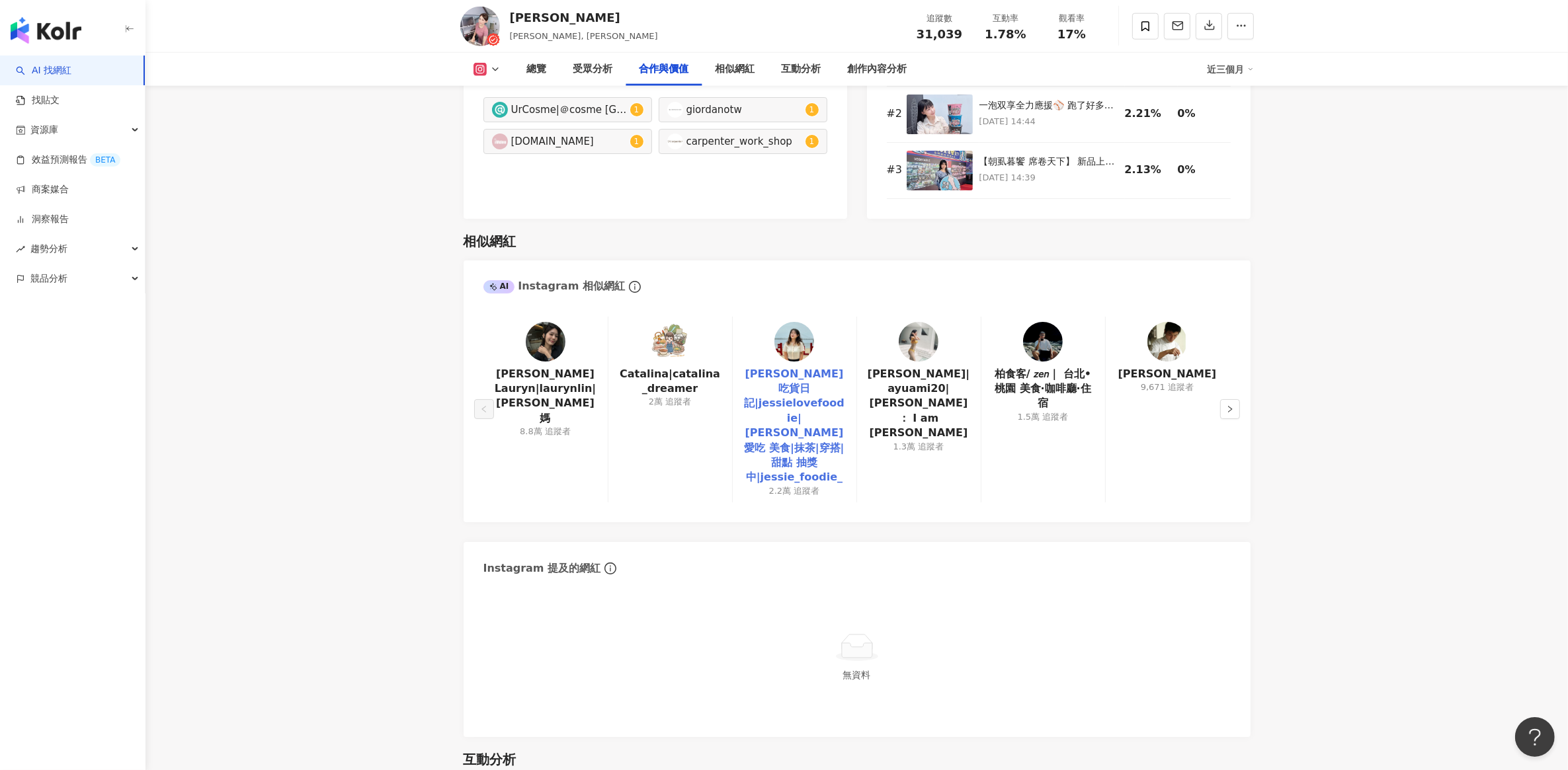
click at [768, 394] on link "Jessica吃貨日記|jessielovefoodie|潔西愛吃 美食|抹茶|穿搭|甜點 抽獎中|jessie_foodie_" at bounding box center [794, 425] width 102 height 118
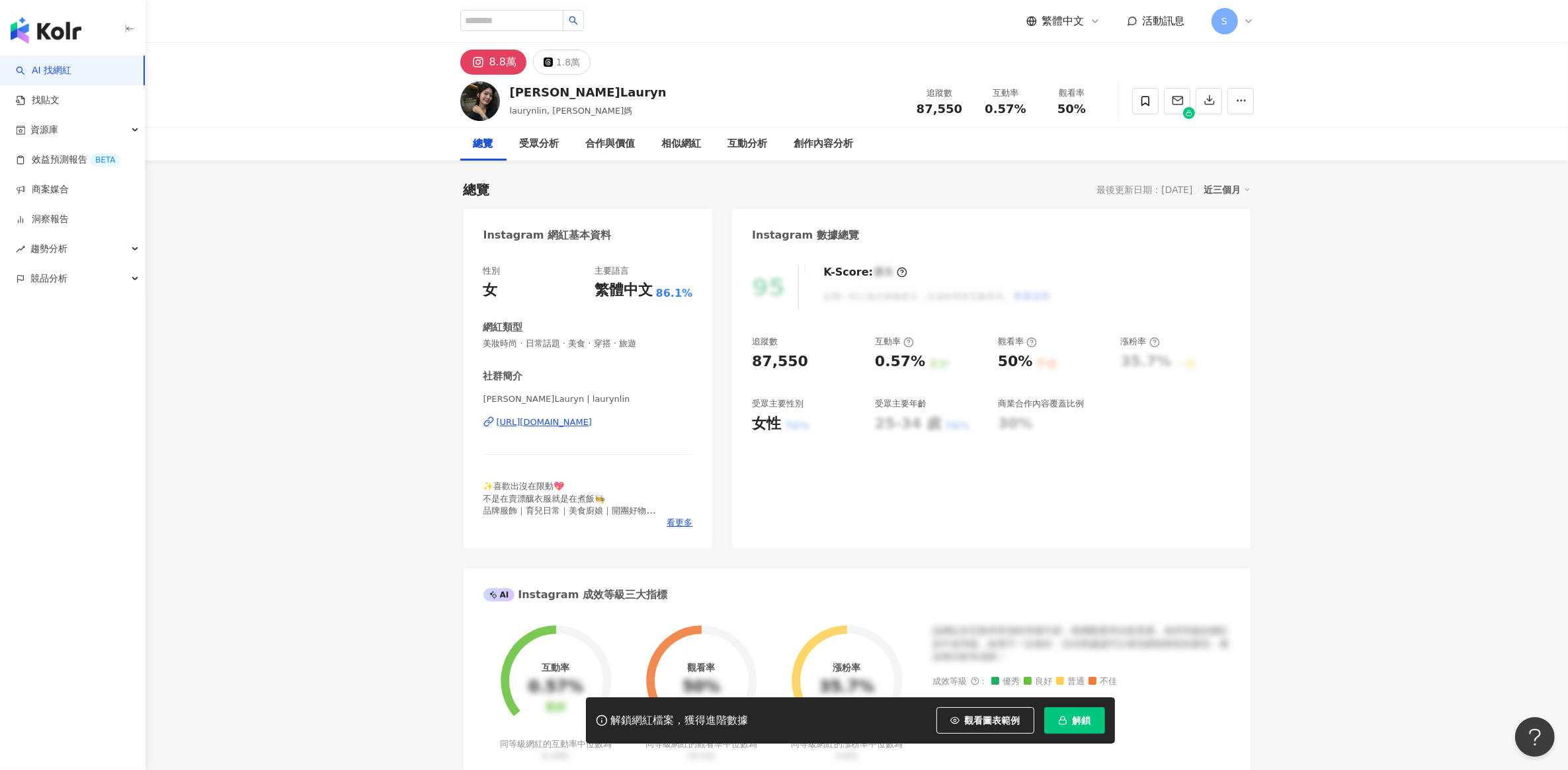
click at [593, 424] on div "https://www.instagram.com/laurynlin/" at bounding box center [545, 422] width 96 height 12
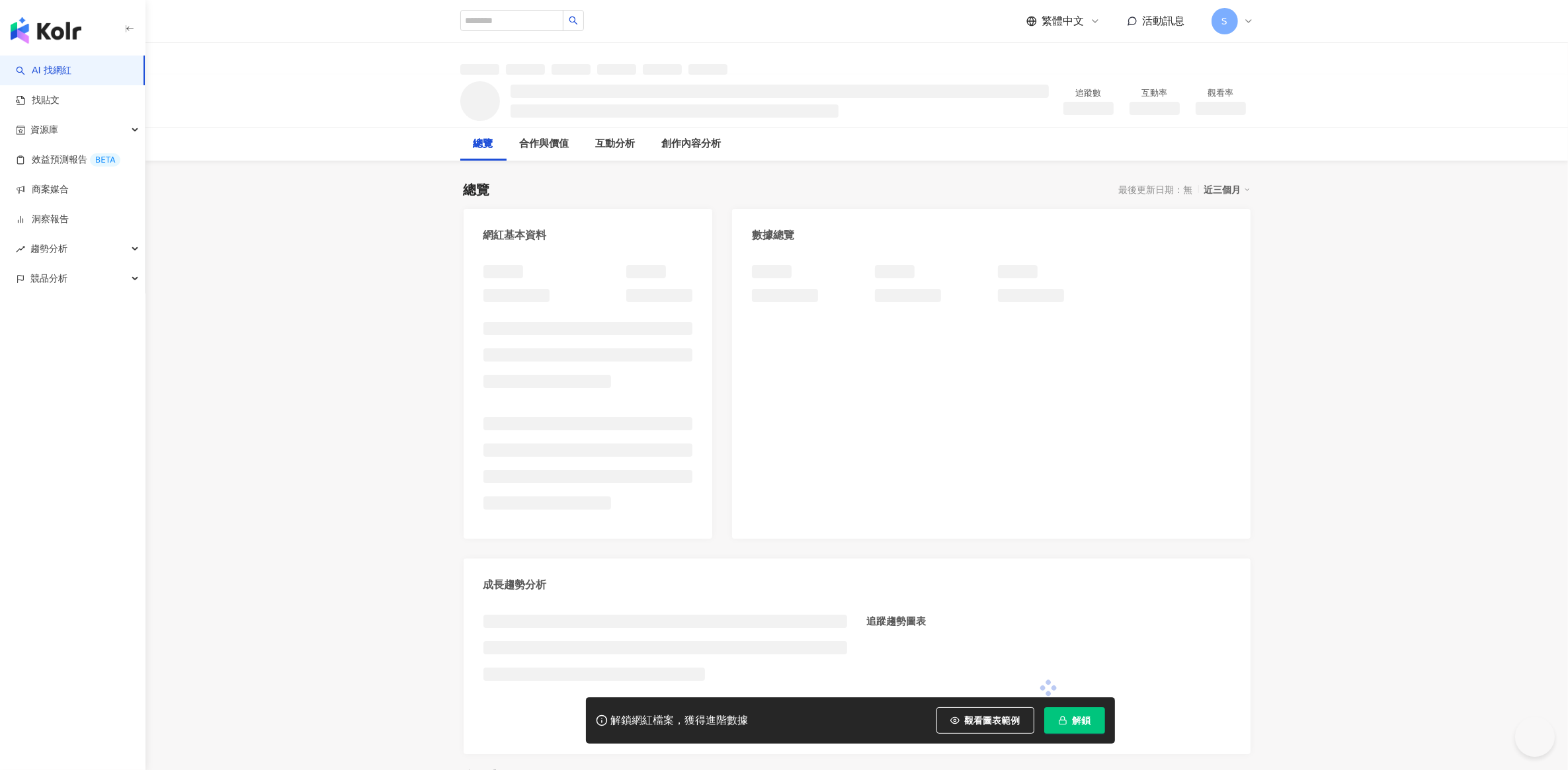
click at [1080, 721] on span "解鎖" at bounding box center [1082, 721] width 19 height 11
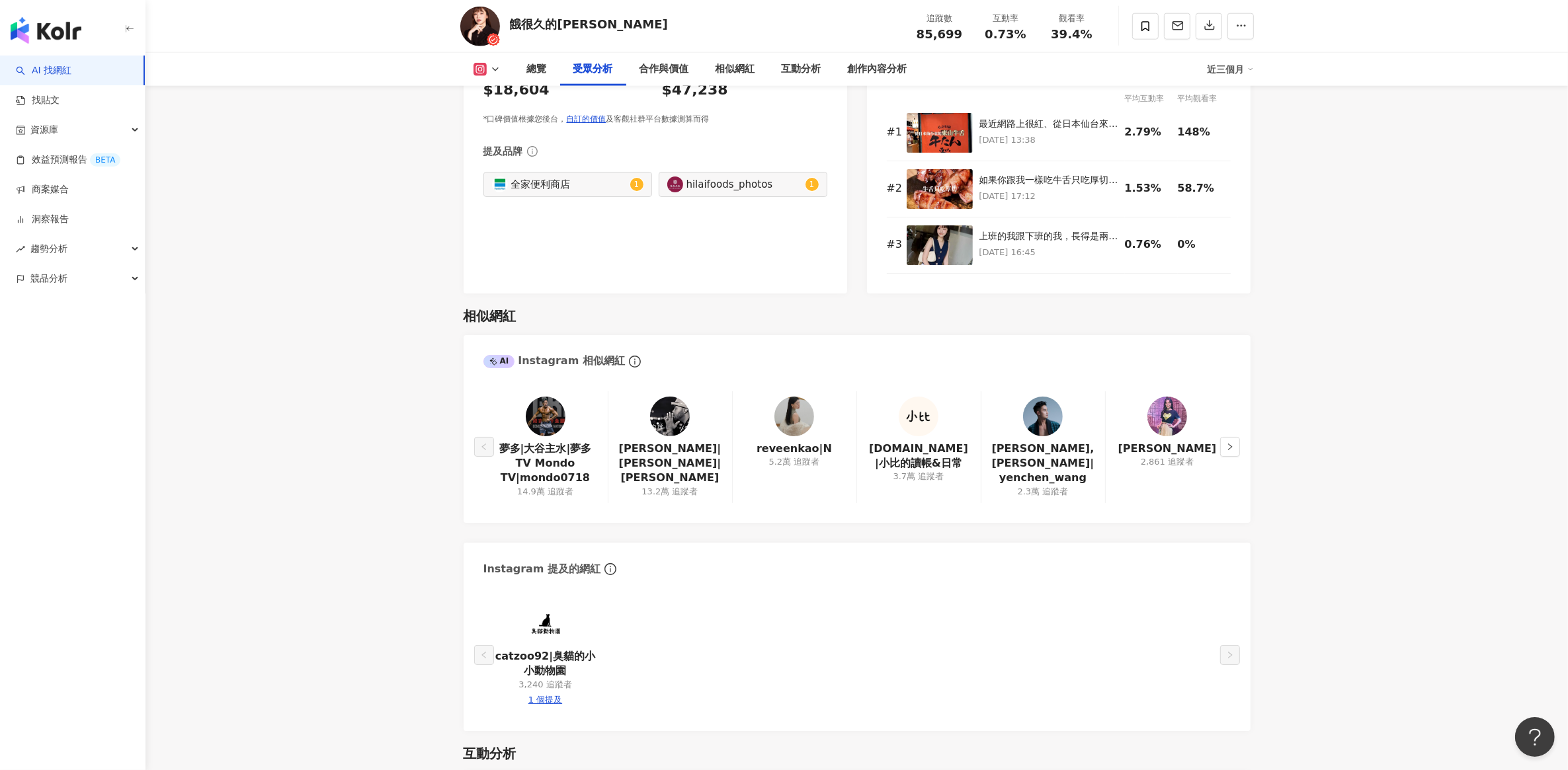
scroll to position [1984, 0]
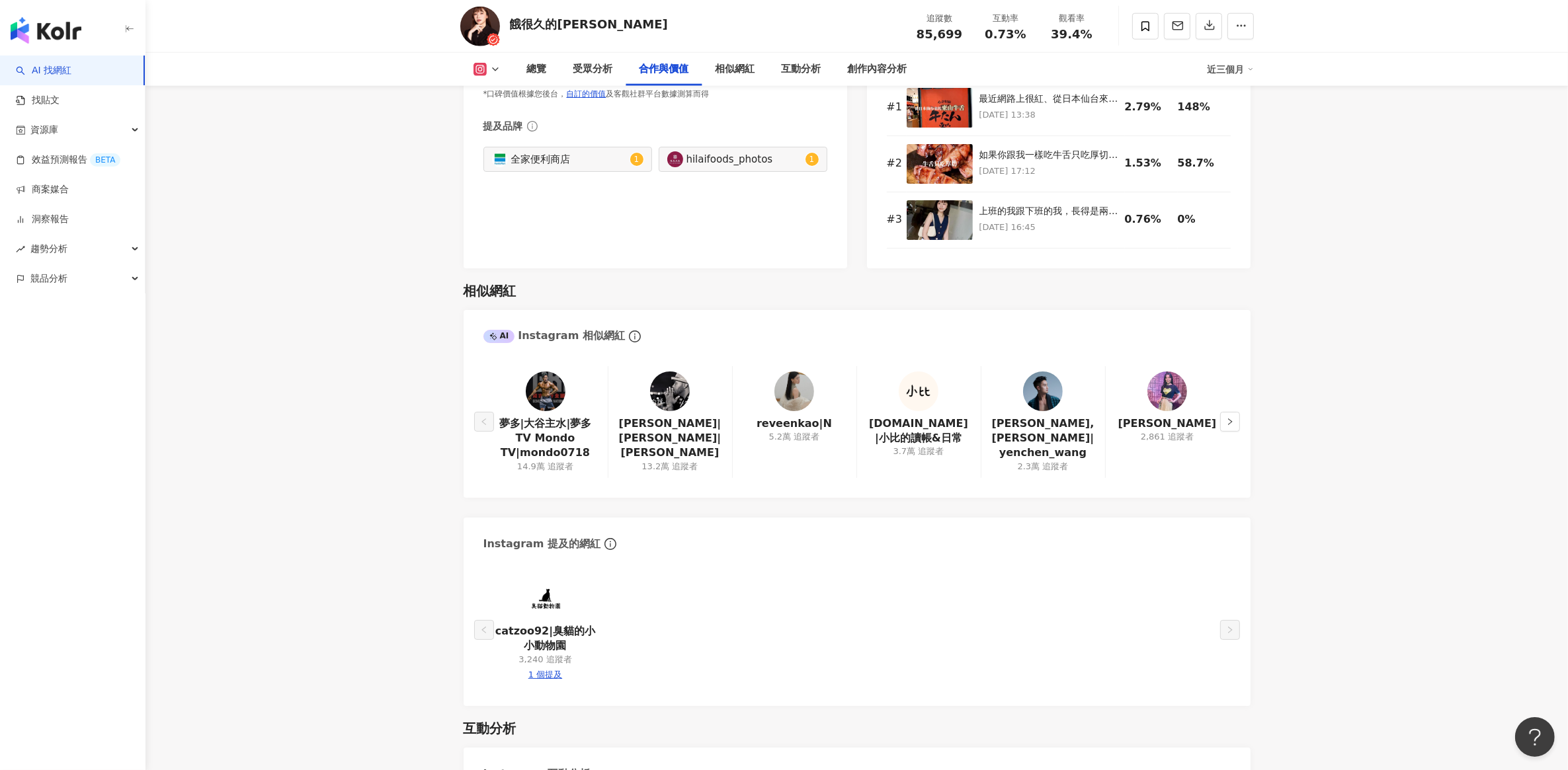
click at [799, 399] on img at bounding box center [794, 391] width 40 height 40
click at [1235, 421] on button "button" at bounding box center [1230, 422] width 20 height 20
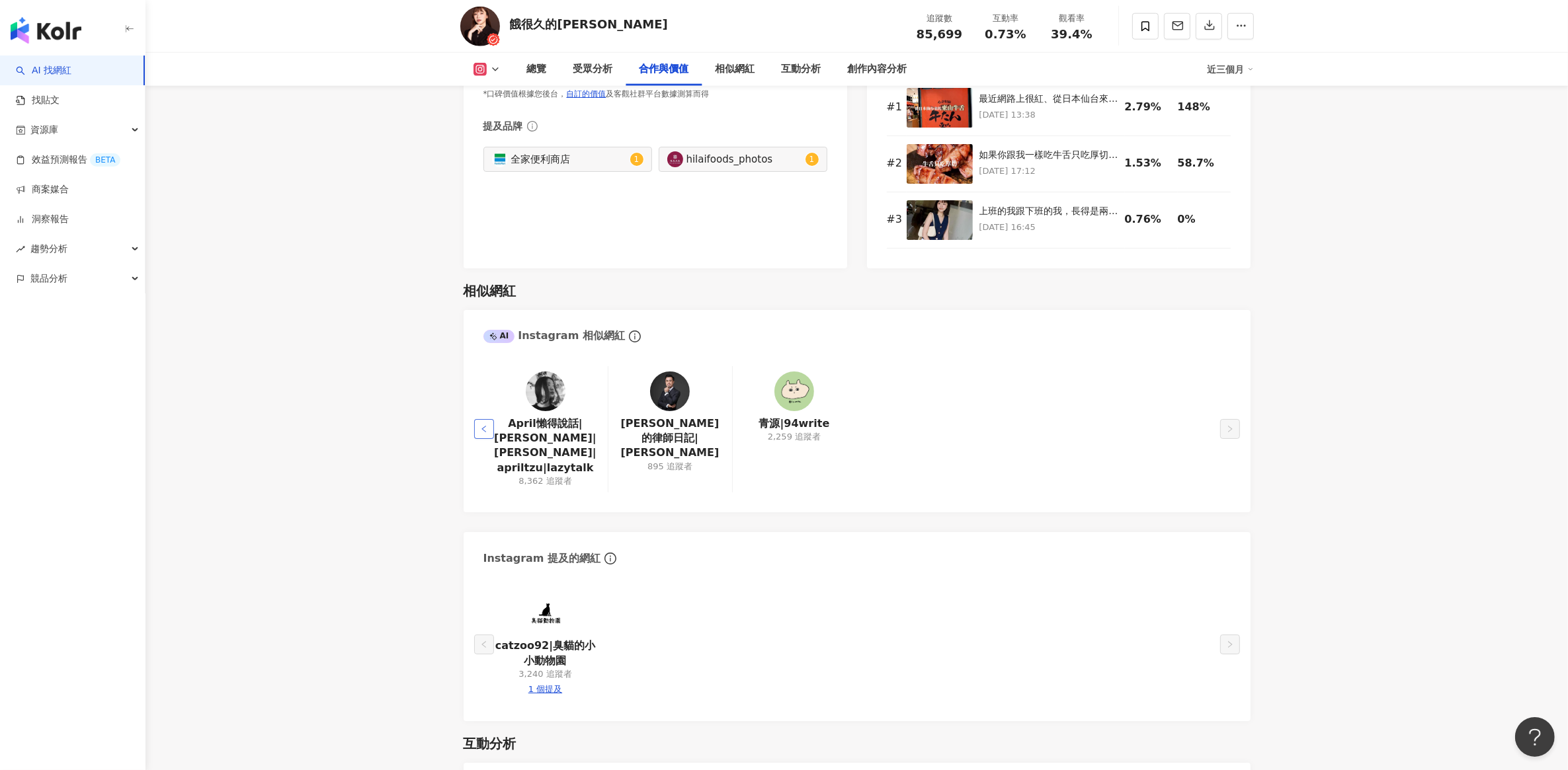
click at [491, 421] on button "button" at bounding box center [484, 429] width 20 height 20
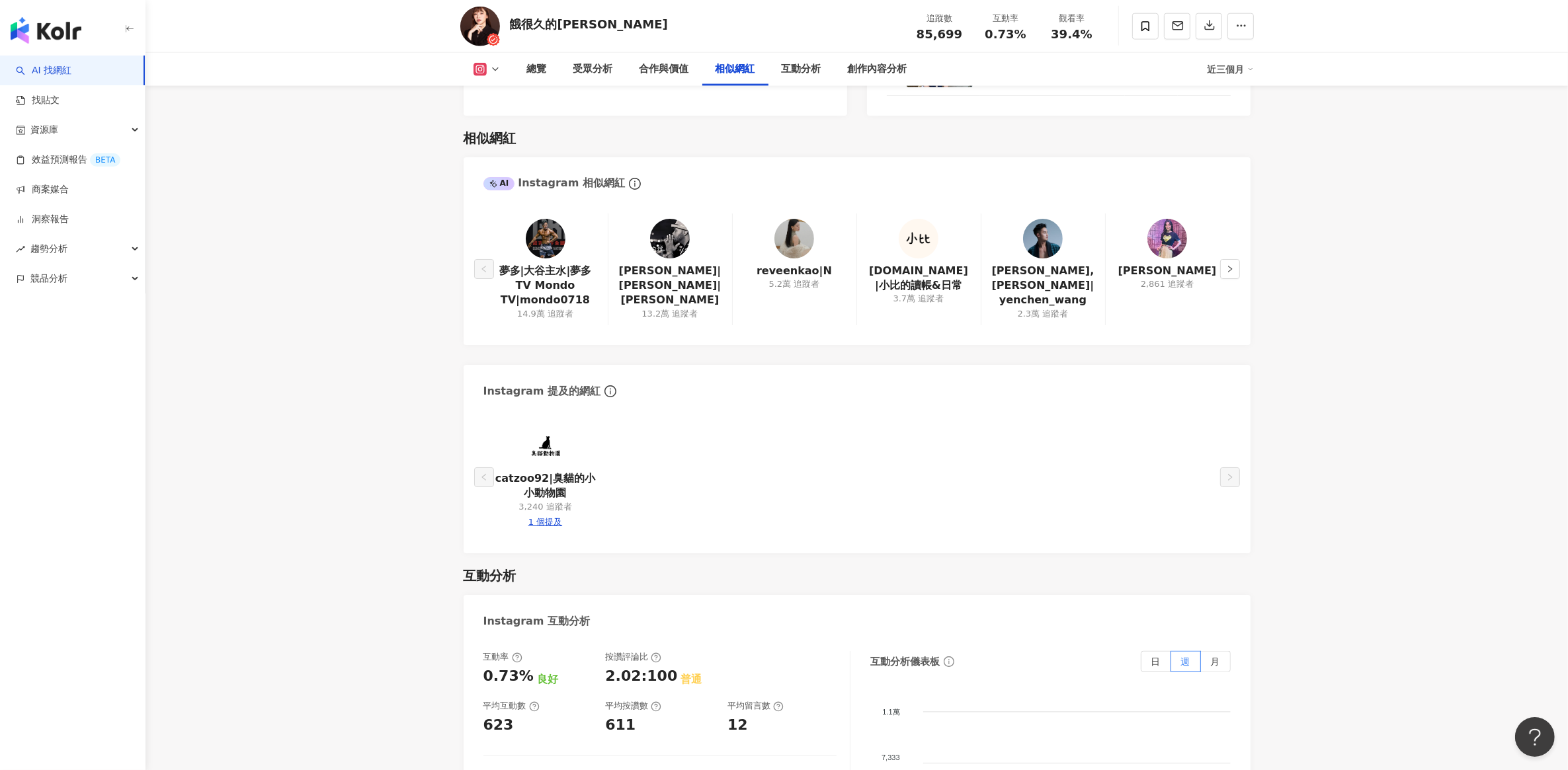
scroll to position [2232, 0]
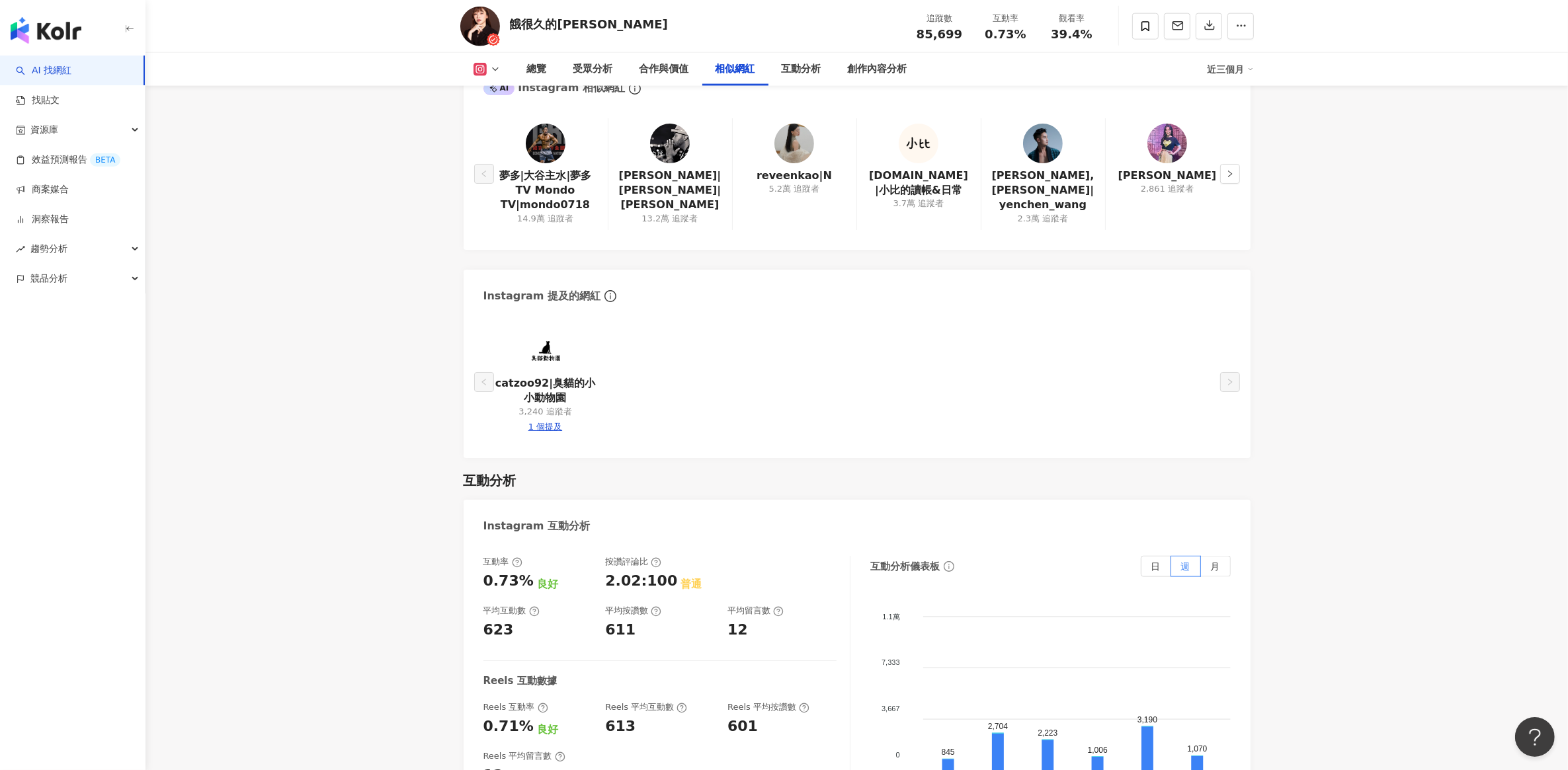
click at [1165, 152] on img at bounding box center [1167, 143] width 40 height 40
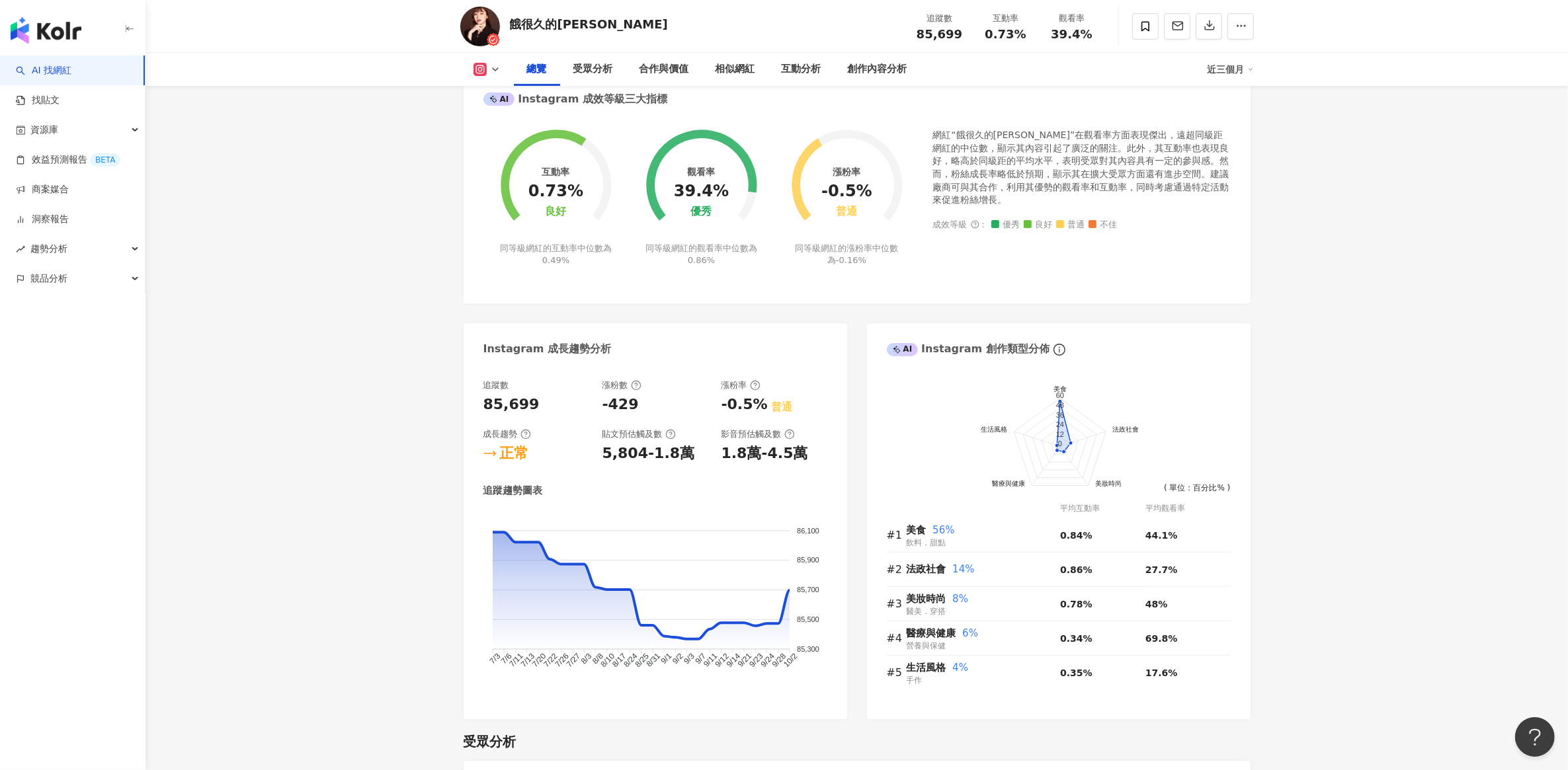
scroll to position [0, 0]
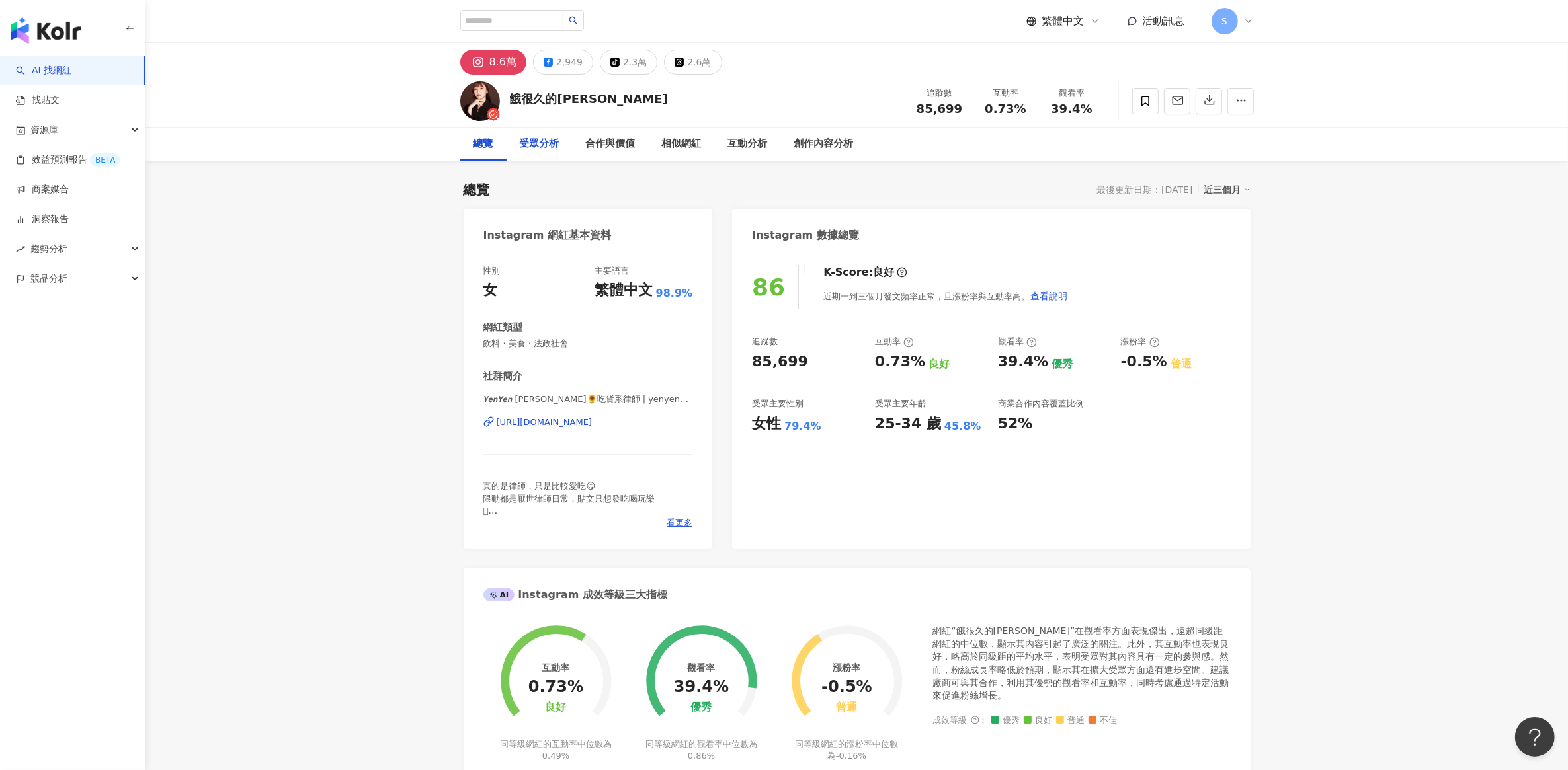
click at [541, 153] on div "受眾分析" at bounding box center [539, 144] width 66 height 33
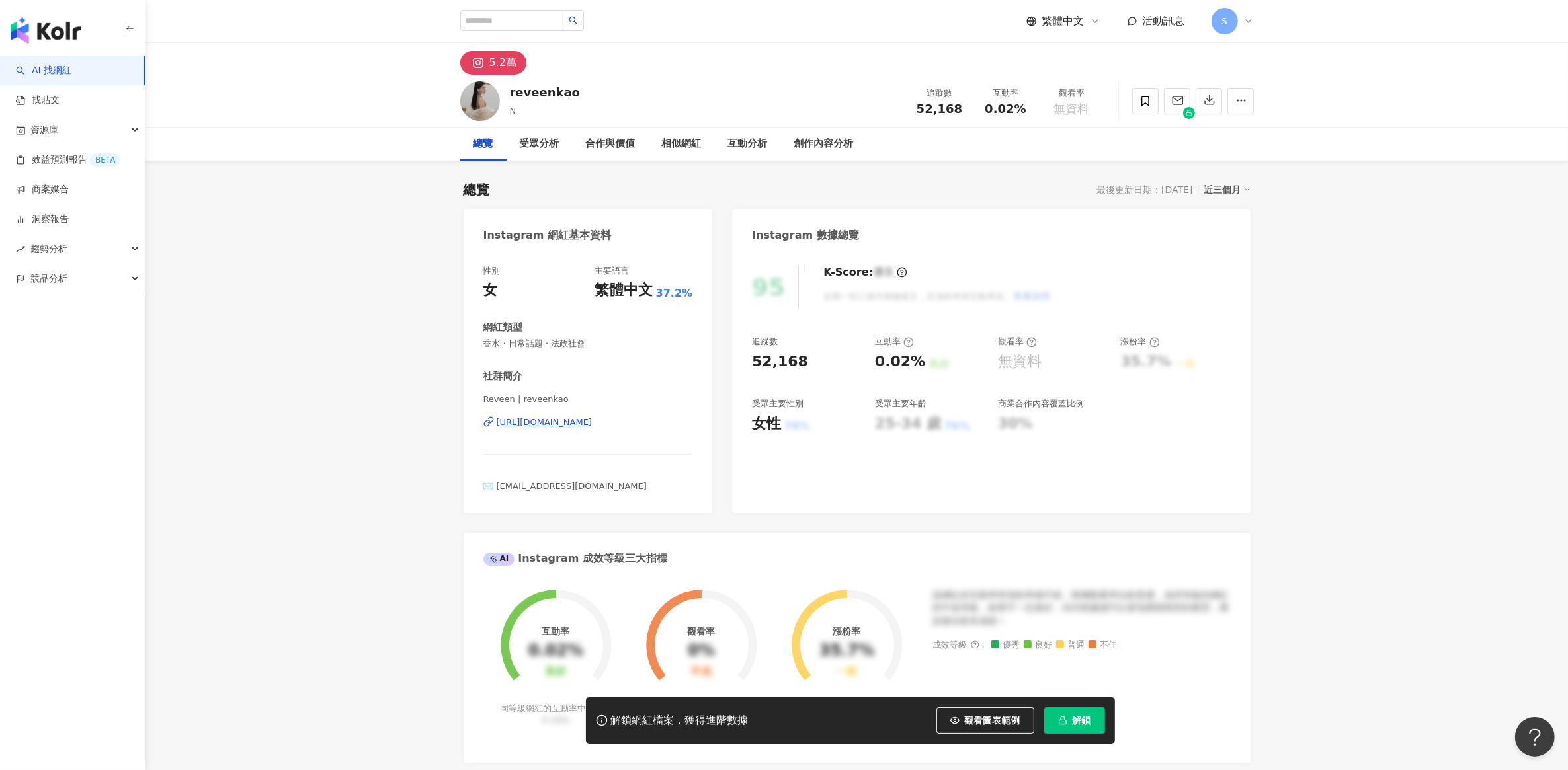
click at [593, 424] on div "[URL][DOMAIN_NAME]" at bounding box center [545, 422] width 96 height 12
click at [569, 424] on div "[URL][DOMAIN_NAME]" at bounding box center [545, 422] width 96 height 12
click at [71, 76] on link "AI 找網紅" at bounding box center [44, 70] width 56 height 13
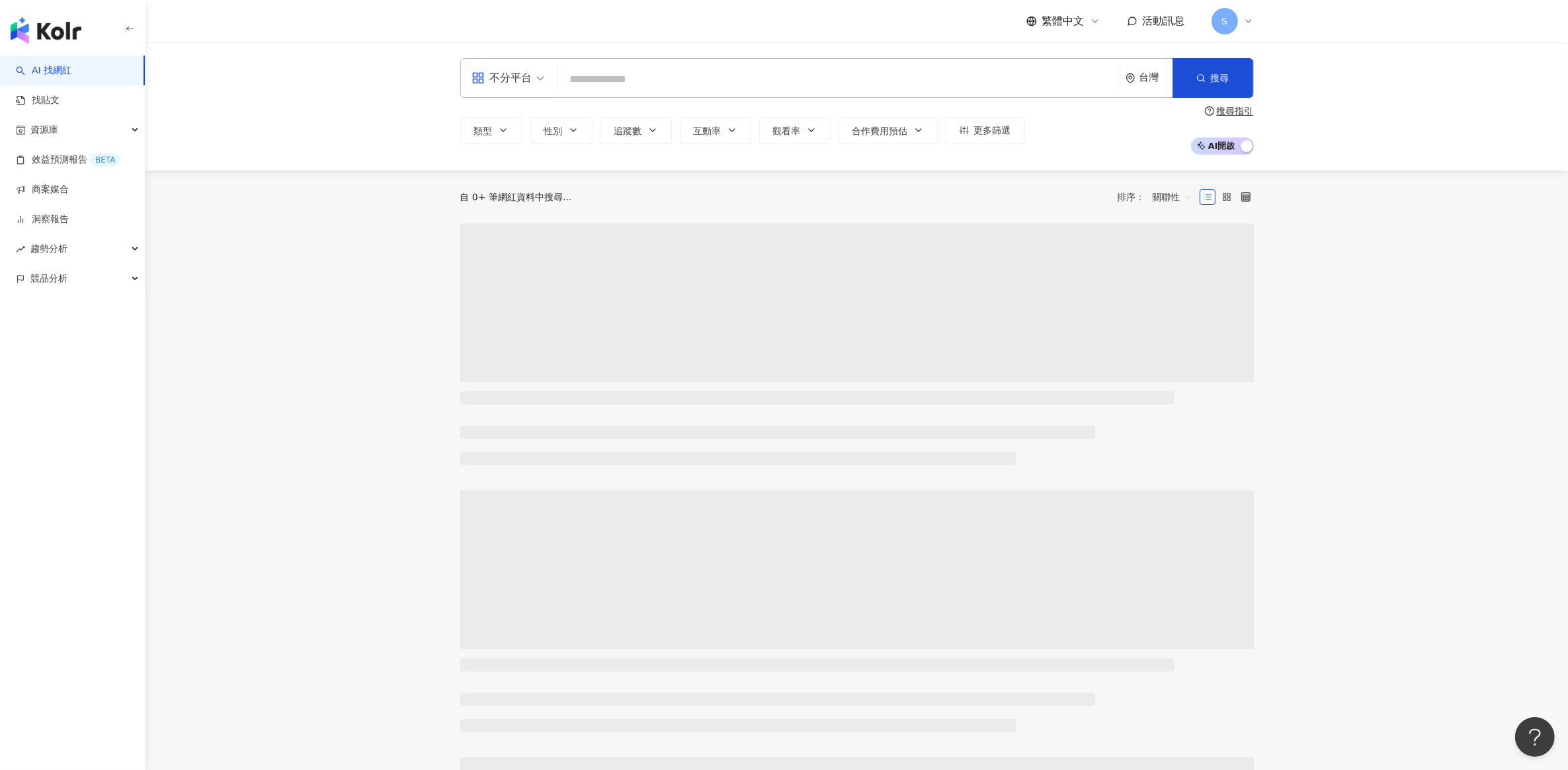
click at [71, 67] on link "AI 找網紅" at bounding box center [44, 70] width 56 height 13
click at [333, 203] on main "不分平台 台灣 搜尋 類型 性別 追蹤數 互動率 觀看率 合作費用預估 更多篩選 搜尋指引 AI 開啟 AI 關閉 自 0+ 筆網紅資料中搜尋... 排序： …" at bounding box center [857, 586] width 1423 height 1088
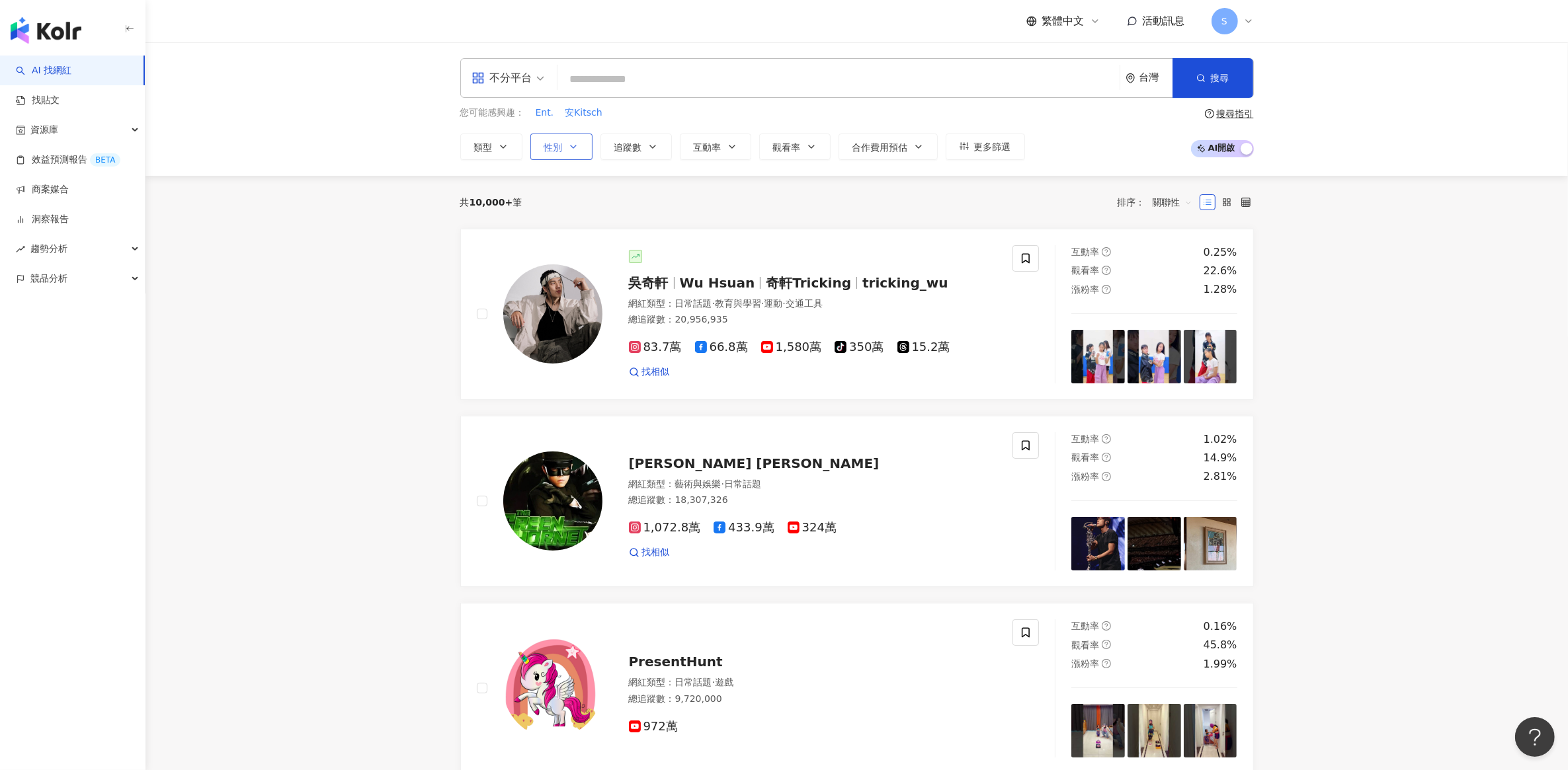
click at [577, 154] on button "性別" at bounding box center [561, 147] width 62 height 27
click at [571, 226] on span "女" at bounding box center [564, 226] width 20 height 14
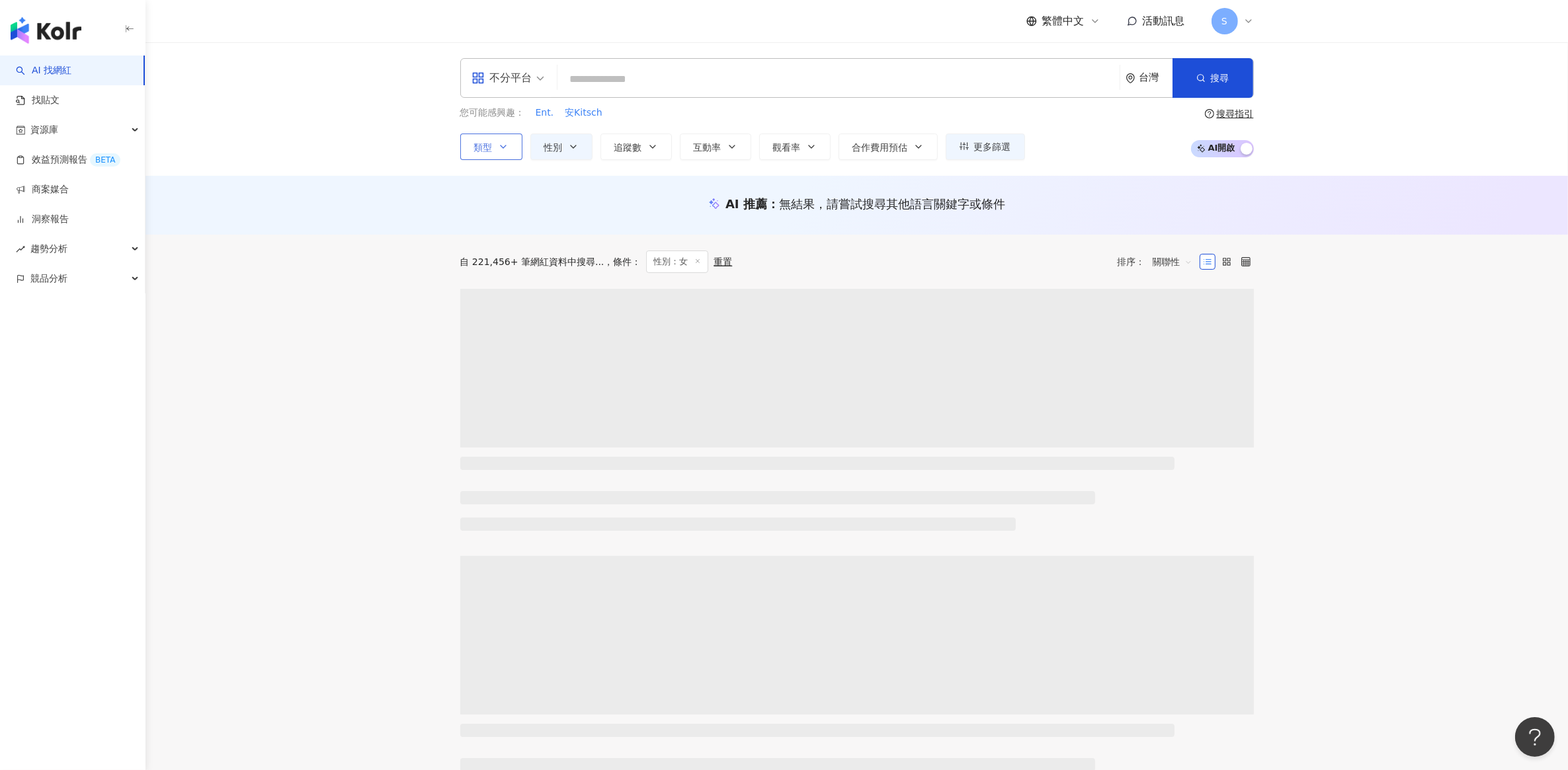
click at [503, 156] on button "類型" at bounding box center [491, 147] width 62 height 27
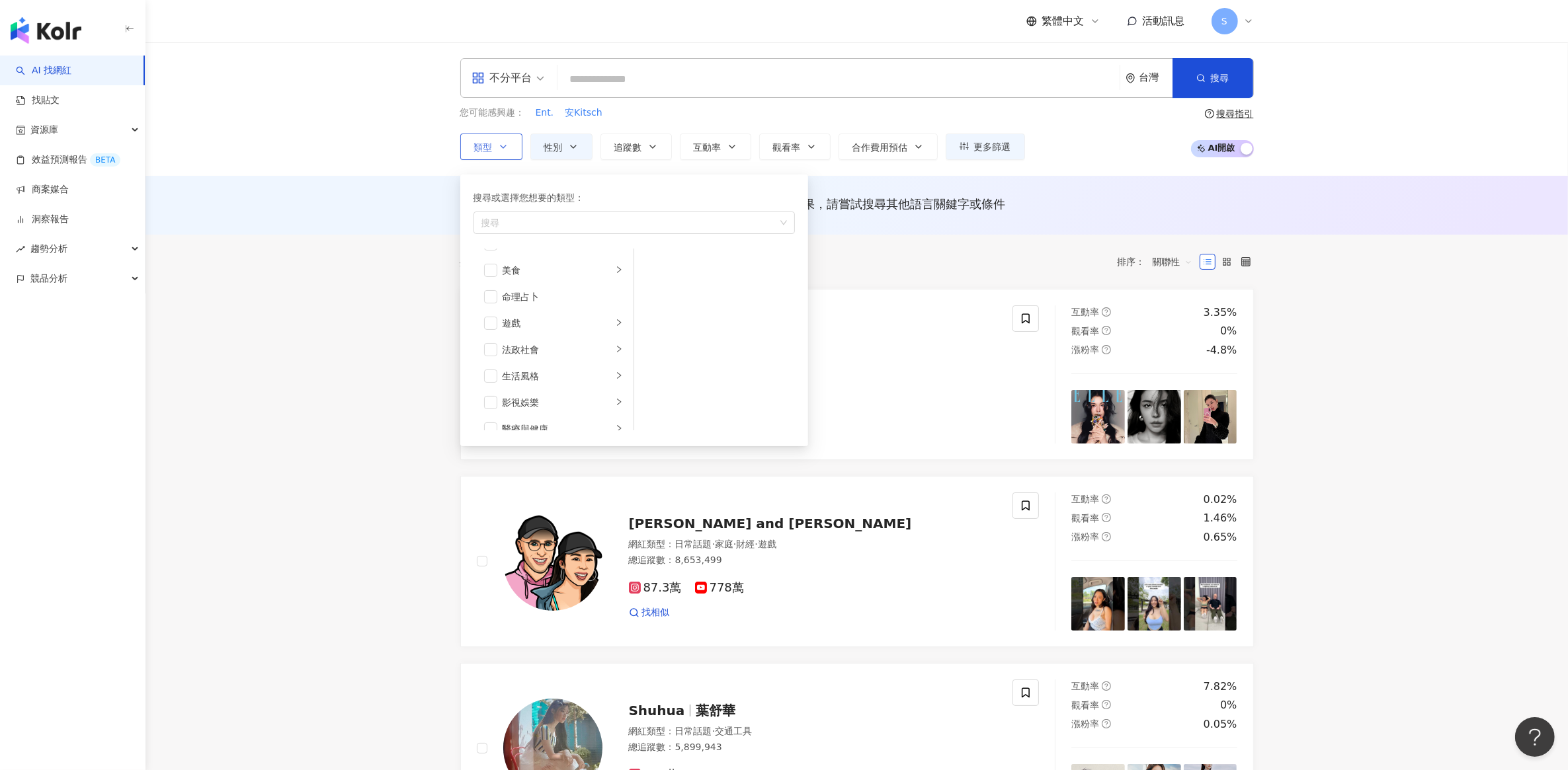
scroll to position [183, 0]
click at [615, 374] on icon "right" at bounding box center [618, 371] width 8 height 8
click at [497, 280] on li "促購導購" at bounding box center [553, 283] width 155 height 27
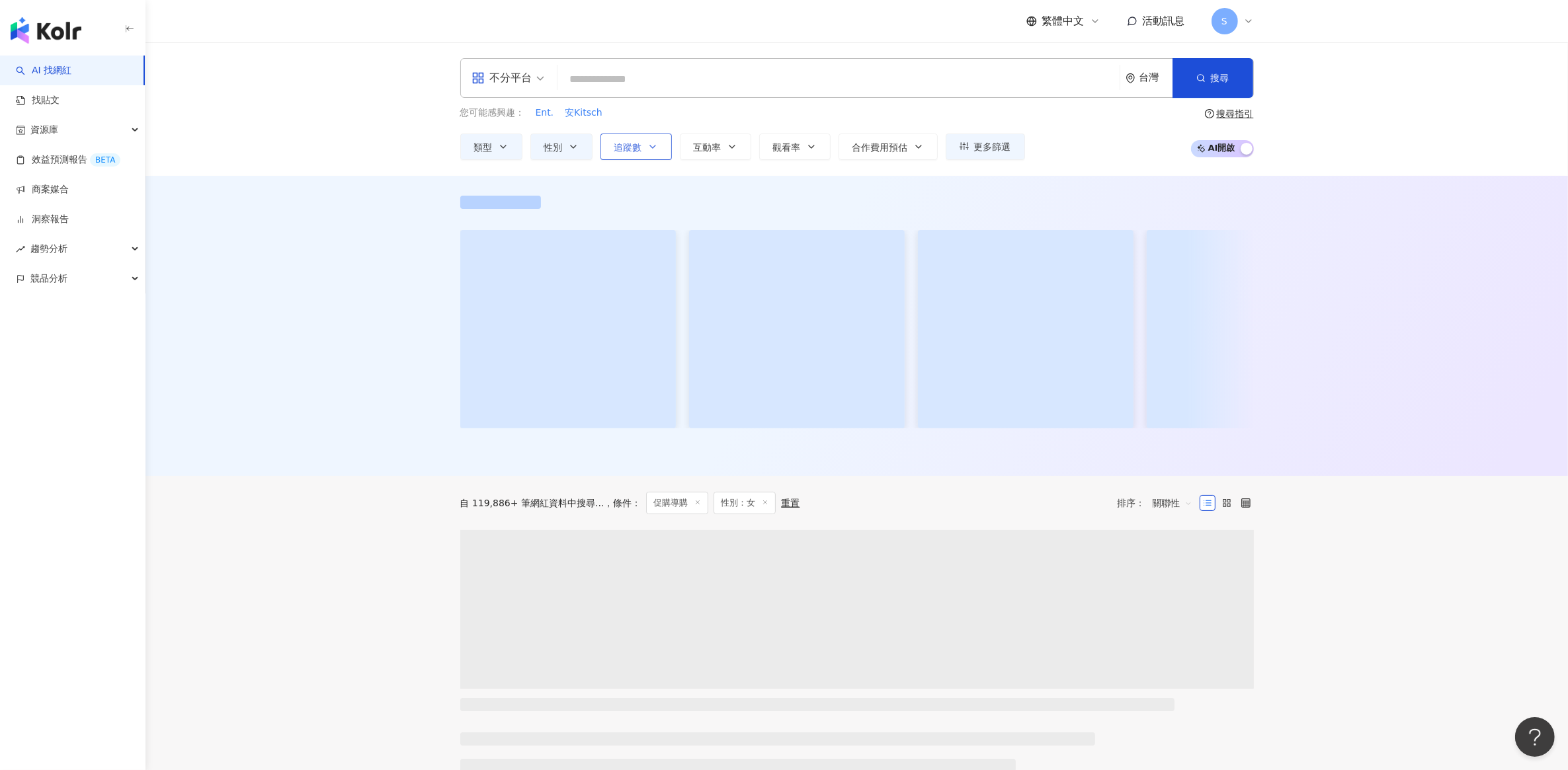
click at [646, 149] on button "追蹤數" at bounding box center [636, 147] width 71 height 27
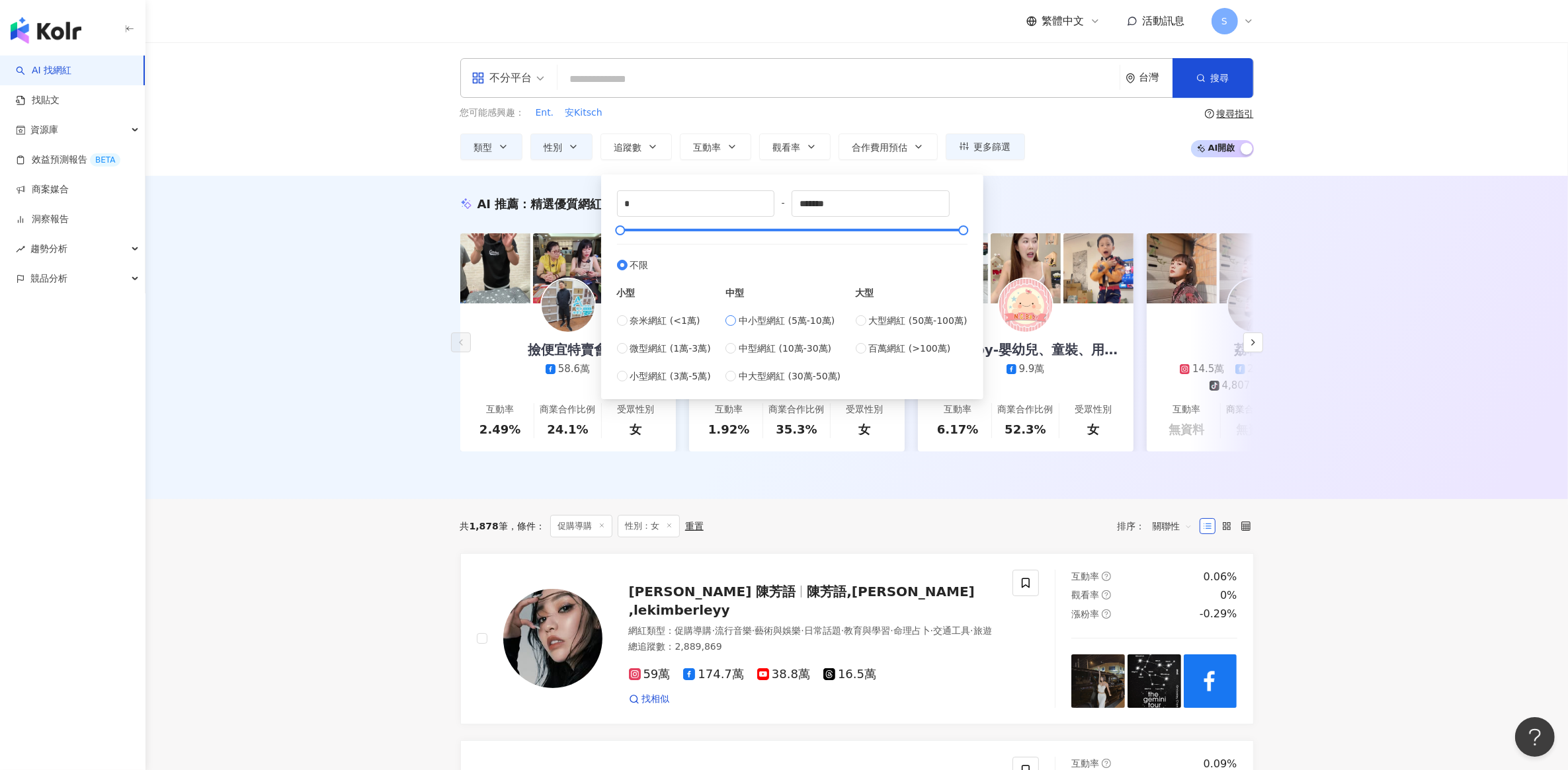
click at [787, 321] on span "中小型網紅 (5萬-10萬)" at bounding box center [787, 321] width 96 height 14
type input "*****"
click at [670, 102] on div "不分平台 台灣 搜尋 您可能感興趣： Ent. 安Kitsch 類型 性別 追蹤數 互動率 觀看率 合作費用預估 更多篩選 不限 女 男 其他 ***** -…" at bounding box center [856, 109] width 847 height 102
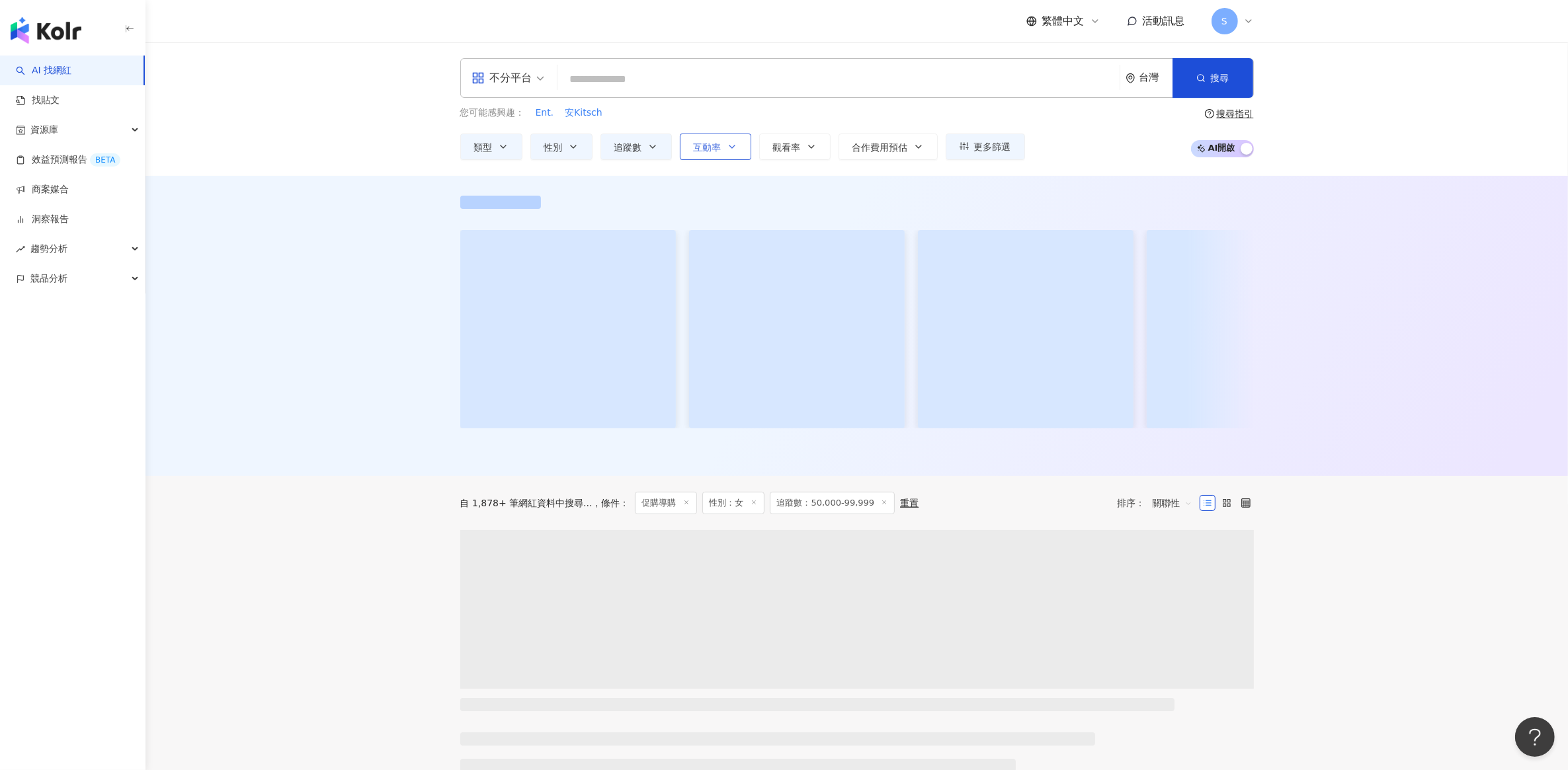
click at [727, 144] on button "互動率" at bounding box center [715, 147] width 71 height 27
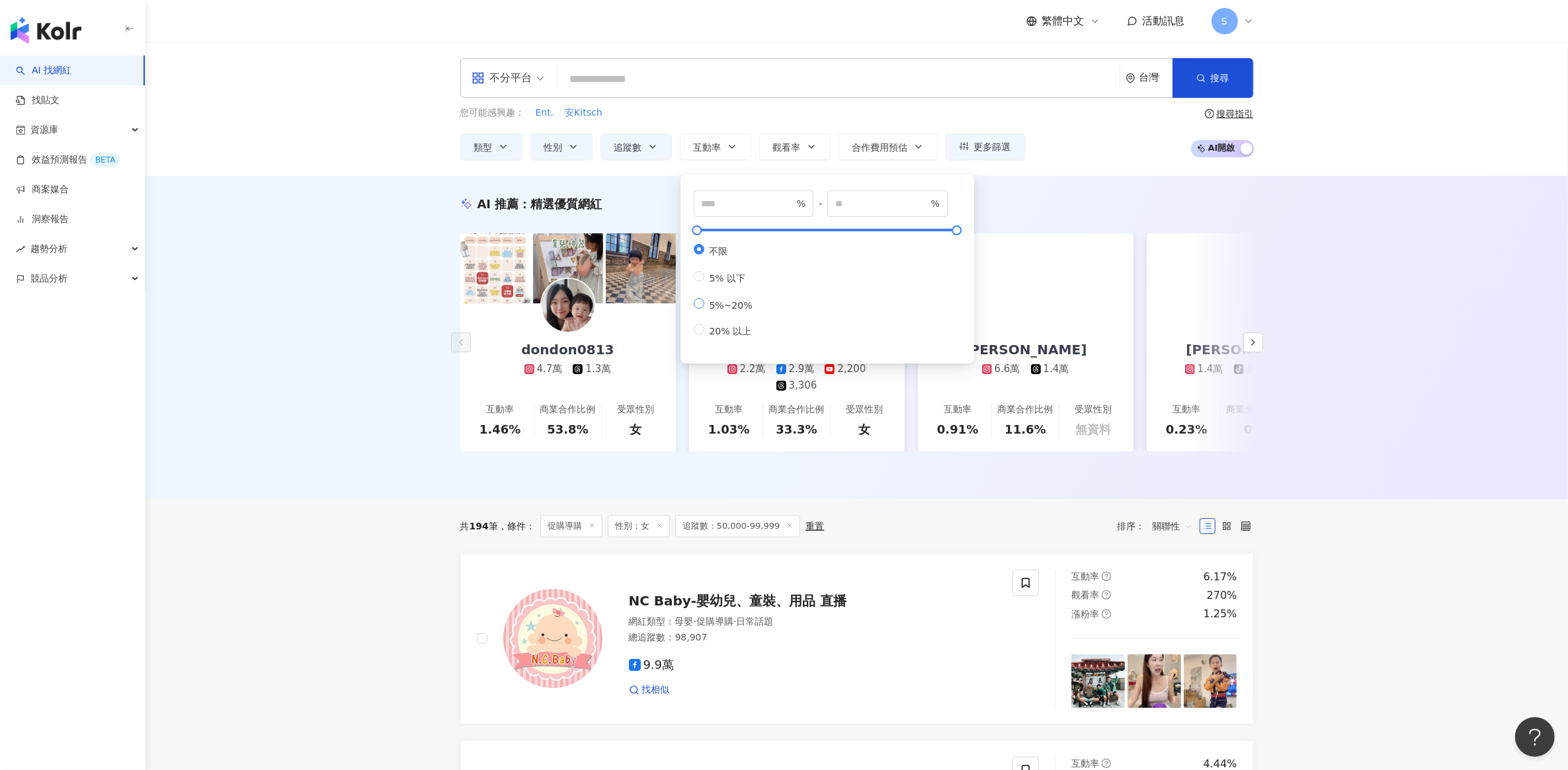
click at [721, 311] on span "5%~20%" at bounding box center [731, 306] width 53 height 11
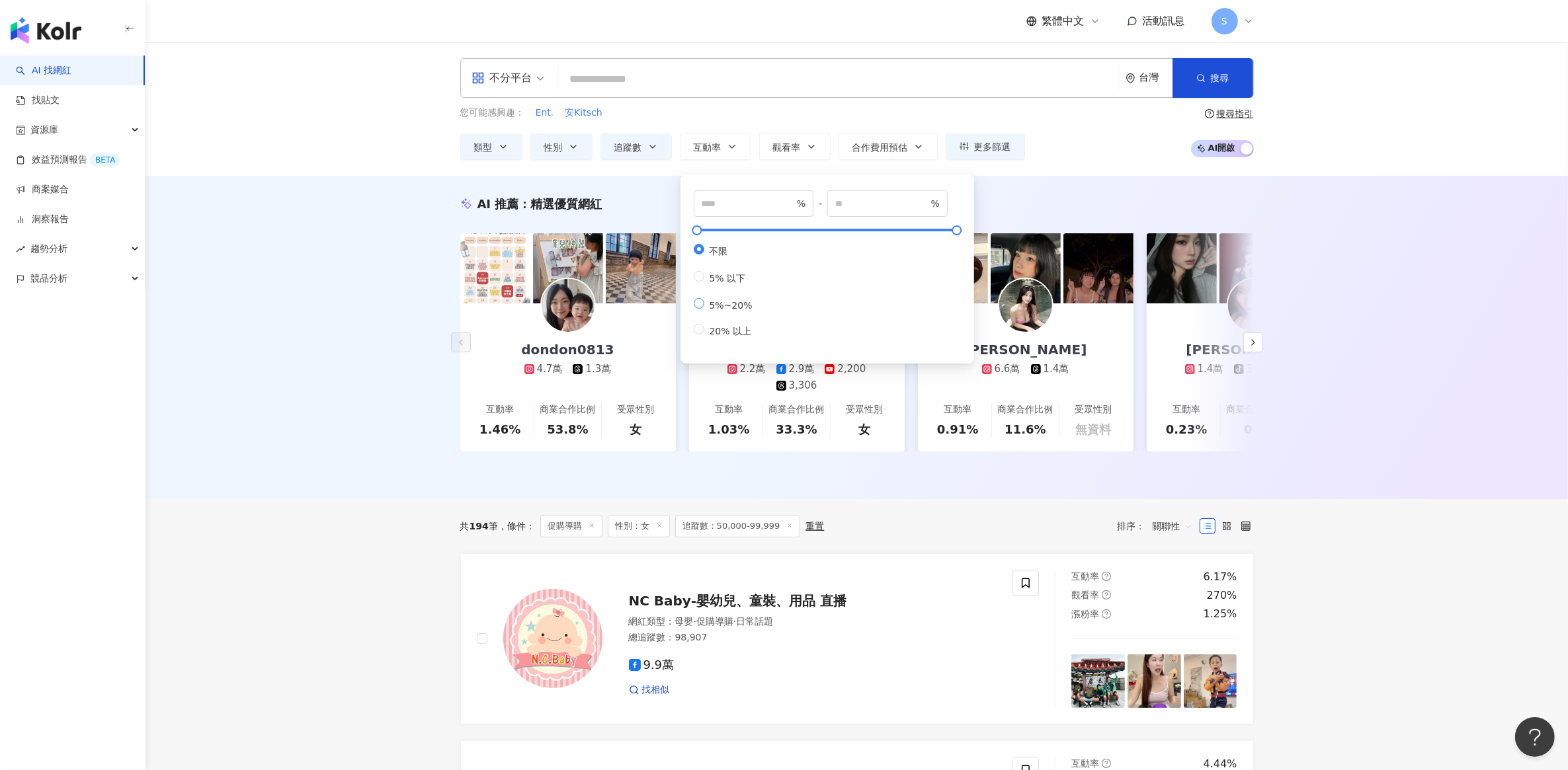
type input "*"
type input "**"
click at [380, 293] on div "AI 推薦 ： 精選優質網紅 dondon0813 4.7萬 1.3萬 互動率 1.46% 商業合作比例 53.8% 受眾性別 女 阿樂 2.2萬 2.9萬 …" at bounding box center [857, 337] width 1423 height 323
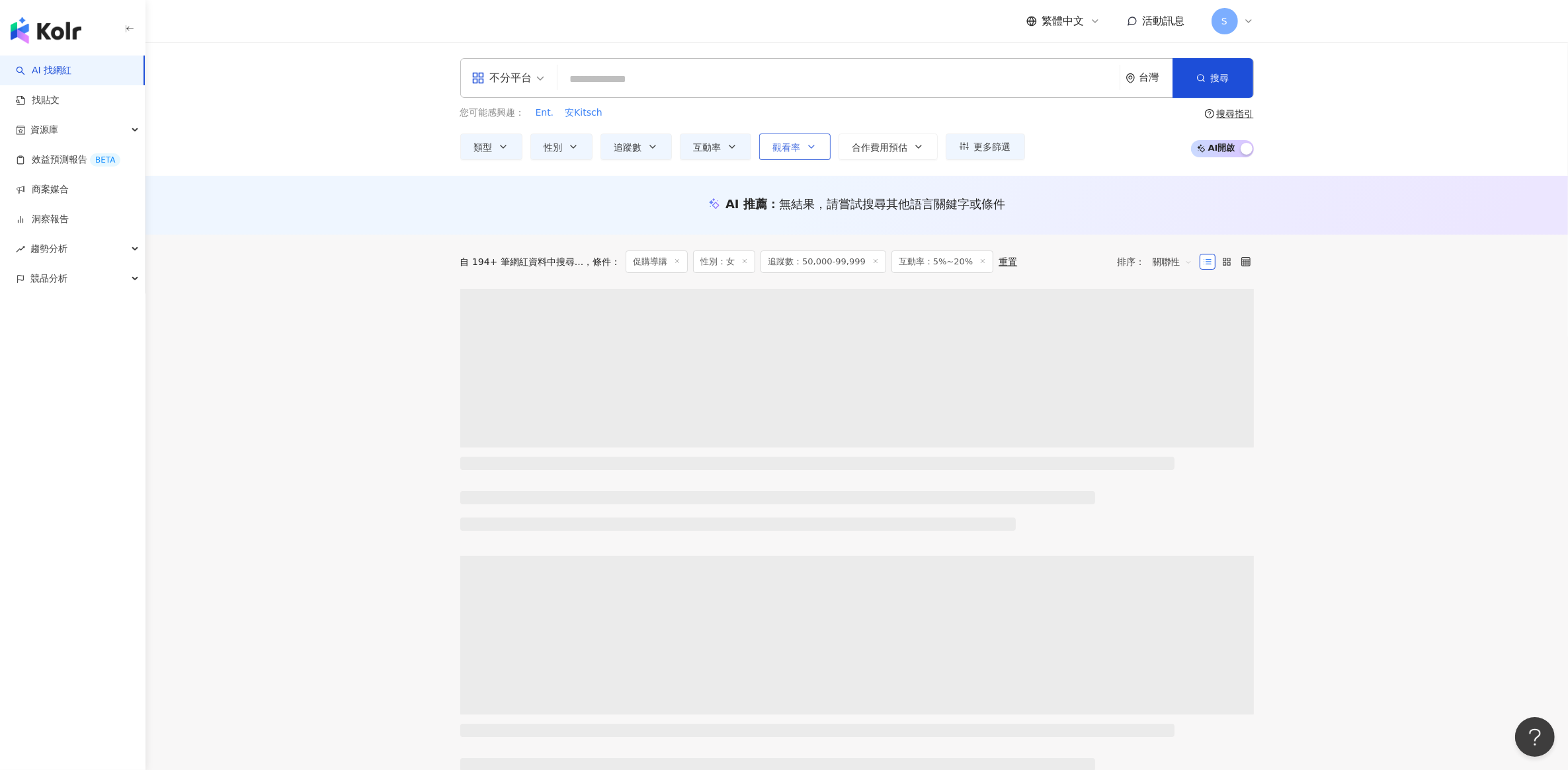
click at [828, 150] on button "觀看率" at bounding box center [795, 147] width 71 height 27
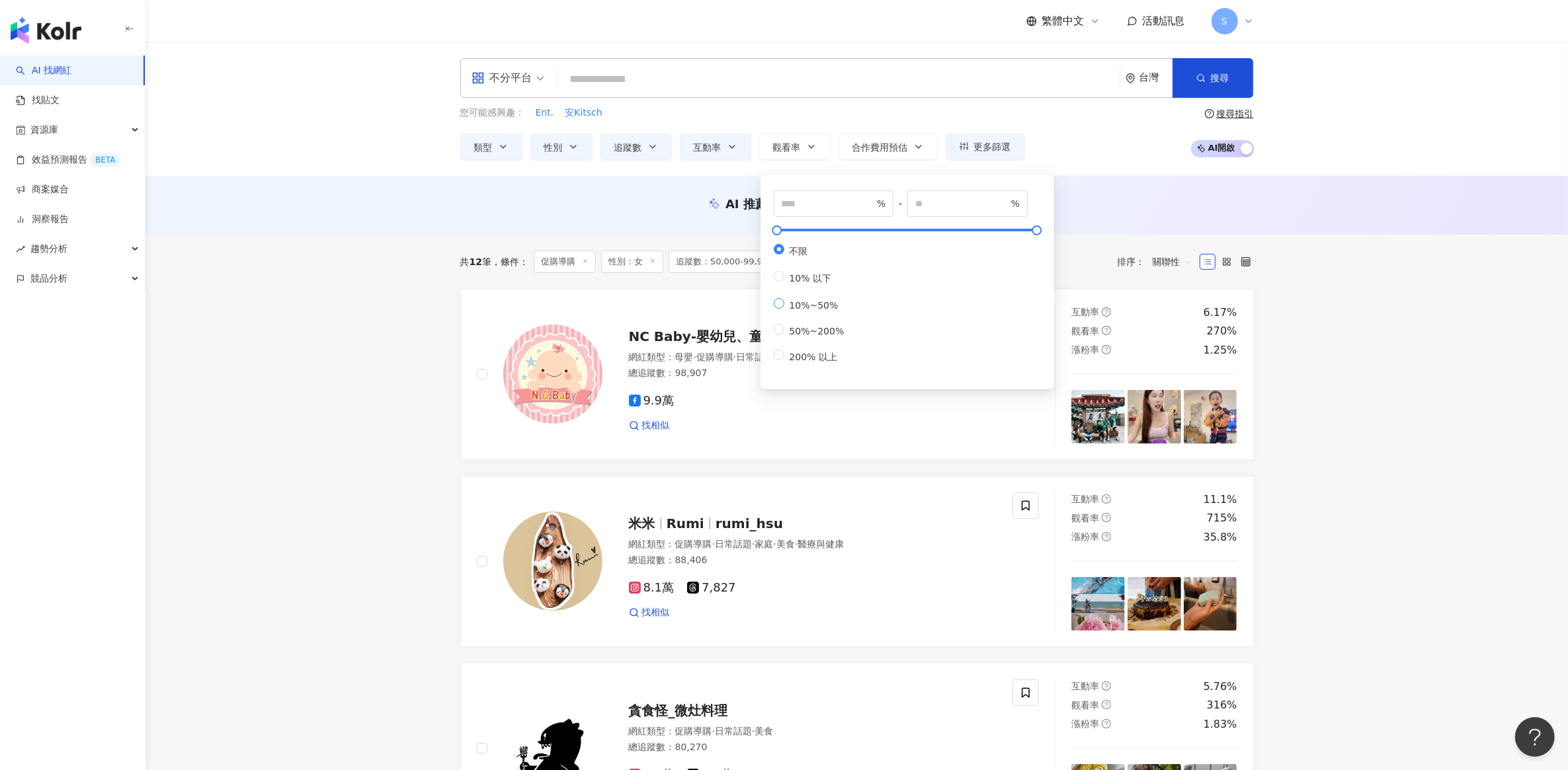
click at [824, 309] on span "10%~50%" at bounding box center [814, 306] width 60 height 11
type input "**"
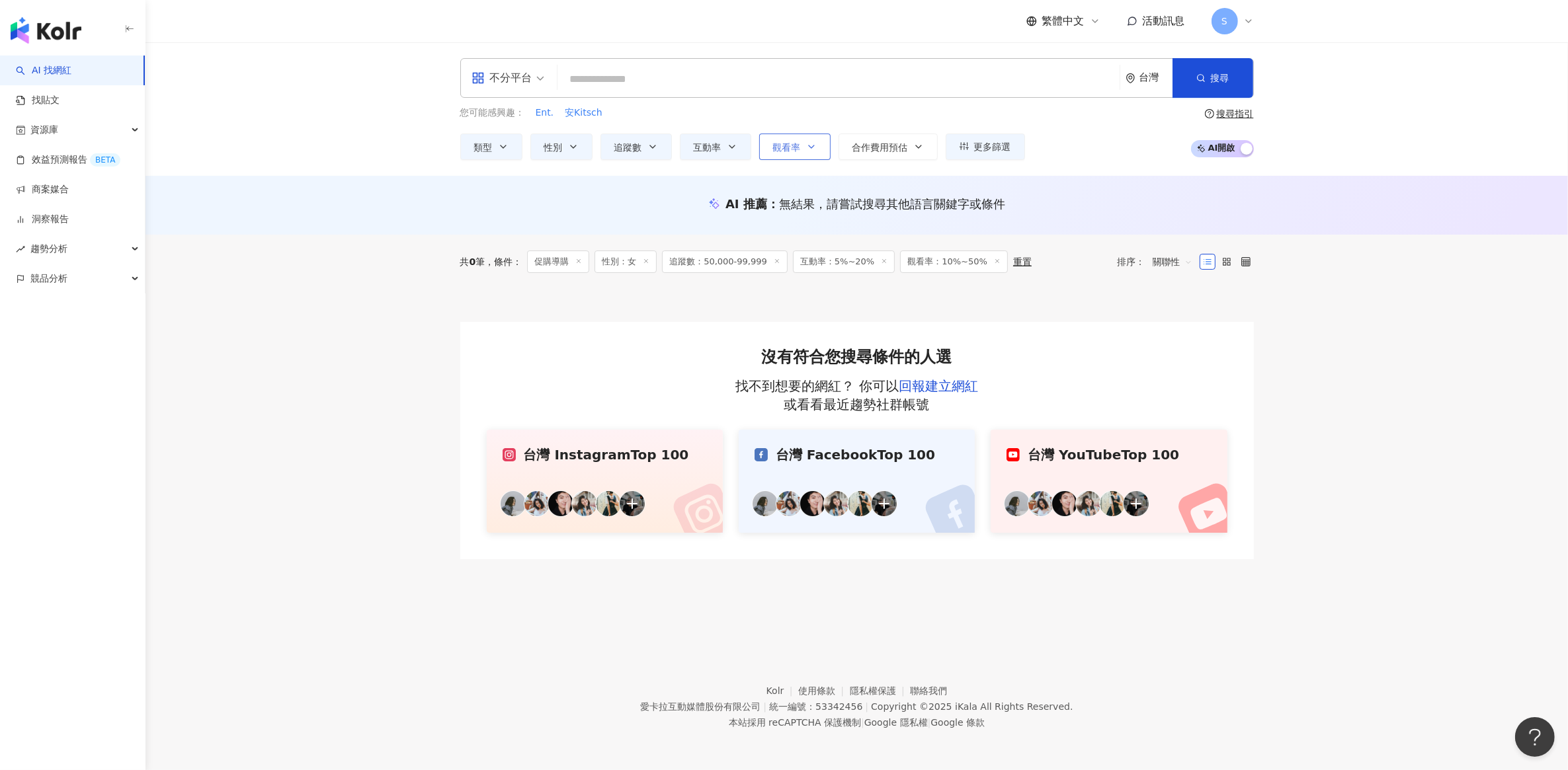
click at [791, 159] on div "不分平台 台灣 搜尋 您可能感興趣： Ent. 安Kitsch 類型 性別 追蹤數 互動率 觀看率 合作費用預估 更多篩選 不限 女 男 其他 ***** -…" at bounding box center [857, 109] width 1423 height 133
click at [793, 149] on span "觀看率" at bounding box center [786, 147] width 28 height 11
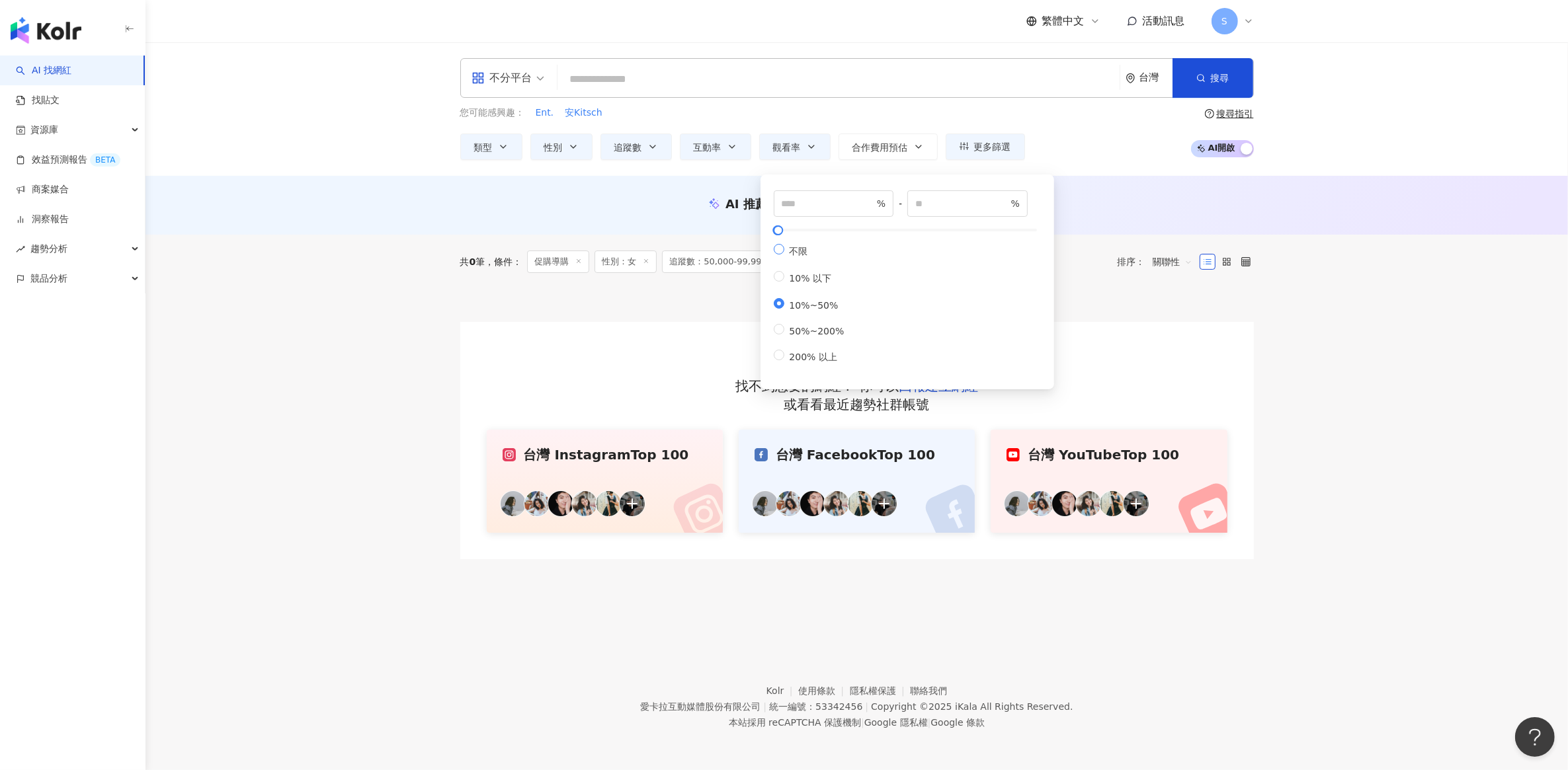
click at [792, 249] on span "不限" at bounding box center [799, 251] width 29 height 11
click at [668, 210] on div "AI 推薦 ： 無結果，請嘗試搜尋其他語言關鍵字或條件" at bounding box center [856, 203] width 793 height 17
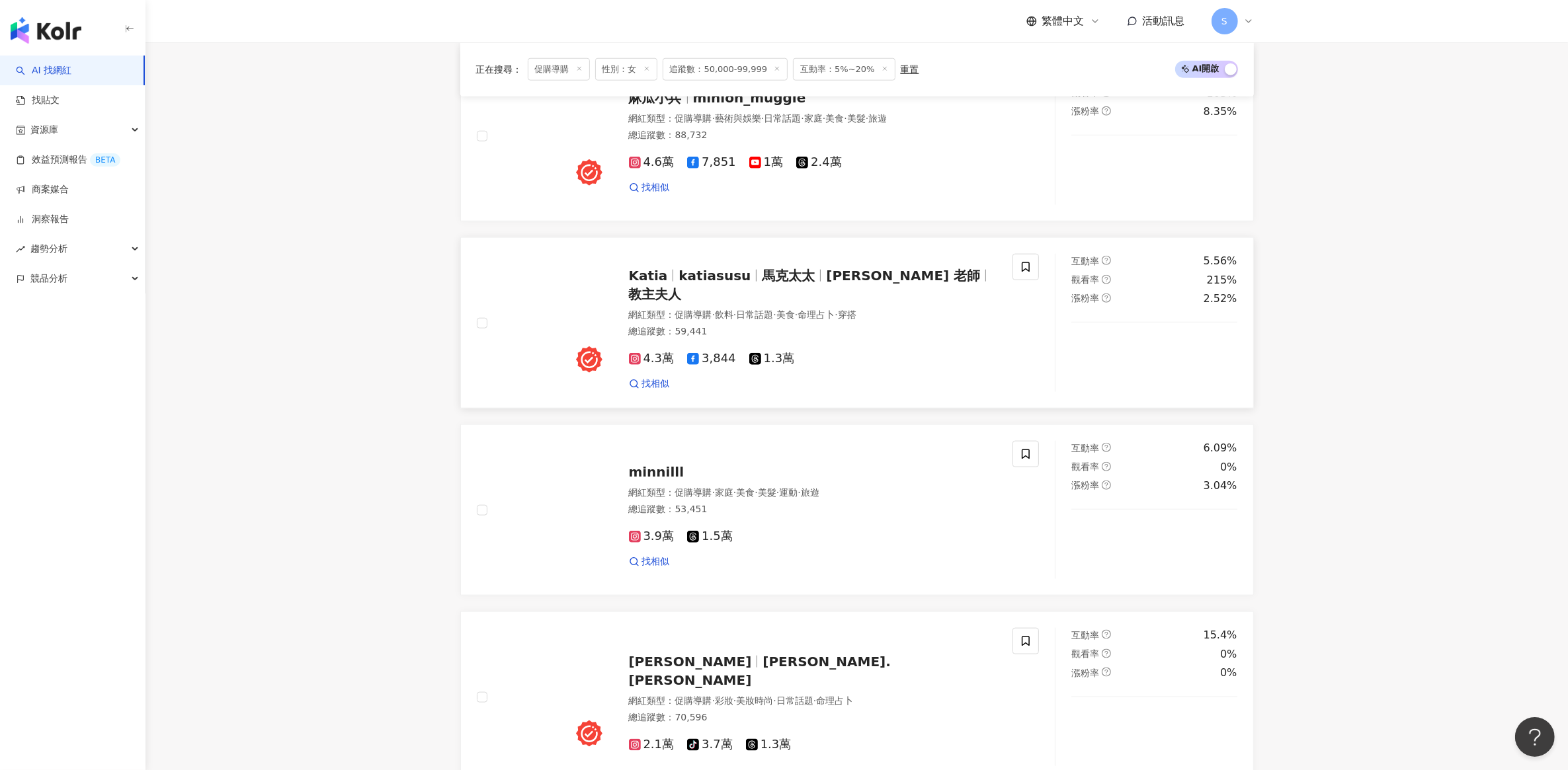
scroll to position [1488, 0]
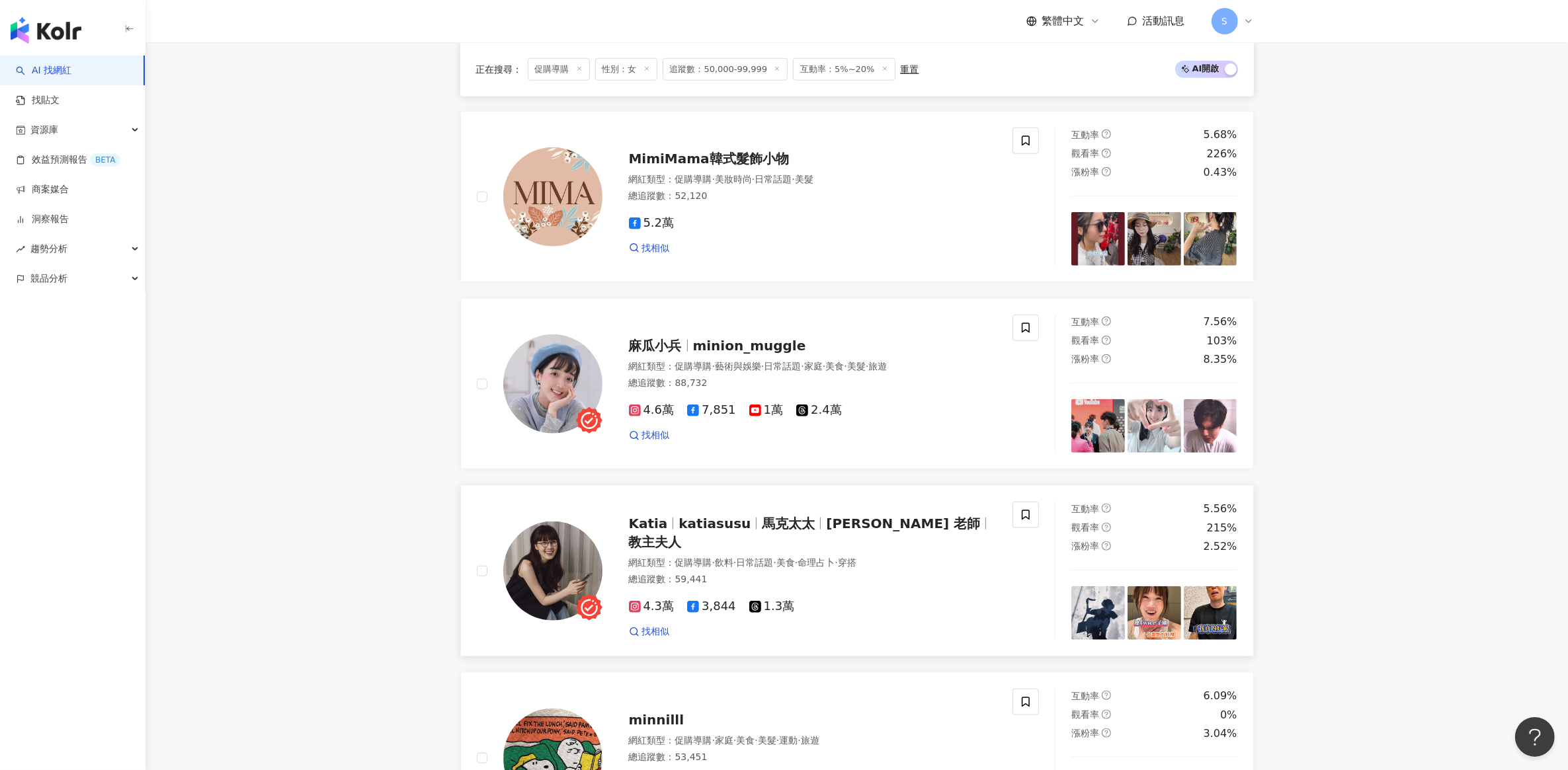
click at [720, 532] on span "katiasusu" at bounding box center [714, 524] width 72 height 16
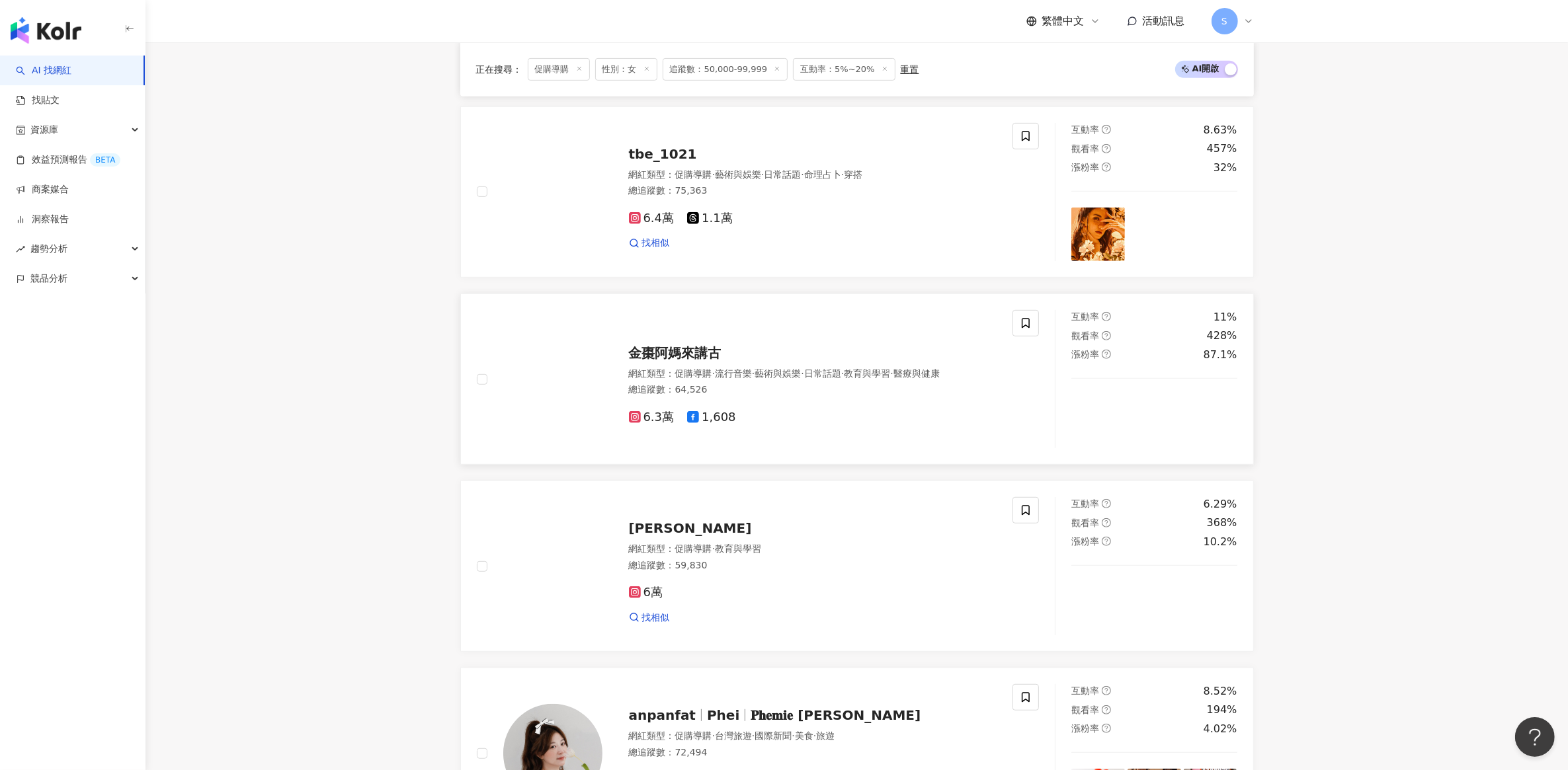
scroll to position [0, 0]
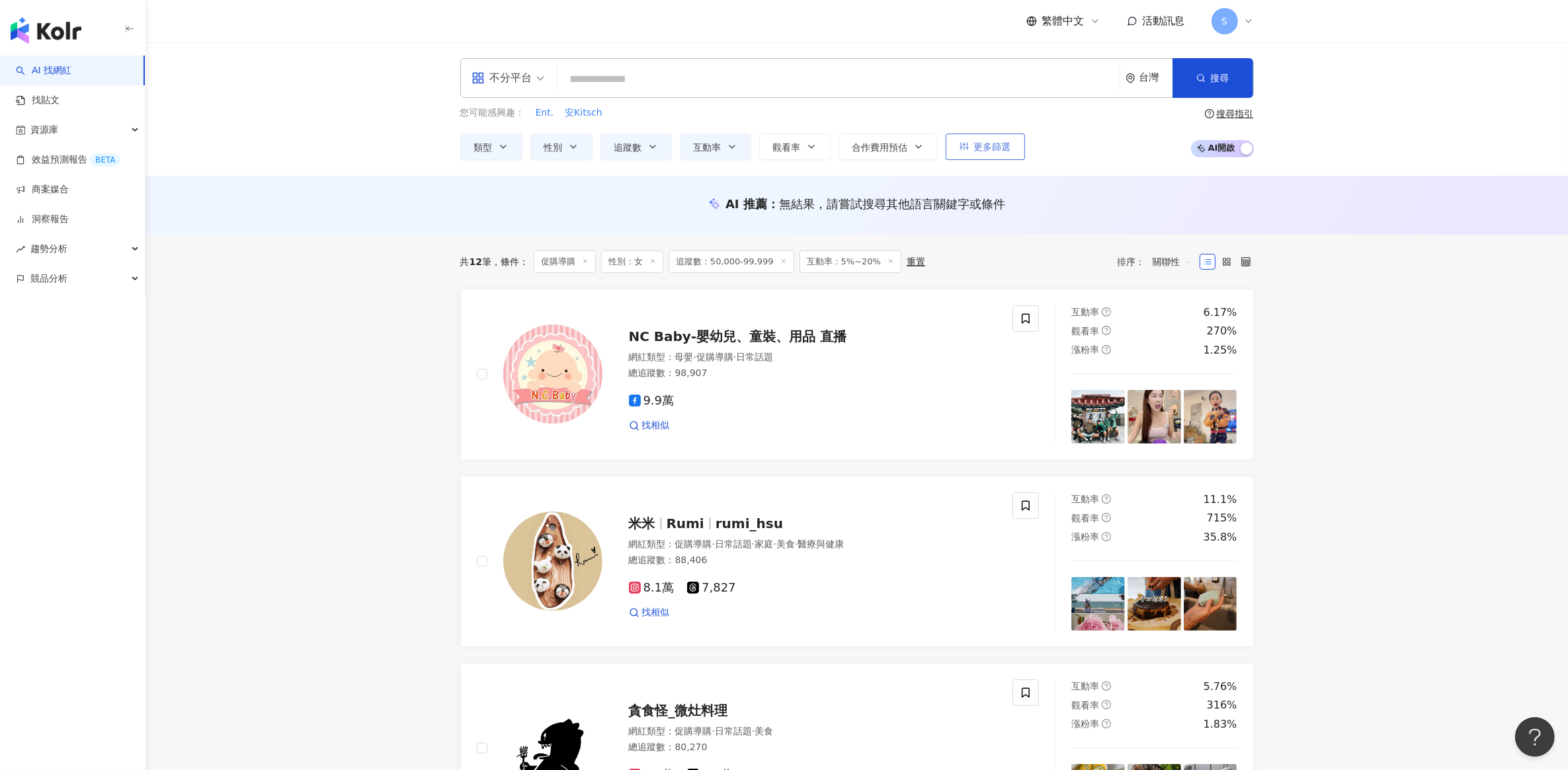
click at [990, 137] on button "更多篩選" at bounding box center [985, 147] width 79 height 27
click at [988, 147] on span "更多篩選" at bounding box center [993, 147] width 37 height 11
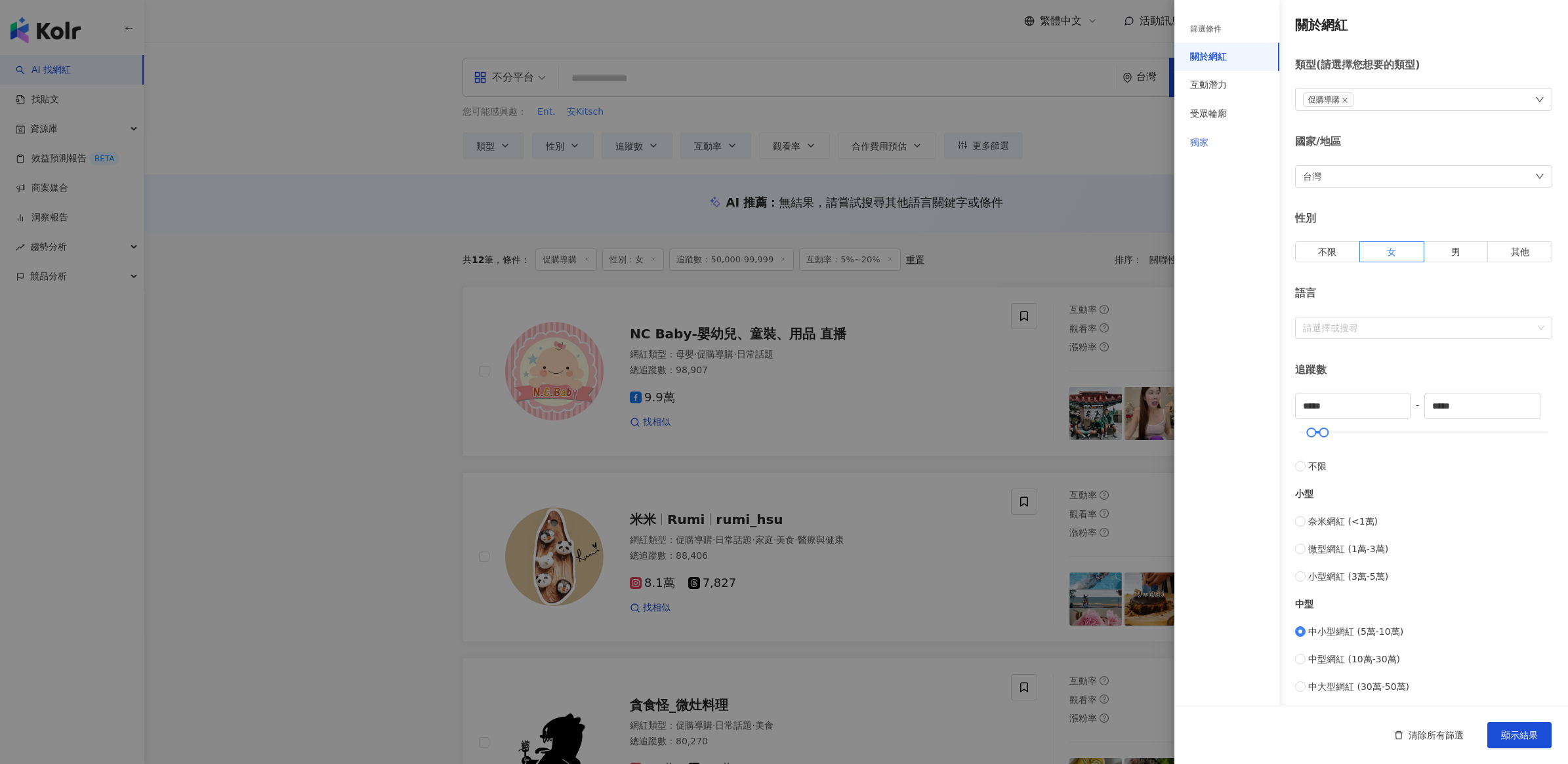
click at [1210, 145] on div "獨家" at bounding box center [1226, 143] width 105 height 29
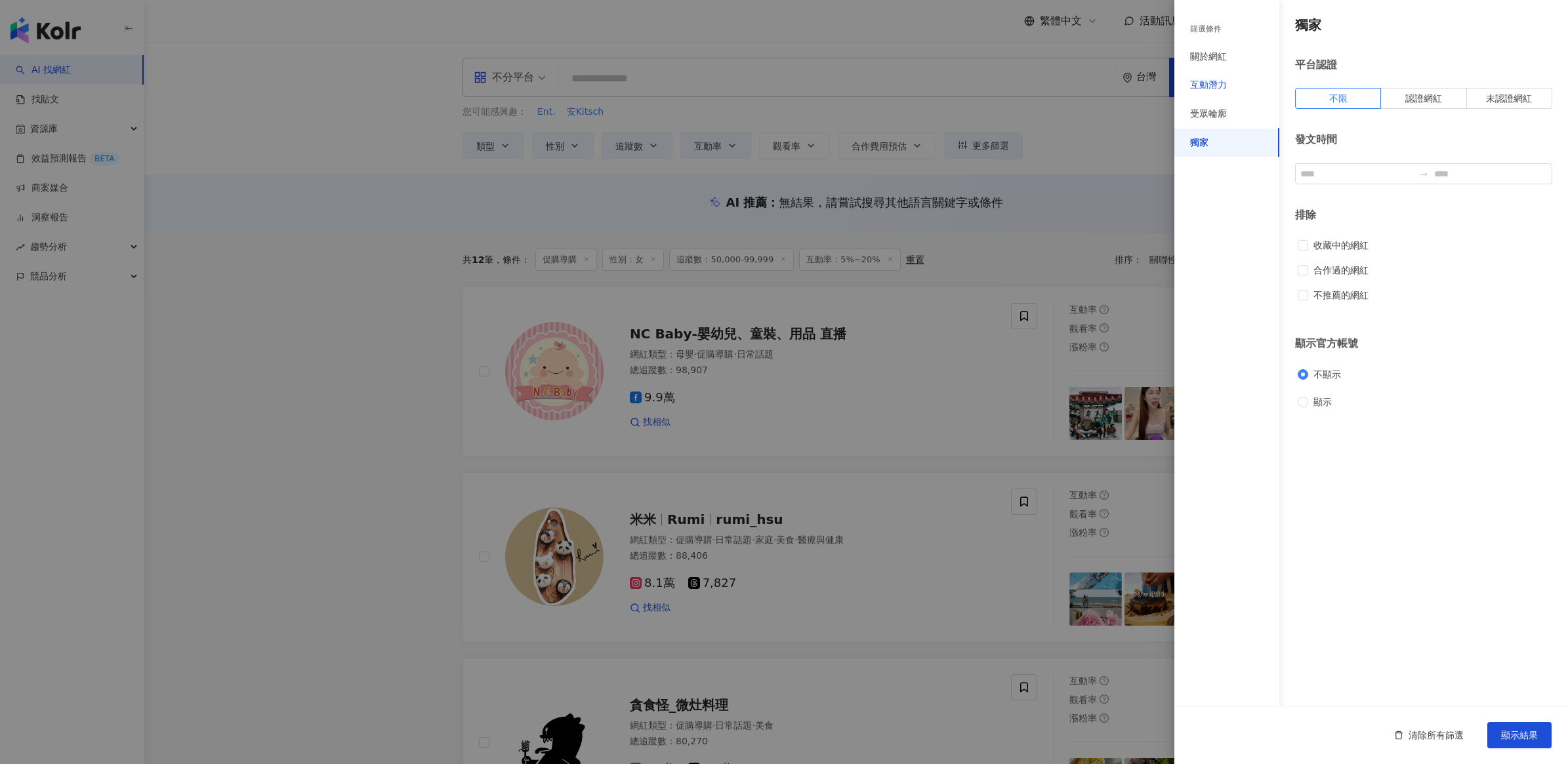
click at [1208, 87] on div "互動潛力" at bounding box center [1209, 85] width 37 height 13
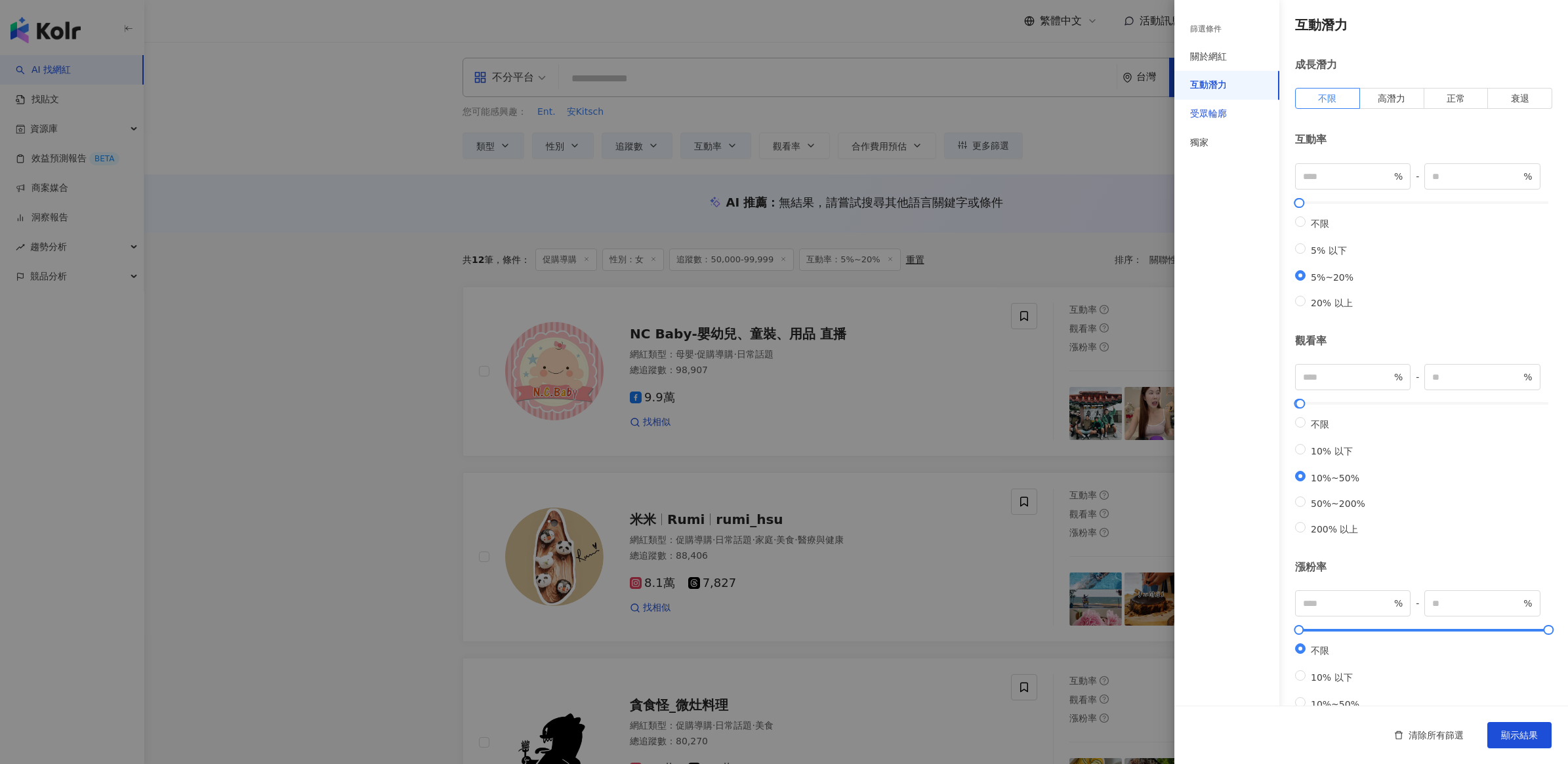
click at [1208, 109] on div "受眾輪廓" at bounding box center [1209, 114] width 37 height 13
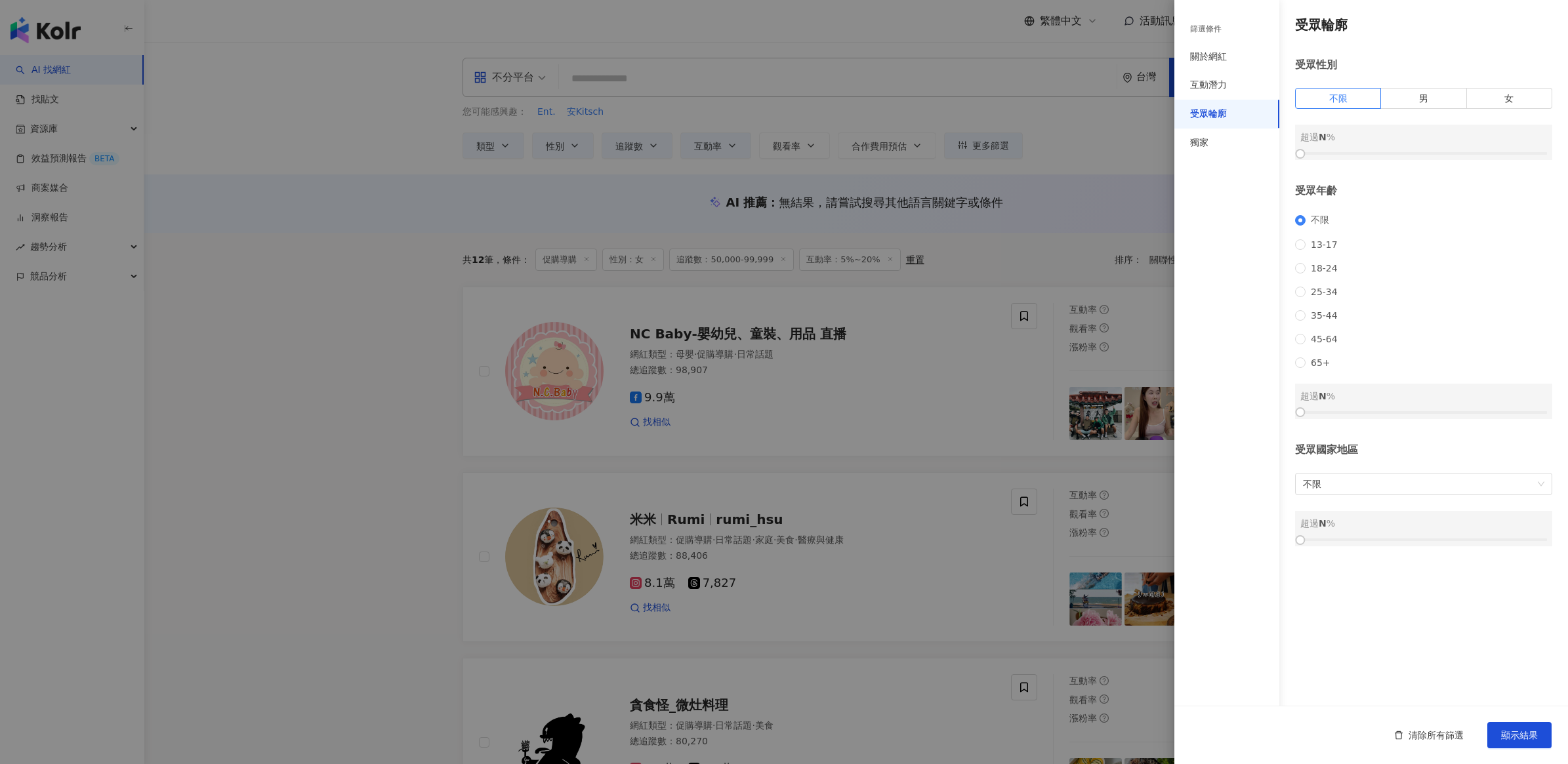
click at [1504, 84] on div "受眾性別 不限 男 女 超過 N %" at bounding box center [1424, 109] width 257 height 102
click at [1506, 93] on span "女" at bounding box center [1508, 99] width 9 height 11
click at [1388, 150] on div at bounding box center [1424, 153] width 247 height 8
click at [1375, 651] on div "篩選條件 關於網紅 互動潛力 受眾輪廓 獨家 關於網紅 類型 ( 請選擇您想要的類型 ) 促購導購 國家/地區 台灣 性別 不限 女 男 其他 語言 請選擇或…" at bounding box center [1371, 382] width 394 height 764
click at [1515, 732] on span "顯示結果" at bounding box center [1520, 736] width 37 height 11
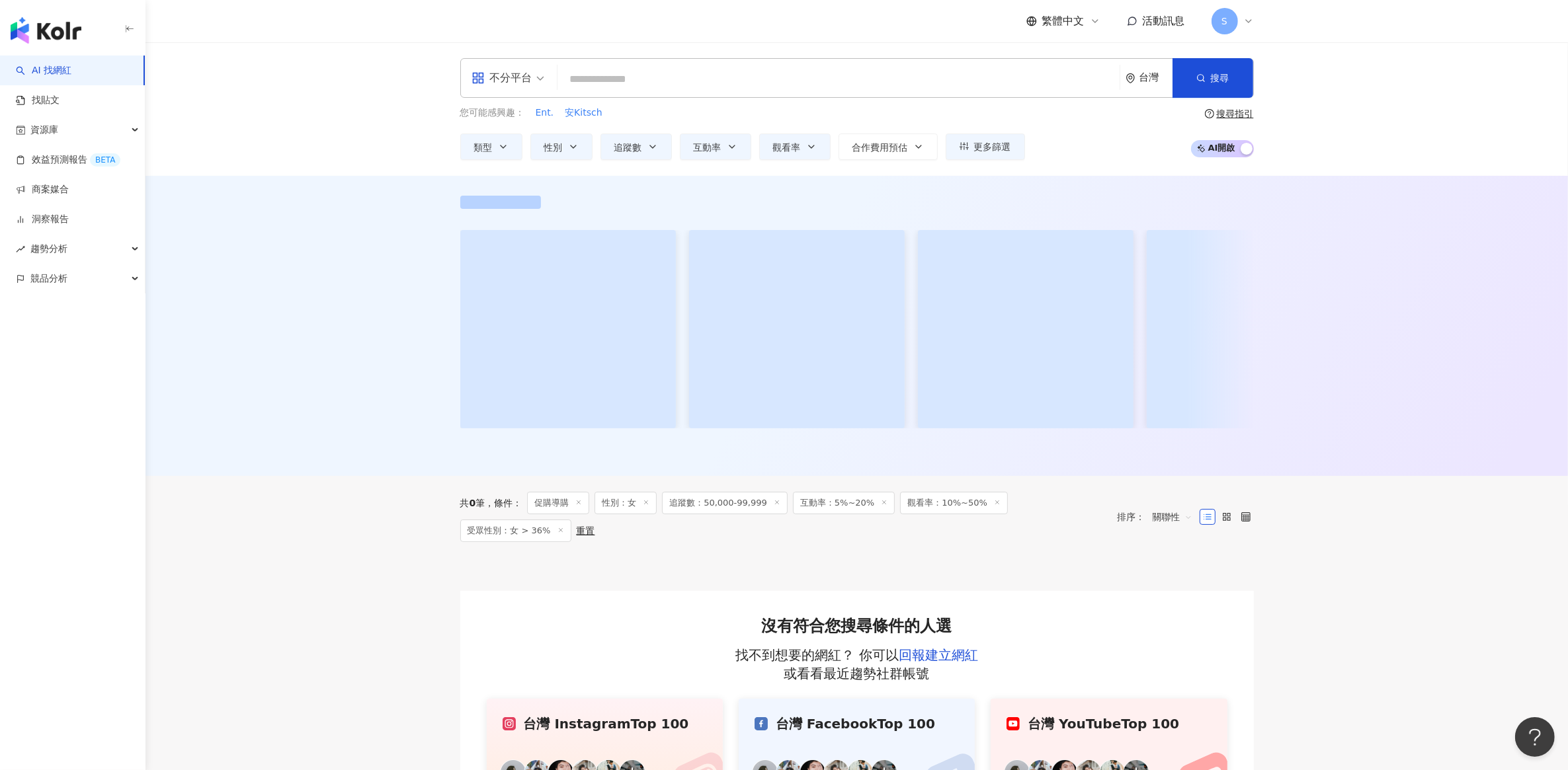
click at [382, 431] on div "對您有幫助嗎？" at bounding box center [857, 326] width 1423 height 300
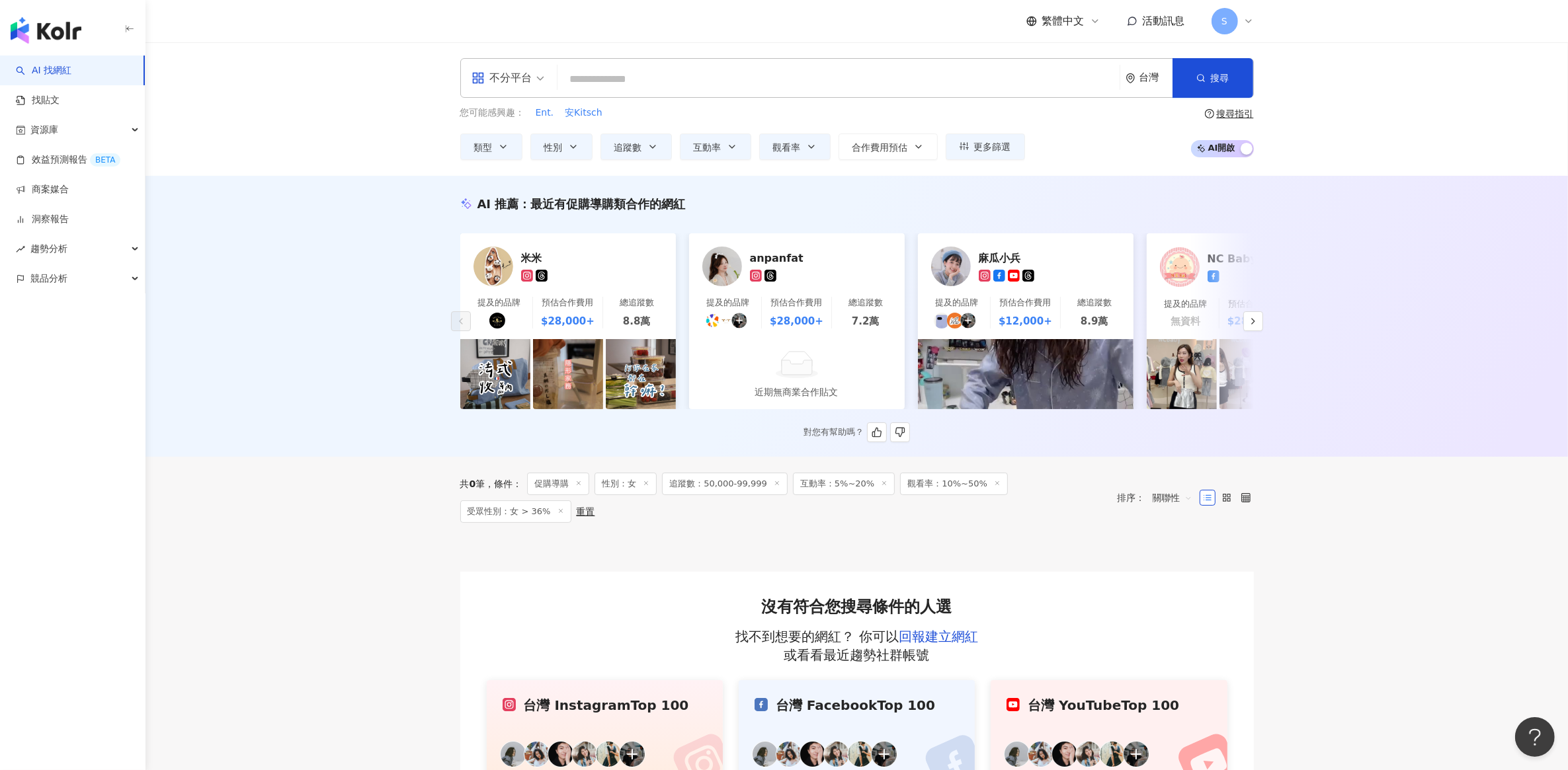
click at [776, 258] on div "anpanfat" at bounding box center [816, 258] width 132 height 13
click at [324, 242] on div "AI 推薦 ： 最近有促購導購類合作的網紅 米米 提及的品牌 預估合作費用 $28,000+ 總追蹤數 8.8萬 anpanfat 提及的品牌 預估合作費用 …" at bounding box center [857, 316] width 1423 height 281
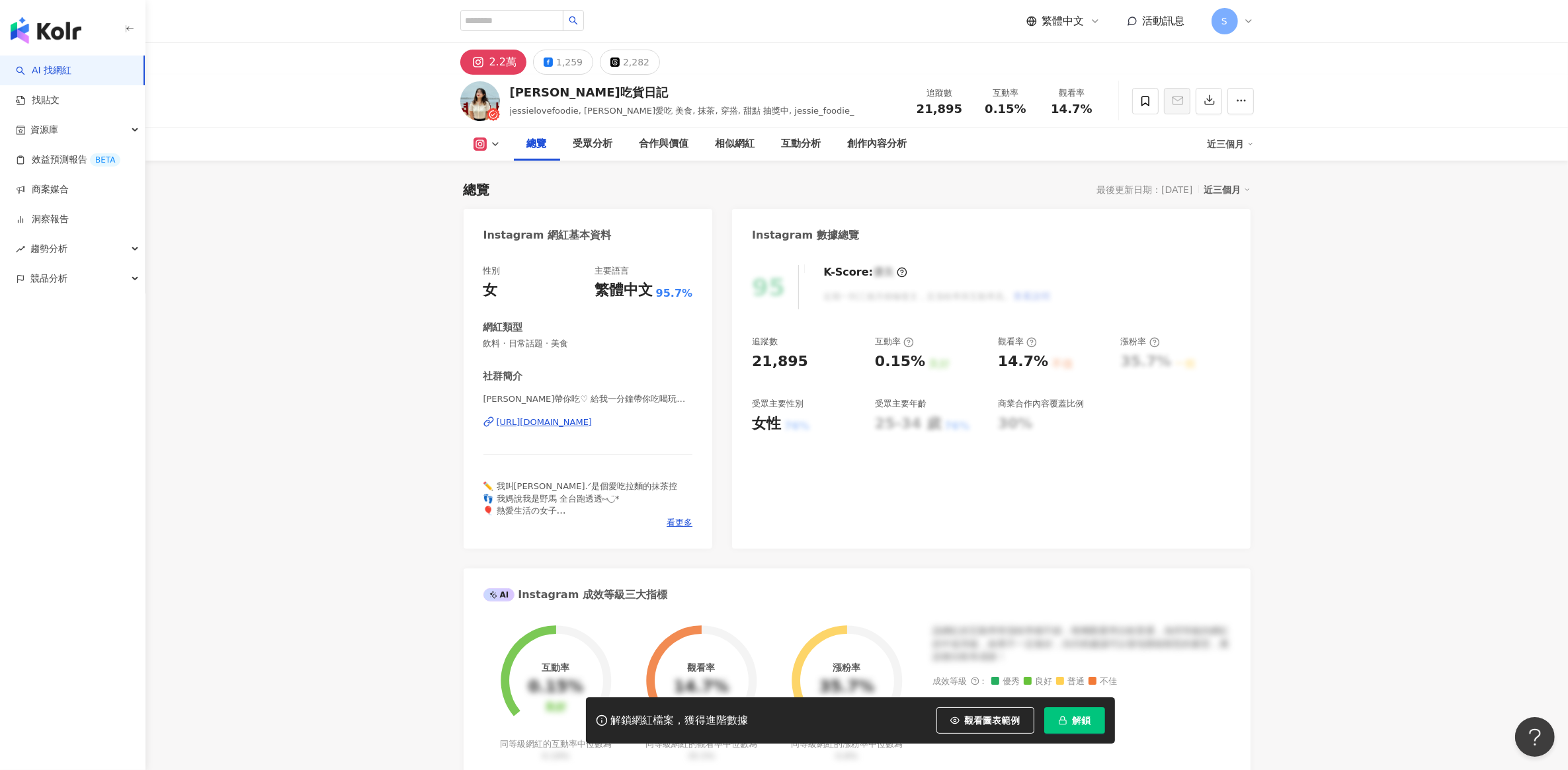
click at [563, 420] on div "[URL][DOMAIN_NAME]" at bounding box center [545, 422] width 96 height 12
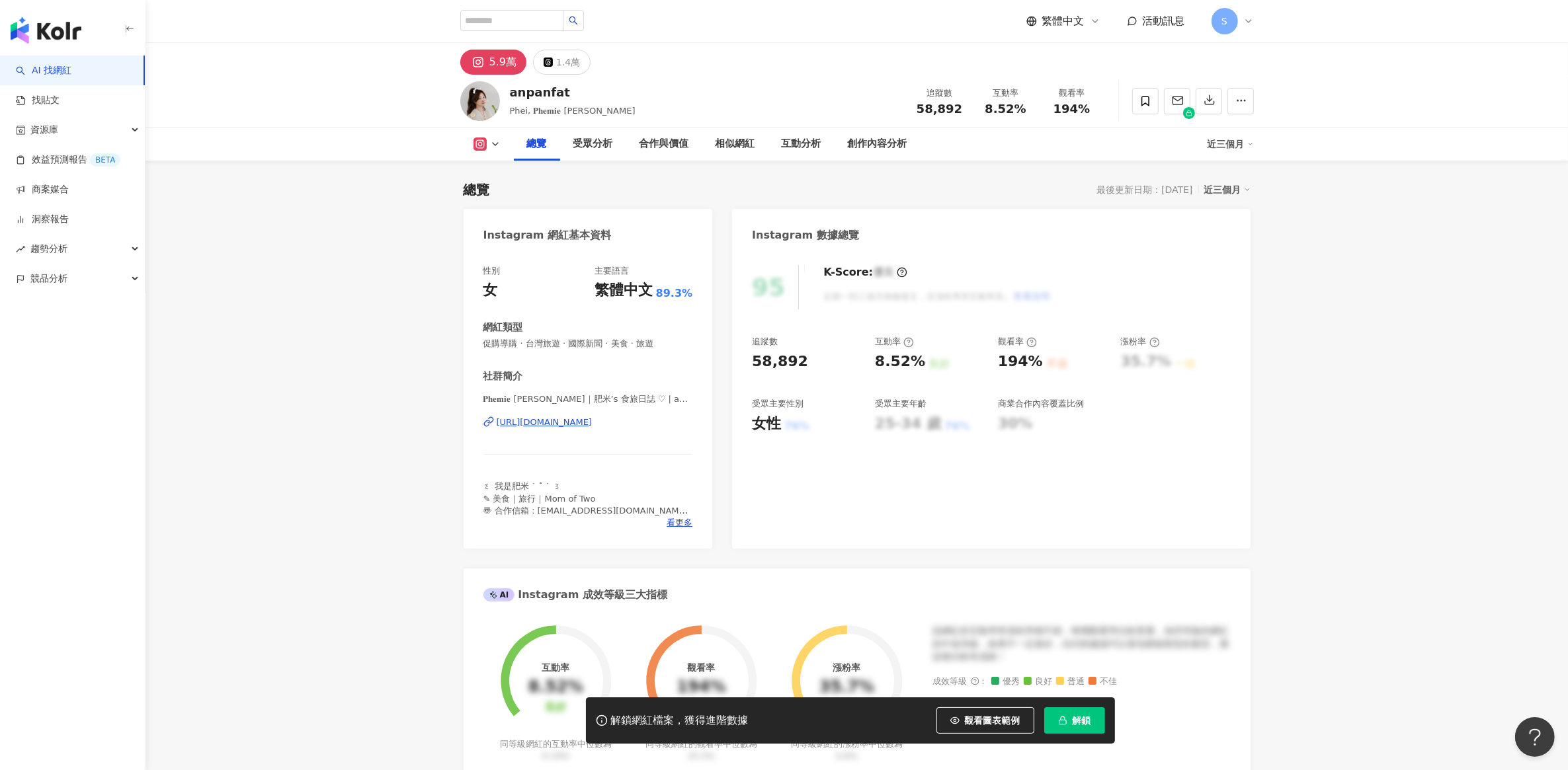
click at [577, 428] on div "[URL][DOMAIN_NAME]" at bounding box center [545, 422] width 96 height 12
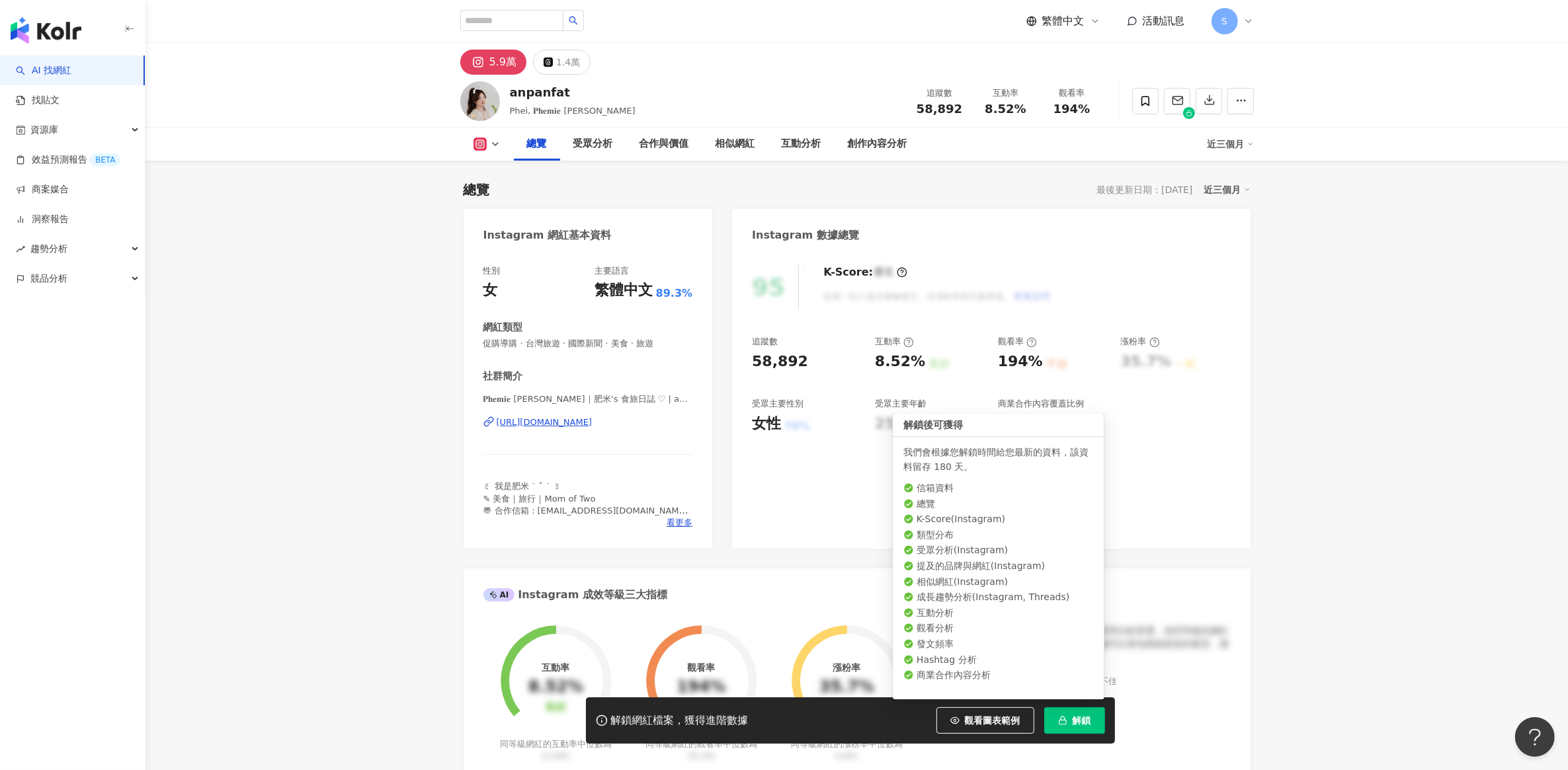
click at [1083, 723] on span "解鎖" at bounding box center [1082, 721] width 19 height 11
